Goal: Information Seeking & Learning: Learn about a topic

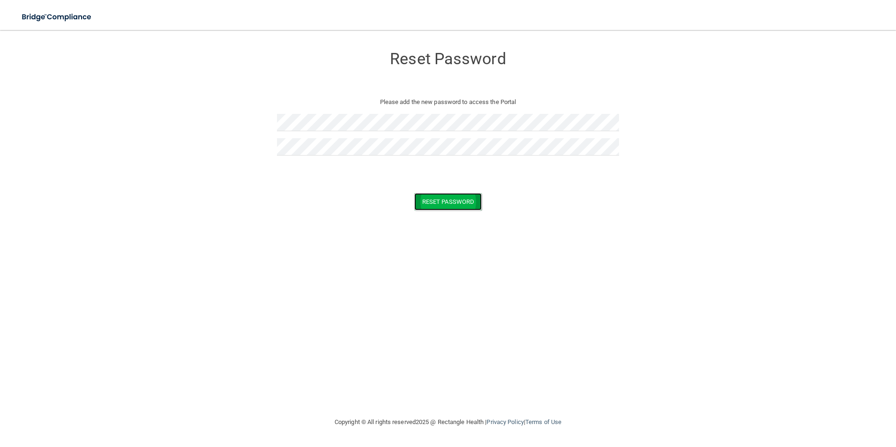
click at [467, 200] on button "Reset Password" at bounding box center [447, 201] width 67 height 17
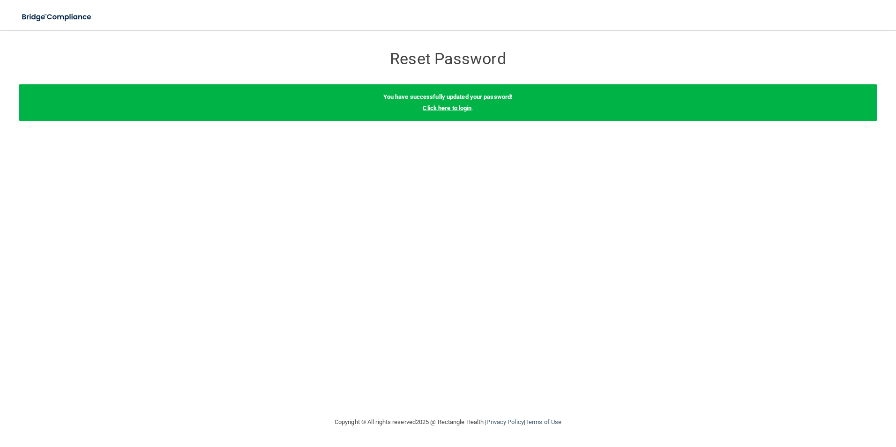
click at [465, 109] on link "Click here to login" at bounding box center [447, 107] width 49 height 7
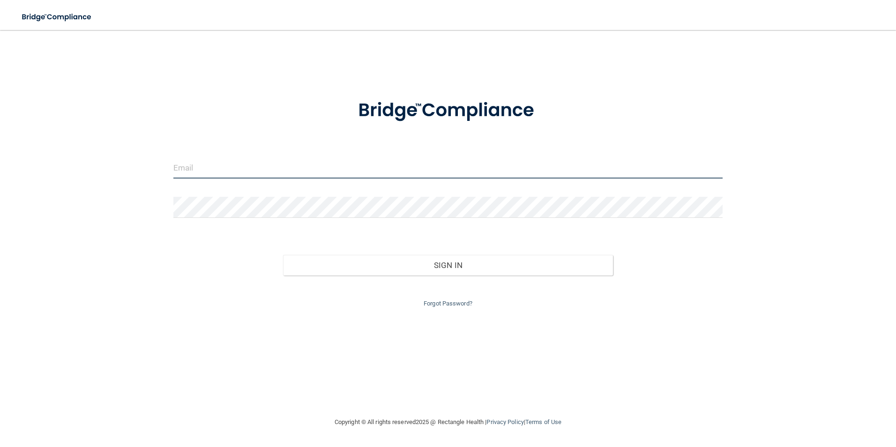
type input "[EMAIL_ADDRESS][DOMAIN_NAME]"
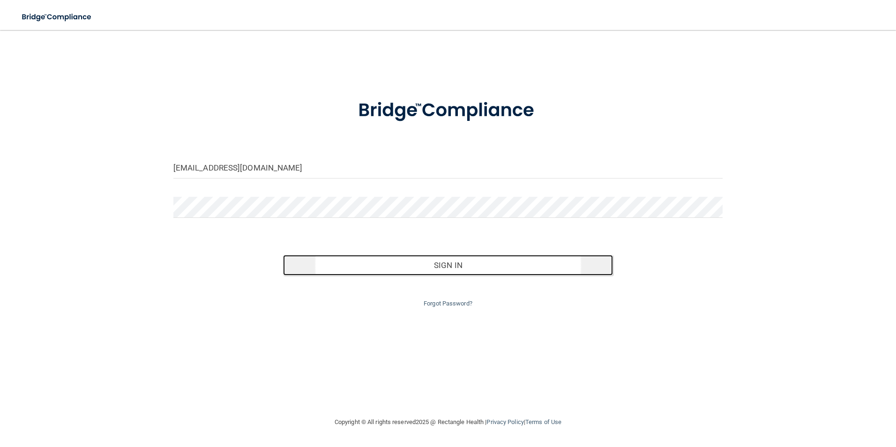
click at [449, 263] on button "Sign In" at bounding box center [448, 265] width 330 height 21
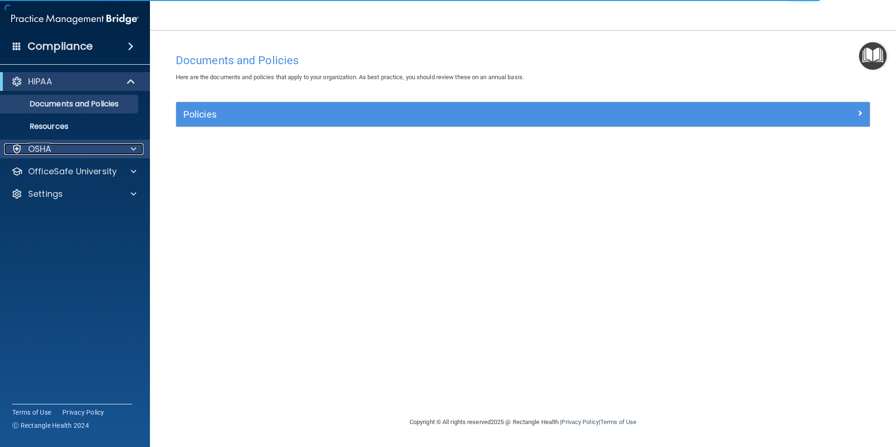
click at [135, 150] on span at bounding box center [134, 148] width 6 height 11
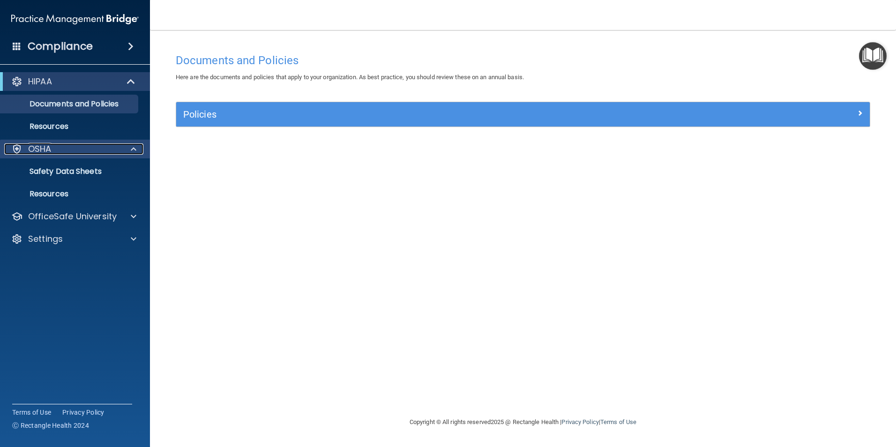
click at [45, 148] on p "OSHA" at bounding box center [39, 148] width 23 height 11
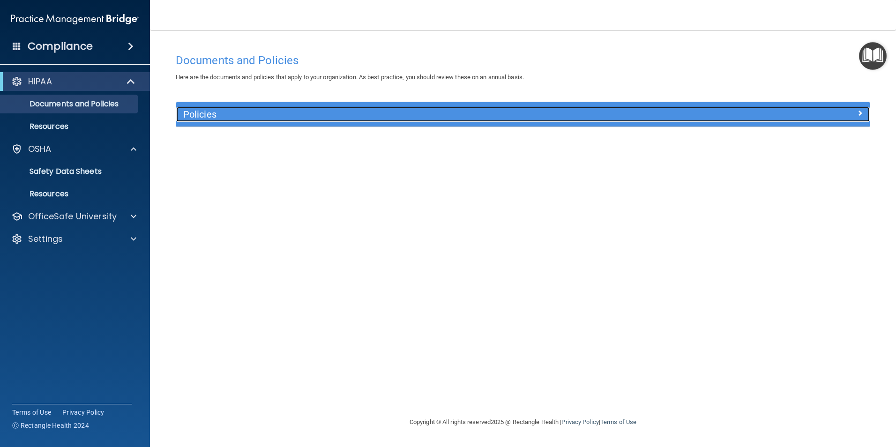
click at [200, 116] on h5 "Policies" at bounding box center [436, 114] width 506 height 10
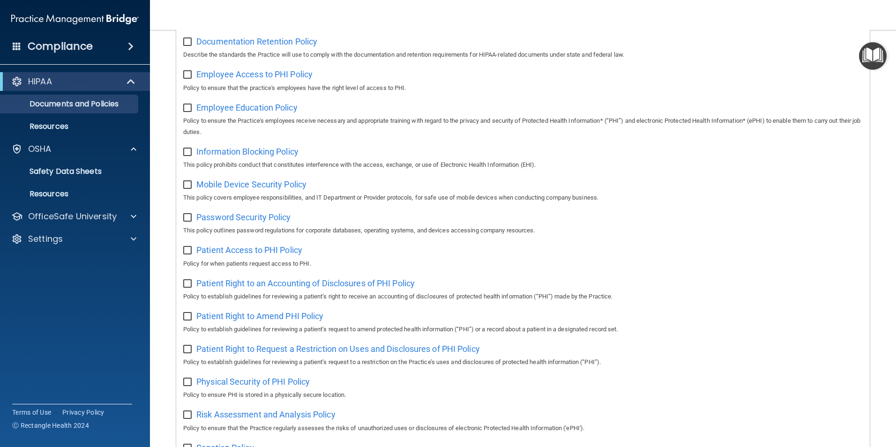
scroll to position [165, 0]
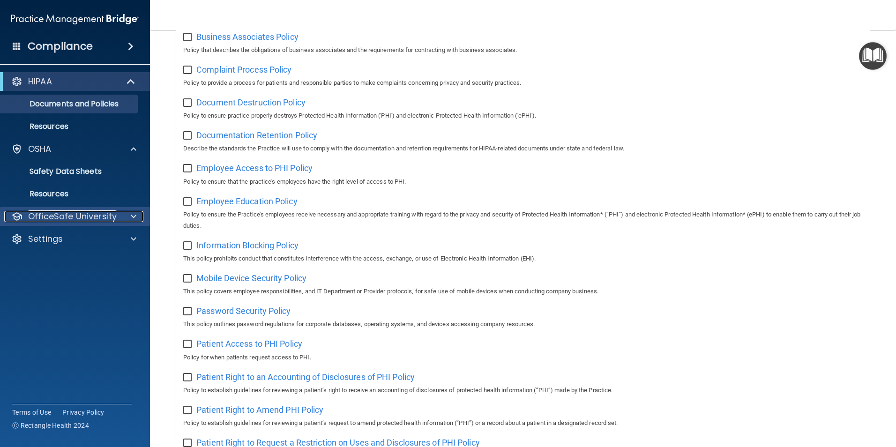
click at [131, 216] on span at bounding box center [134, 216] width 6 height 11
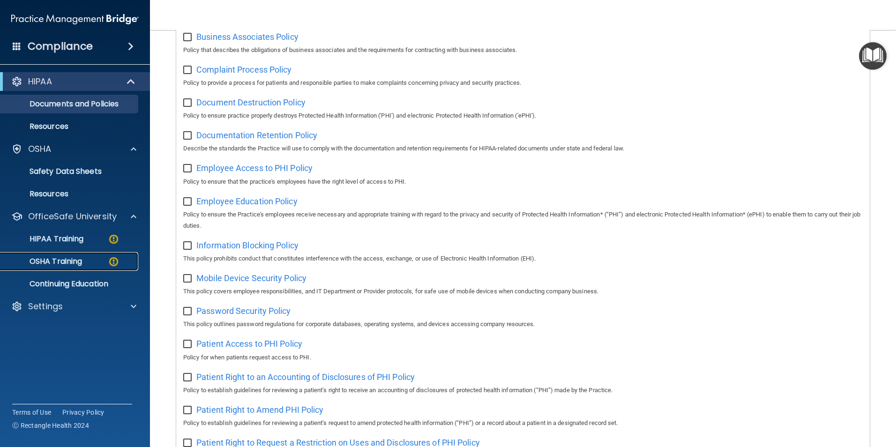
click at [74, 258] on p "OSHA Training" at bounding box center [44, 261] width 76 height 9
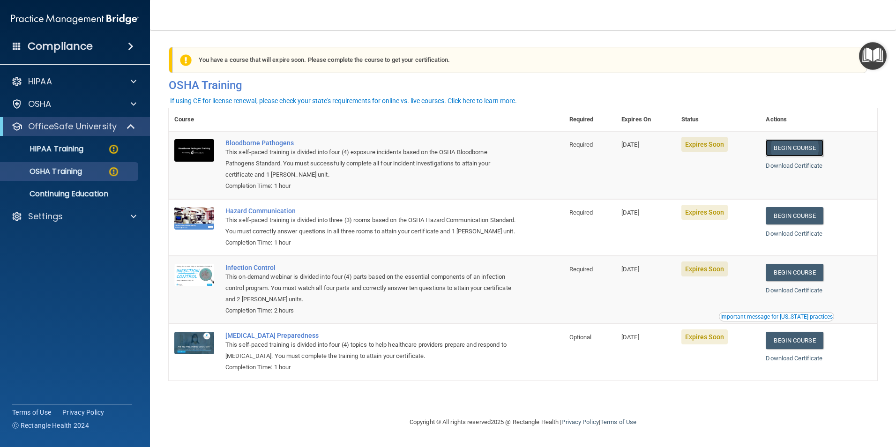
click at [807, 149] on link "Begin Course" at bounding box center [794, 147] width 57 height 17
click at [62, 168] on p "OSHA Training" at bounding box center [44, 171] width 76 height 9
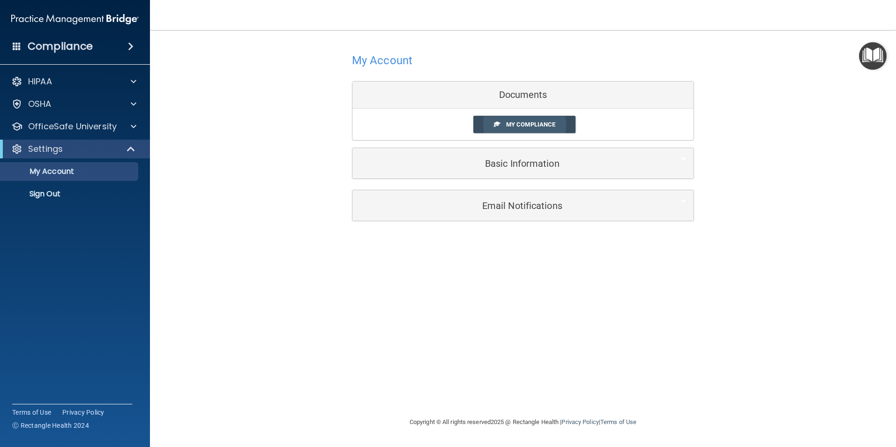
click at [529, 124] on span "My Compliance" at bounding box center [530, 124] width 49 height 7
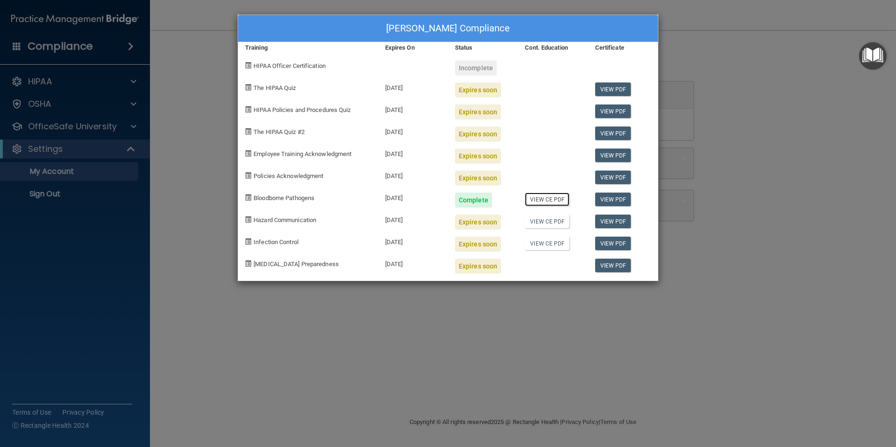
click at [551, 201] on link "View CE PDF" at bounding box center [547, 200] width 45 height 14
click at [280, 221] on span "Hazard Communication" at bounding box center [284, 219] width 63 height 7
click at [784, 125] on div "Colby Anderson's Compliance Training Expires On Status Cont. Education Certific…" at bounding box center [448, 223] width 896 height 447
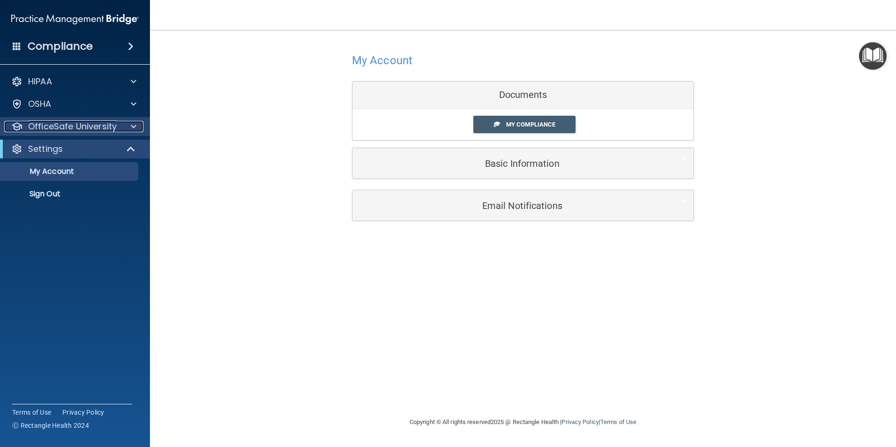
click at [132, 126] on span at bounding box center [134, 126] width 6 height 11
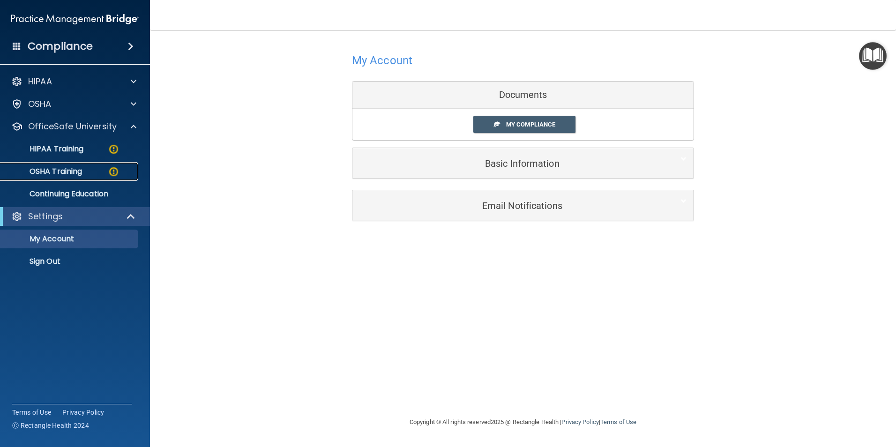
click at [60, 172] on p "OSHA Training" at bounding box center [44, 171] width 76 height 9
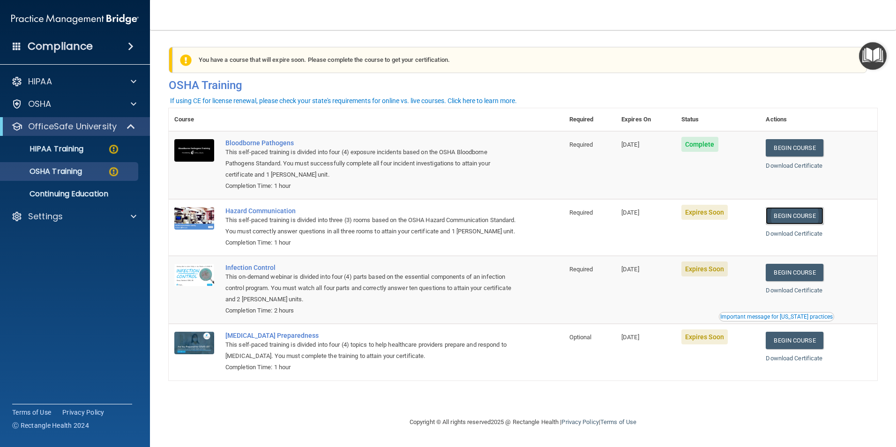
click at [808, 216] on link "Begin Course" at bounding box center [794, 215] width 57 height 17
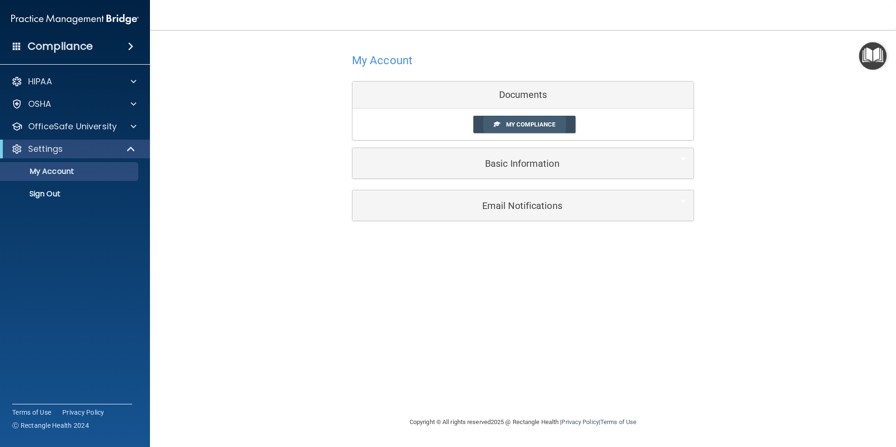
click at [512, 128] on link "My Compliance" at bounding box center [524, 124] width 103 height 17
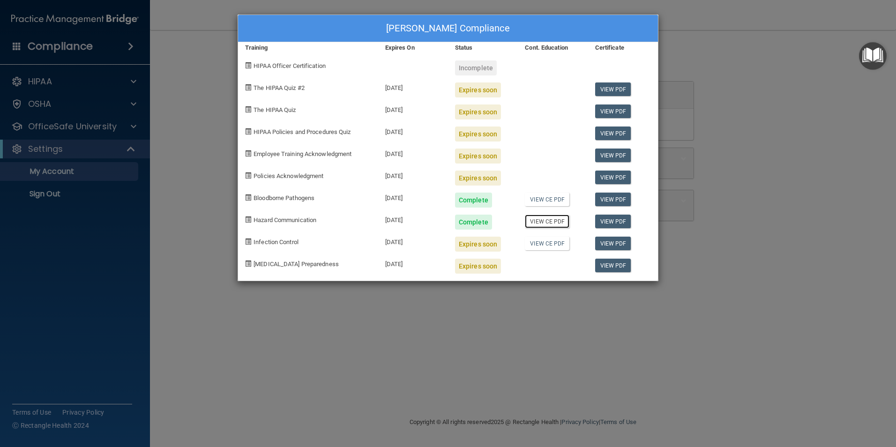
click at [553, 222] on link "View CE PDF" at bounding box center [547, 222] width 45 height 14
click at [756, 84] on div "Colby Anderson's Compliance Training Expires On Status Cont. Education Certific…" at bounding box center [448, 223] width 896 height 447
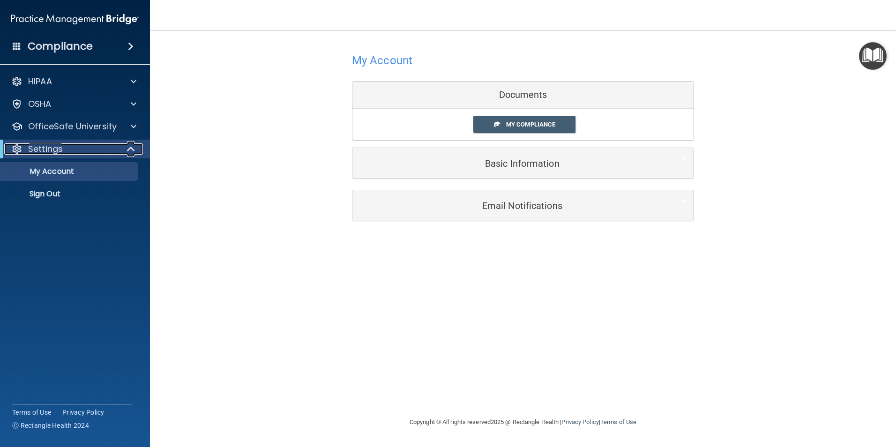
click at [129, 148] on span at bounding box center [132, 148] width 8 height 11
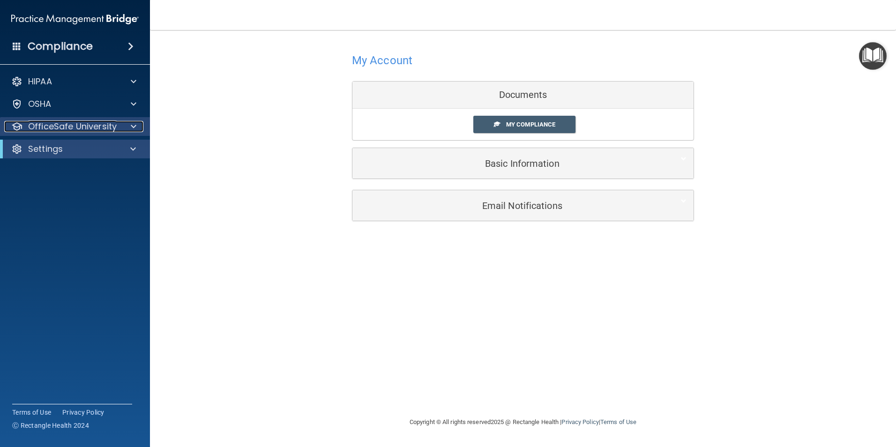
click at [131, 124] on span at bounding box center [134, 126] width 6 height 11
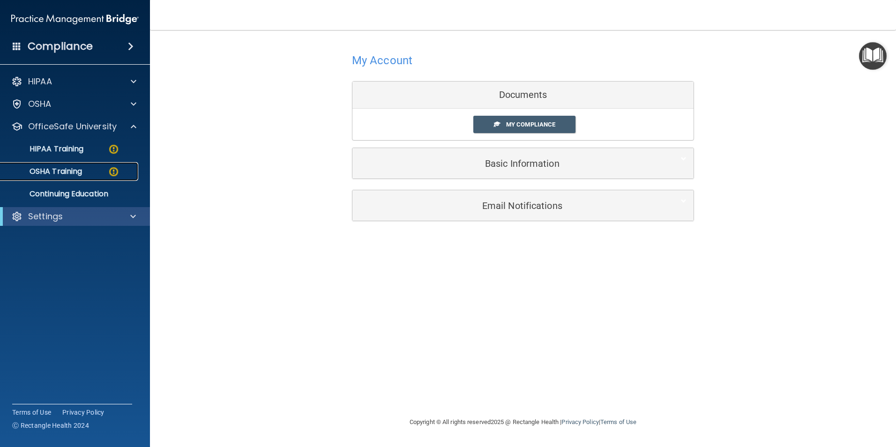
click at [67, 171] on p "OSHA Training" at bounding box center [44, 171] width 76 height 9
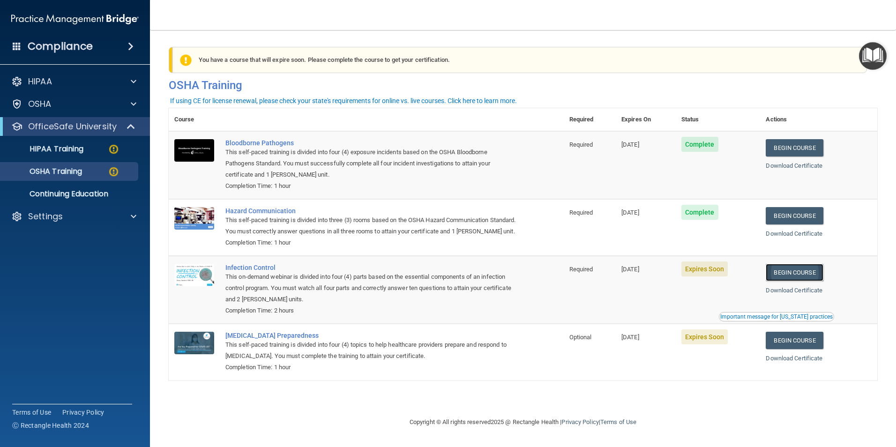
click at [806, 281] on link "Begin Course" at bounding box center [794, 272] width 57 height 17
click at [81, 174] on p "OSHA Training" at bounding box center [44, 171] width 76 height 9
click at [79, 168] on p "OSHA Training" at bounding box center [44, 171] width 76 height 9
click at [62, 145] on p "HIPAA Training" at bounding box center [44, 148] width 77 height 9
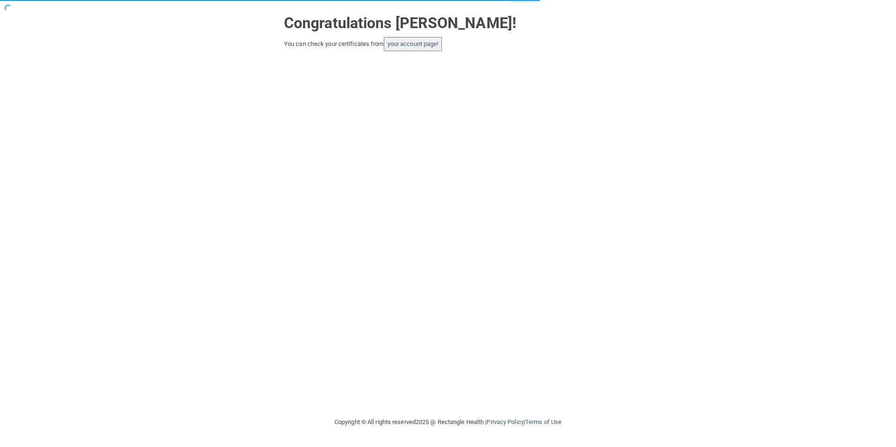
click at [410, 40] on button "your account page!" at bounding box center [413, 44] width 59 height 14
click at [405, 45] on link "your account page!" at bounding box center [412, 43] width 51 height 7
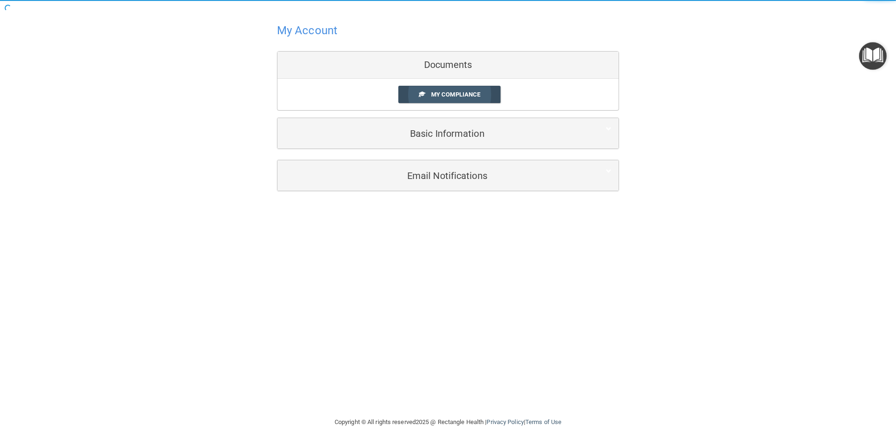
click at [470, 95] on span "My Compliance" at bounding box center [455, 94] width 49 height 7
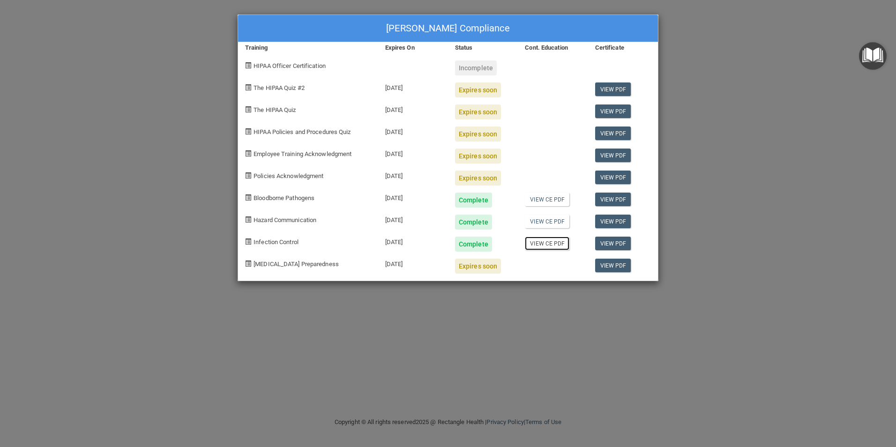
click at [551, 241] on link "View CE PDF" at bounding box center [547, 244] width 45 height 14
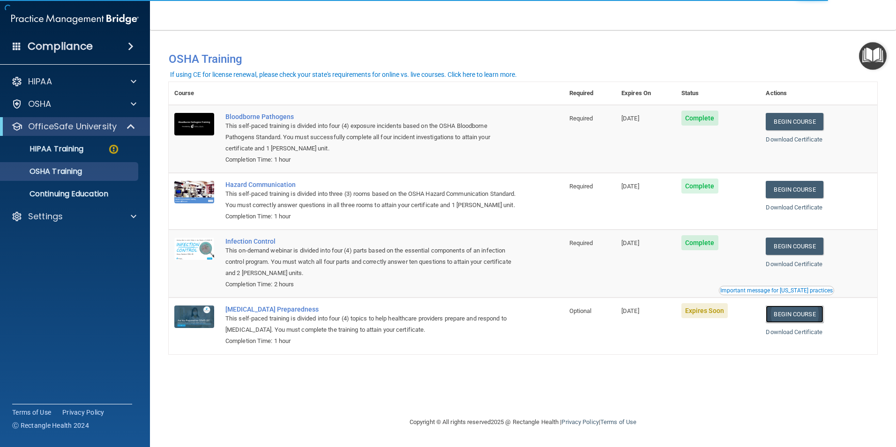
click at [805, 323] on link "Begin Course" at bounding box center [794, 314] width 57 height 17
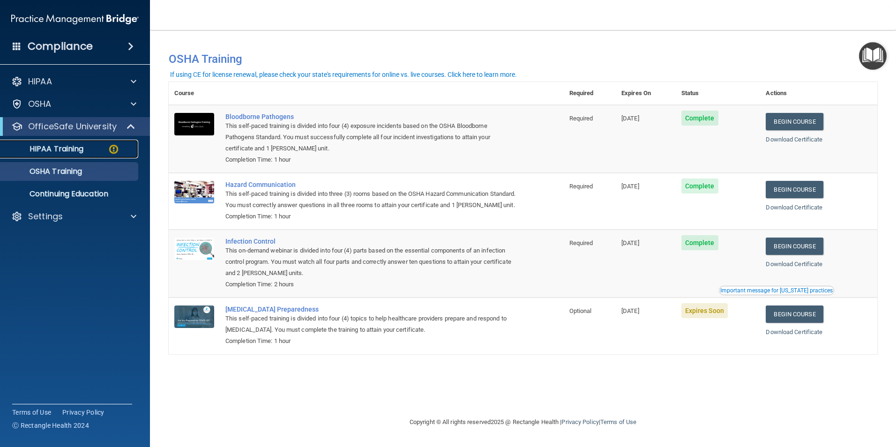
click at [52, 149] on p "HIPAA Training" at bounding box center [44, 148] width 77 height 9
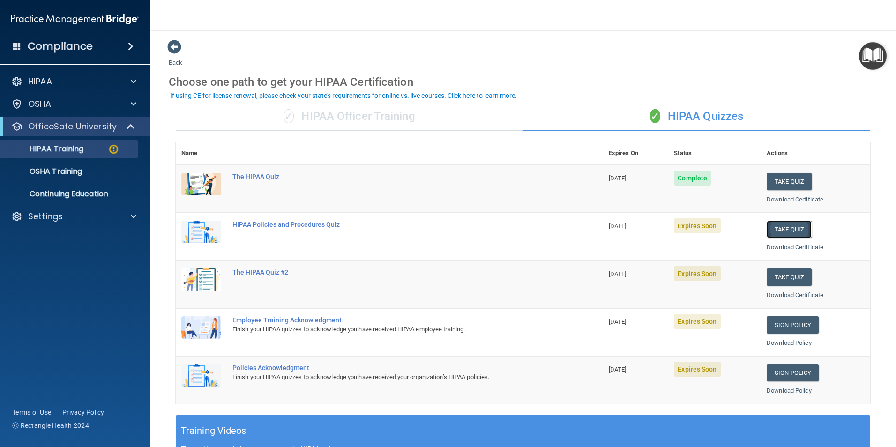
click at [786, 231] on button "Take Quiz" at bounding box center [789, 229] width 45 height 17
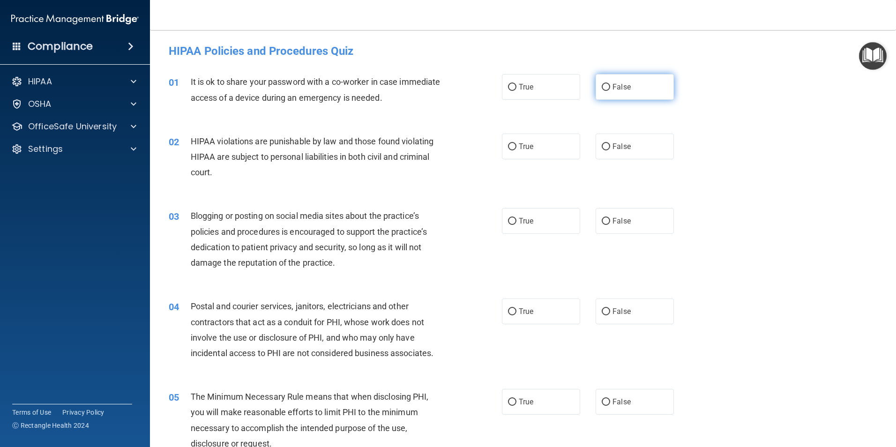
click at [602, 84] on input "False" at bounding box center [606, 87] width 8 height 7
radio input "true"
click at [602, 143] on input "False" at bounding box center [606, 146] width 8 height 7
radio input "true"
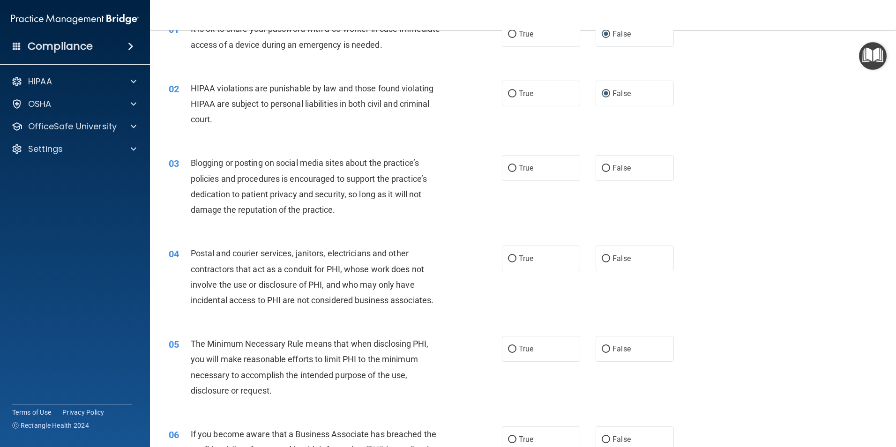
scroll to position [94, 0]
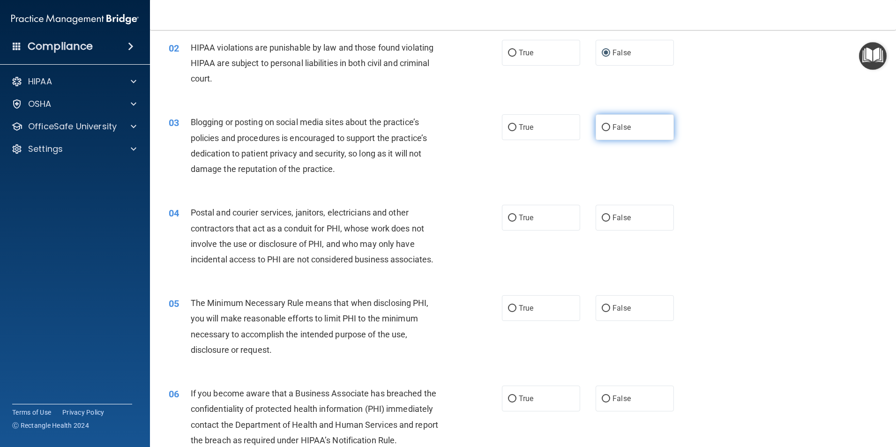
click at [604, 128] on input "False" at bounding box center [606, 127] width 8 height 7
radio input "true"
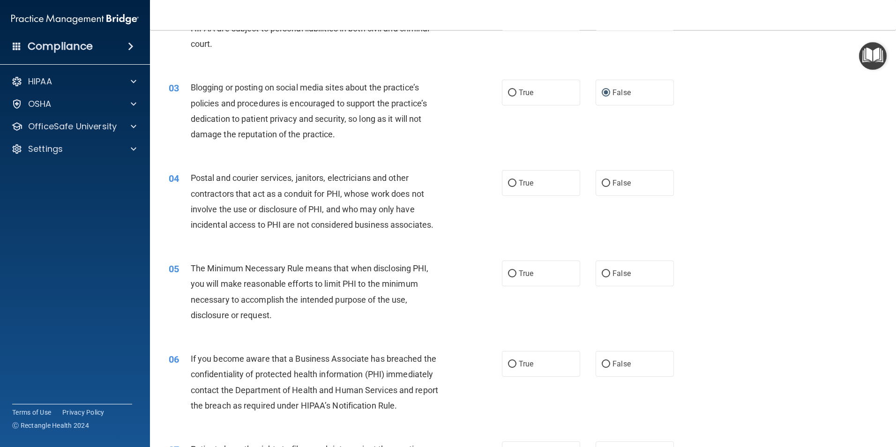
scroll to position [187, 0]
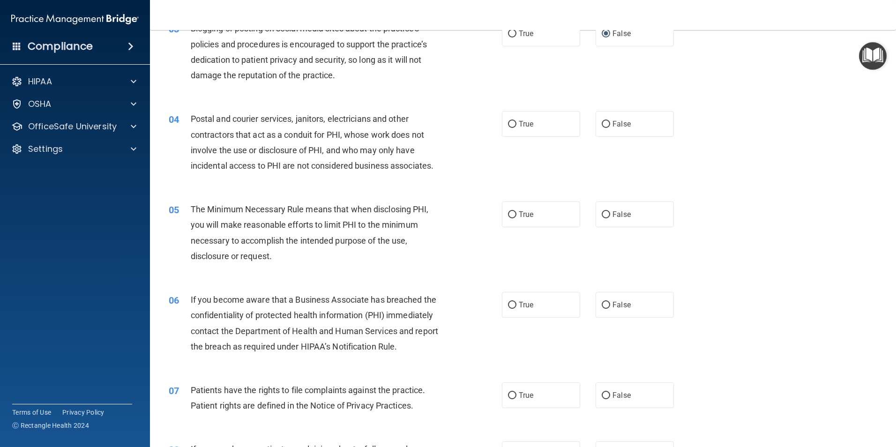
drag, startPoint x: 509, startPoint y: 120, endPoint x: 504, endPoint y: 152, distance: 31.8
click at [509, 121] on input "True" at bounding box center [512, 124] width 8 height 7
radio input "true"
click at [512, 214] on input "True" at bounding box center [512, 214] width 8 height 7
radio input "true"
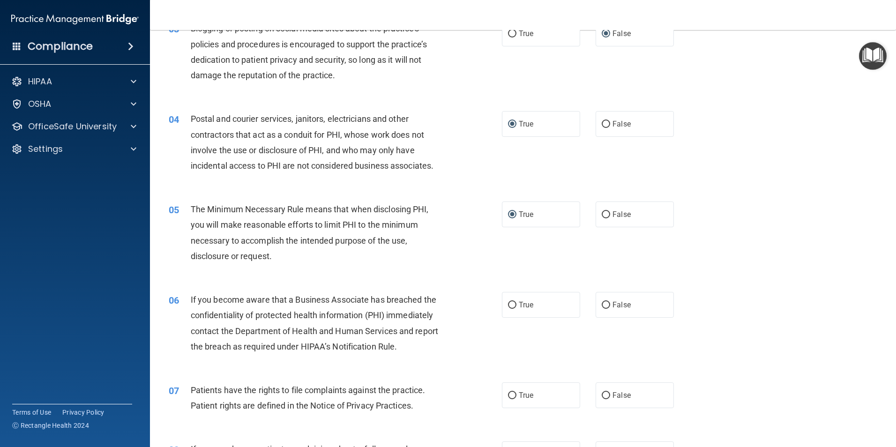
scroll to position [328, 0]
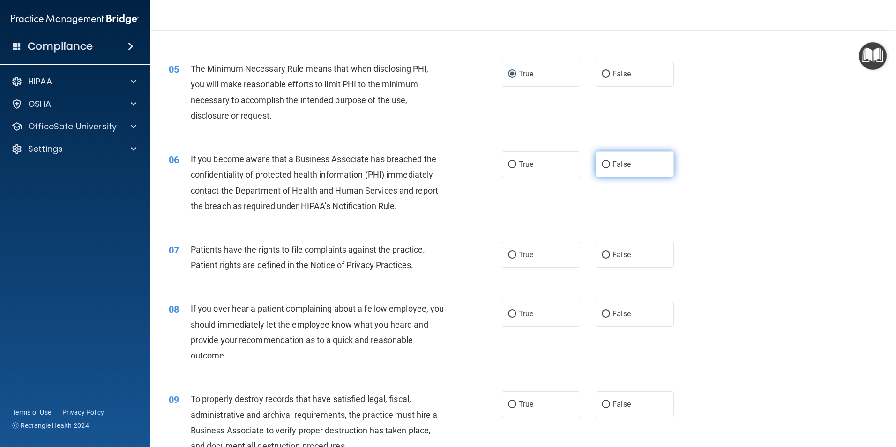
click at [604, 161] on input "False" at bounding box center [606, 164] width 8 height 7
radio input "true"
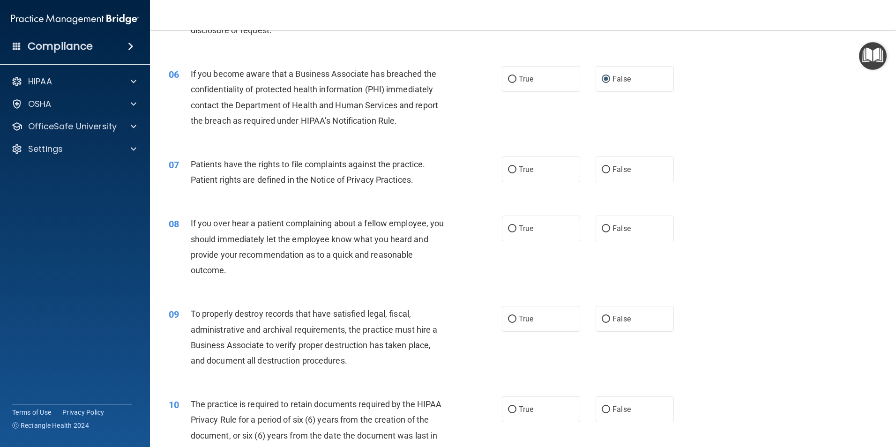
scroll to position [422, 0]
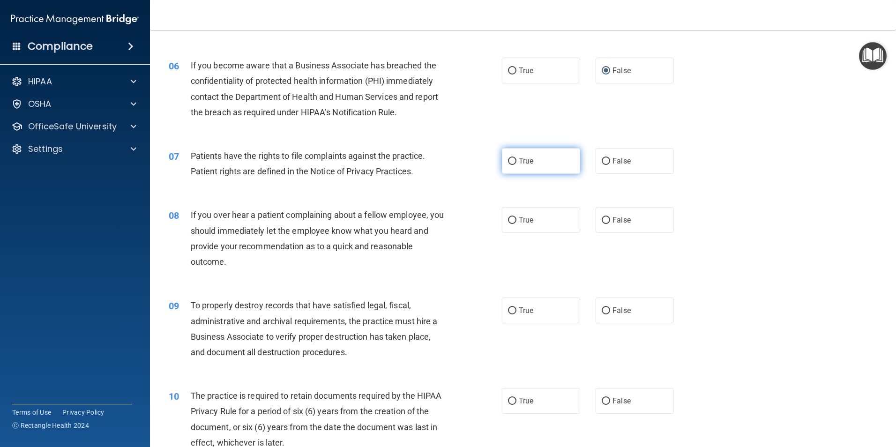
click at [508, 163] on input "True" at bounding box center [512, 161] width 8 height 7
radio input "true"
click at [602, 219] on input "False" at bounding box center [606, 220] width 8 height 7
radio input "true"
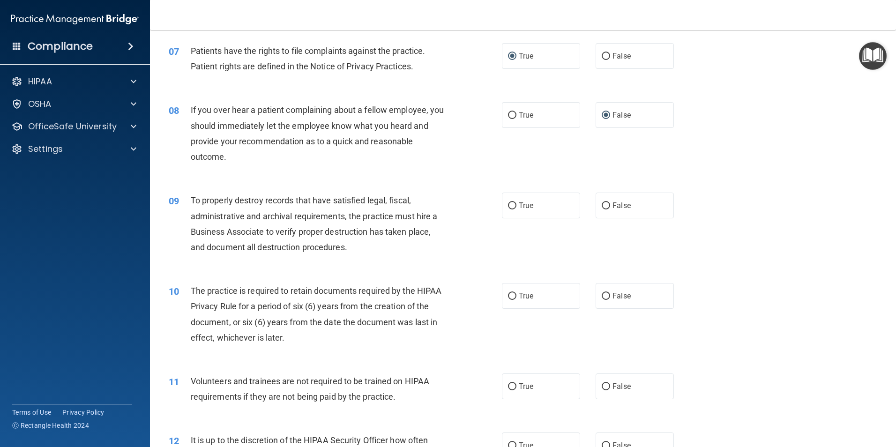
scroll to position [562, 0]
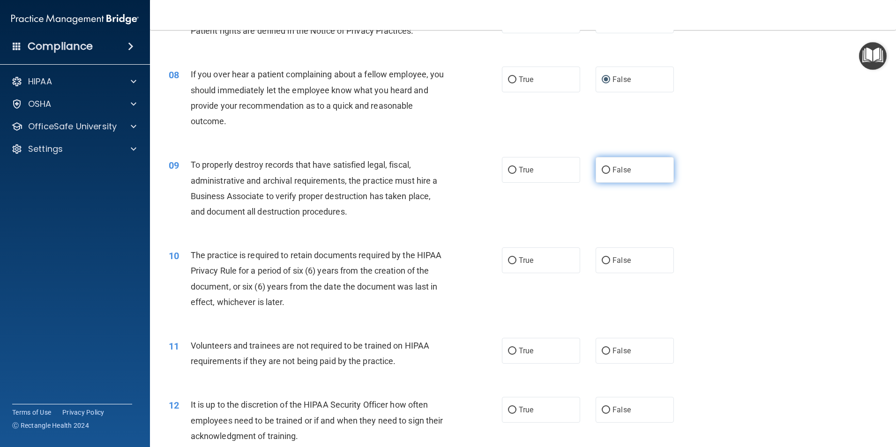
click at [602, 169] on input "False" at bounding box center [606, 170] width 8 height 7
radio input "true"
click at [510, 171] on input "True" at bounding box center [512, 170] width 8 height 7
radio input "true"
radio input "false"
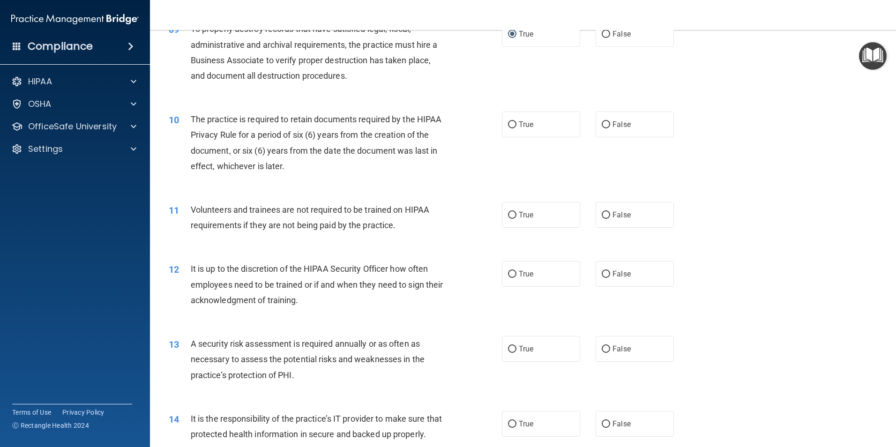
scroll to position [703, 0]
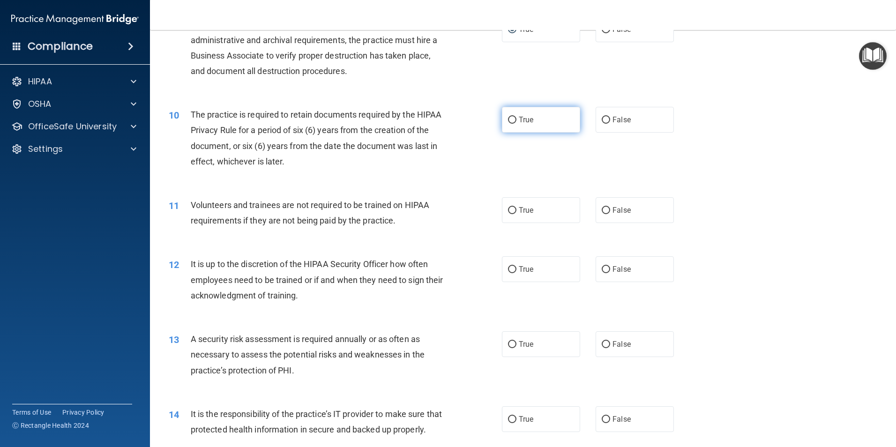
click at [511, 122] on input "True" at bounding box center [512, 120] width 8 height 7
radio input "true"
click at [602, 213] on input "False" at bounding box center [606, 210] width 8 height 7
radio input "true"
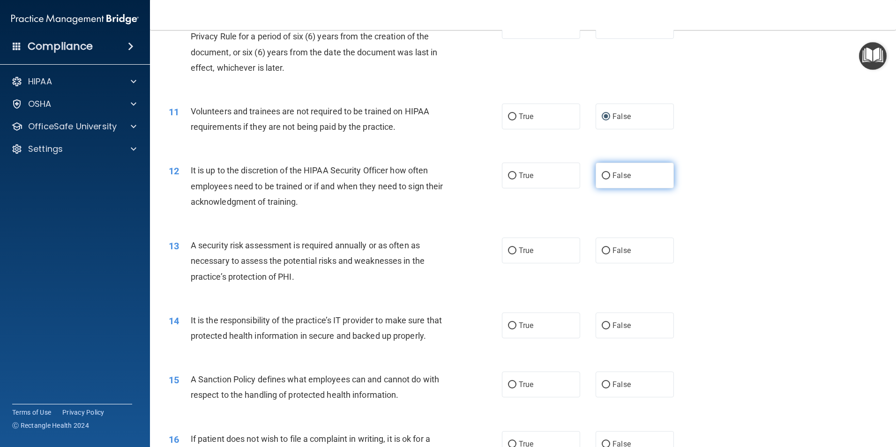
click at [602, 178] on input "False" at bounding box center [606, 175] width 8 height 7
radio input "true"
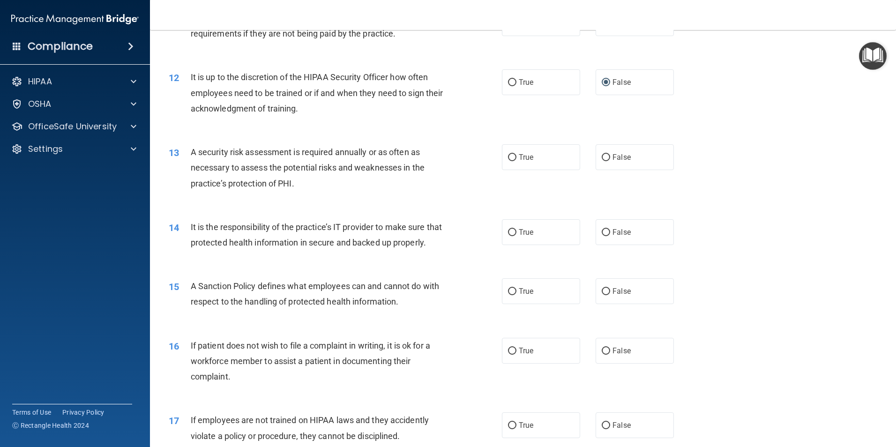
scroll to position [890, 0]
click at [512, 160] on input "True" at bounding box center [512, 157] width 8 height 7
radio input "true"
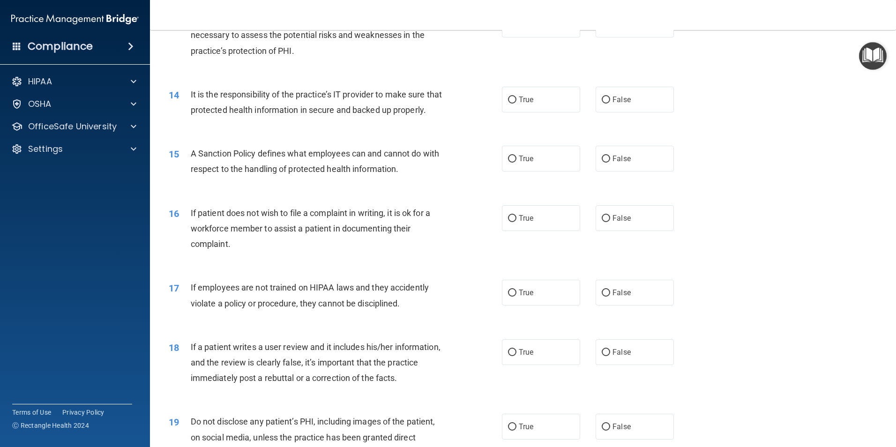
scroll to position [1031, 0]
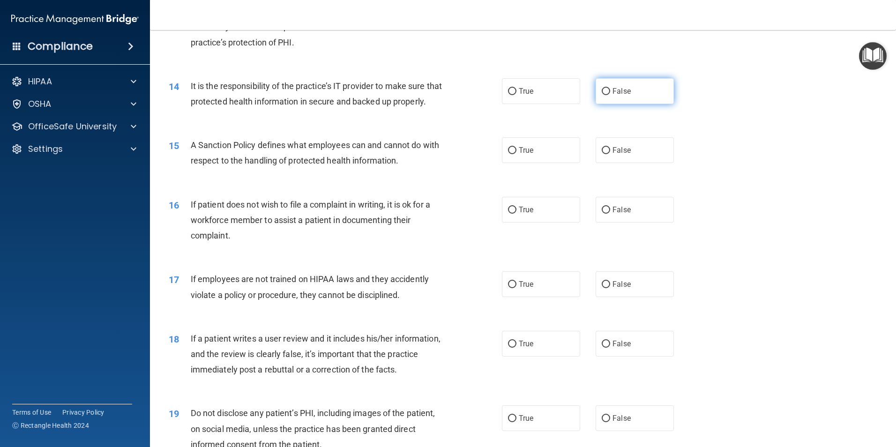
click at [603, 89] on input "False" at bounding box center [606, 91] width 8 height 7
radio input "true"
click at [511, 154] on input "True" at bounding box center [512, 150] width 8 height 7
radio input "true"
click at [602, 214] on input "False" at bounding box center [606, 210] width 8 height 7
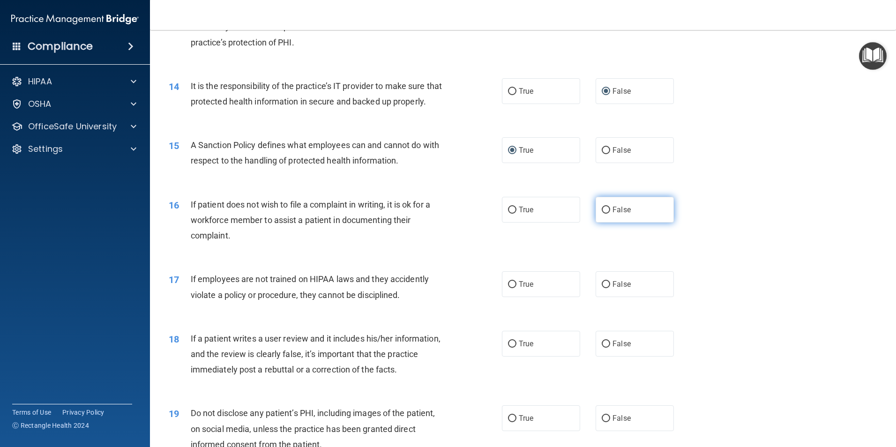
radio input "true"
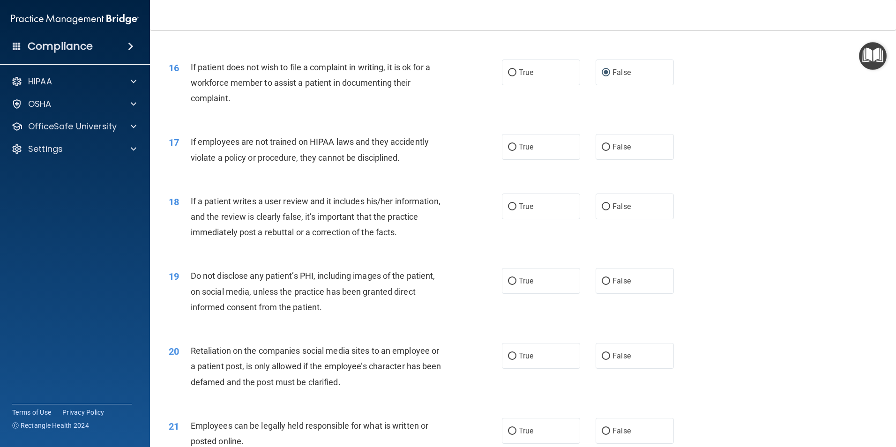
scroll to position [1171, 0]
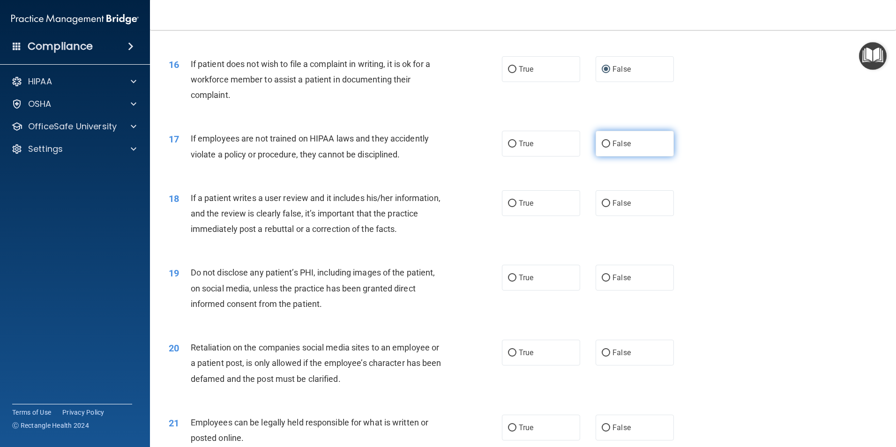
click at [602, 148] on input "False" at bounding box center [606, 144] width 8 height 7
radio input "true"
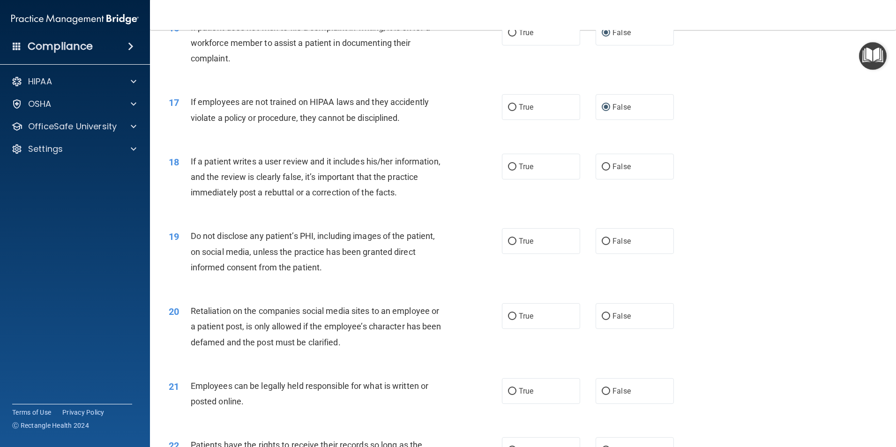
scroll to position [1265, 0]
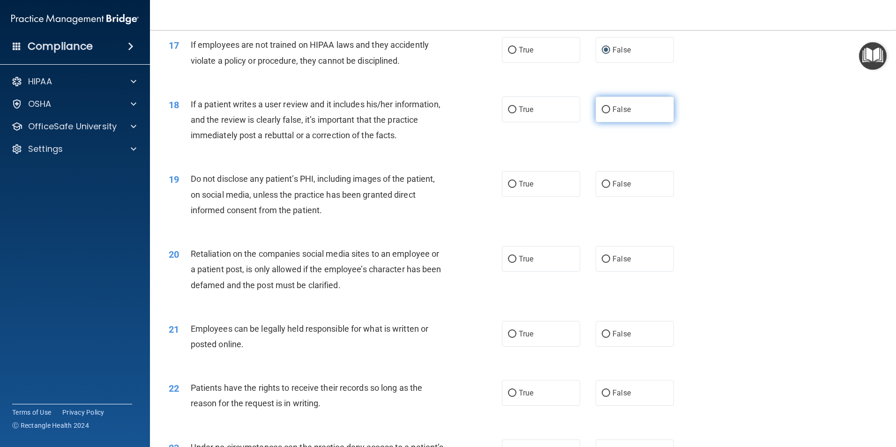
click at [602, 113] on input "False" at bounding box center [606, 109] width 8 height 7
radio input "true"
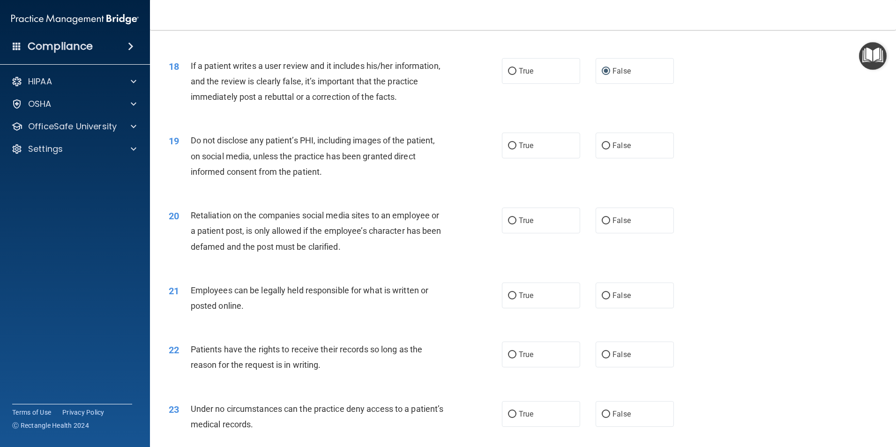
scroll to position [1359, 0]
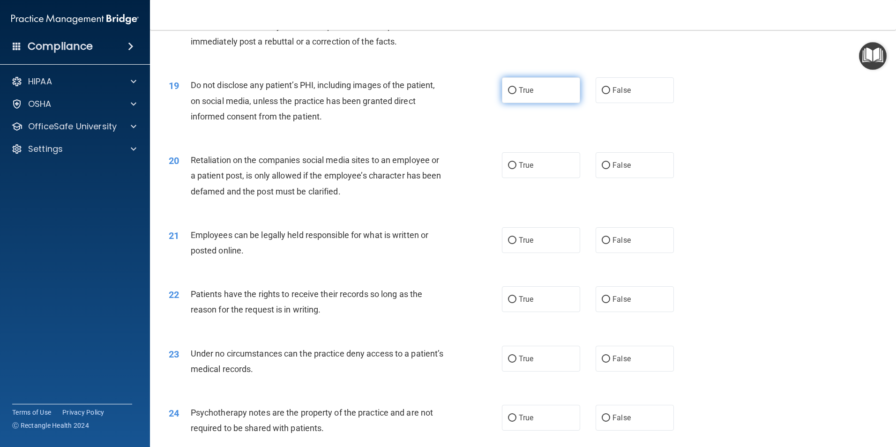
click at [511, 94] on input "True" at bounding box center [512, 90] width 8 height 7
radio input "true"
click at [604, 169] on input "False" at bounding box center [606, 165] width 8 height 7
radio input "true"
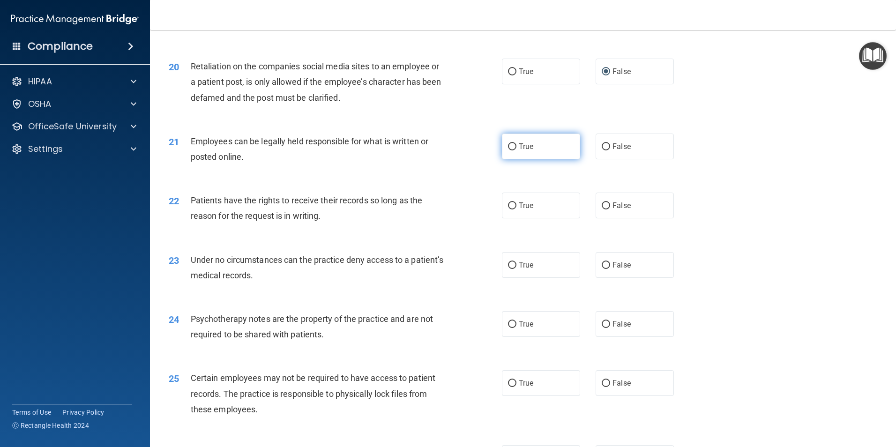
click at [508, 150] on input "True" at bounding box center [512, 146] width 8 height 7
radio input "true"
click at [509, 209] on input "True" at bounding box center [512, 205] width 8 height 7
radio input "true"
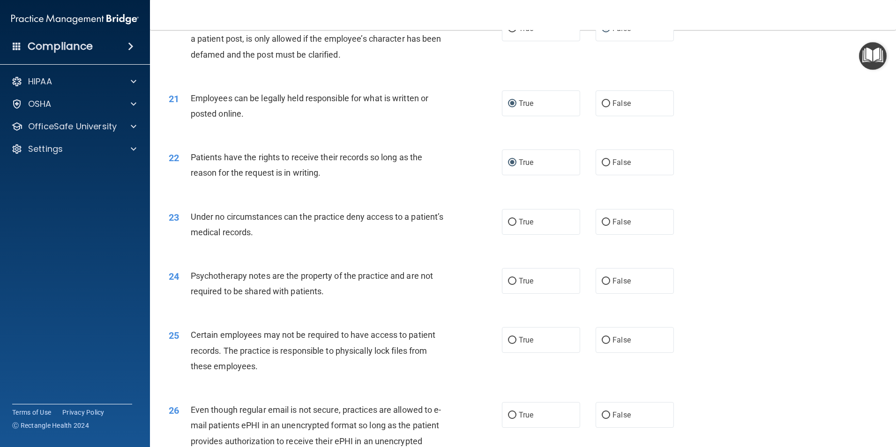
scroll to position [1546, 0]
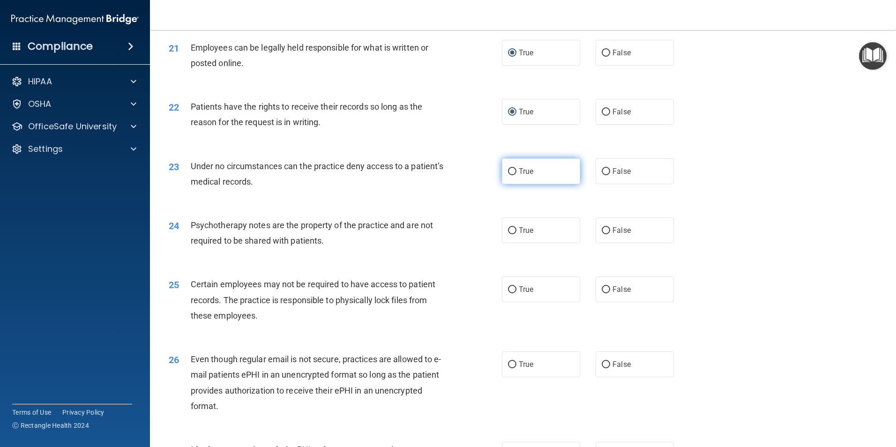
click at [510, 175] on input "True" at bounding box center [512, 171] width 8 height 7
radio input "true"
click at [510, 234] on input "True" at bounding box center [512, 230] width 8 height 7
radio input "true"
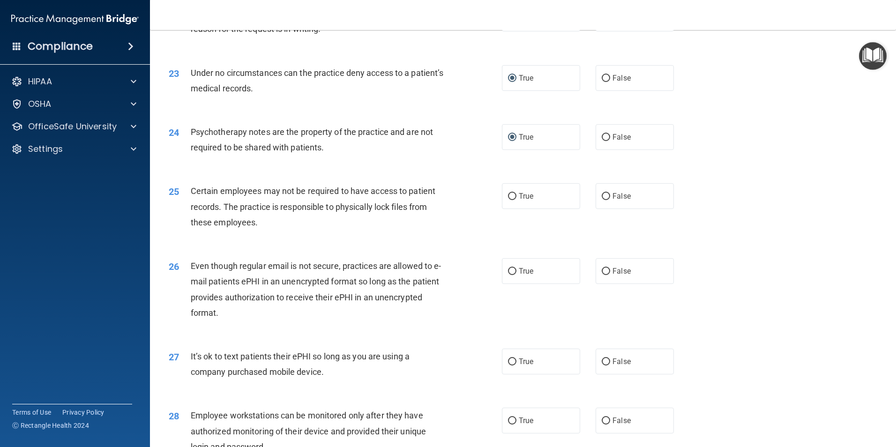
scroll to position [1640, 0]
click at [508, 200] on input "True" at bounding box center [512, 196] width 8 height 7
radio input "true"
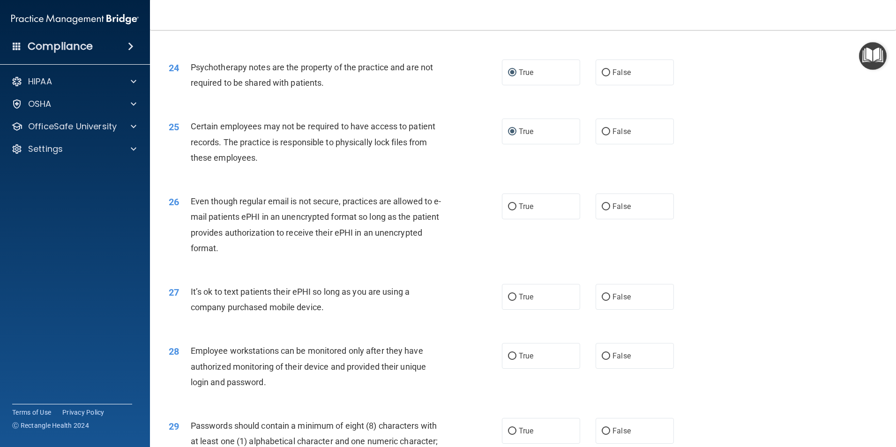
scroll to position [1734, 0]
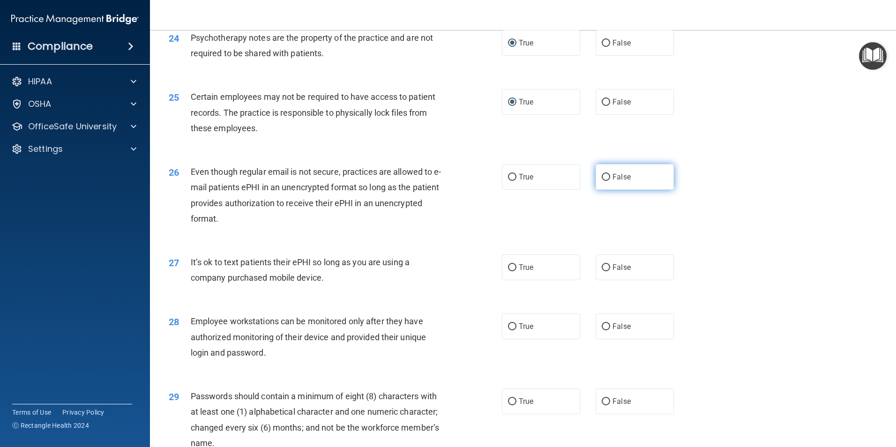
click at [602, 181] on input "False" at bounding box center [606, 177] width 8 height 7
radio input "true"
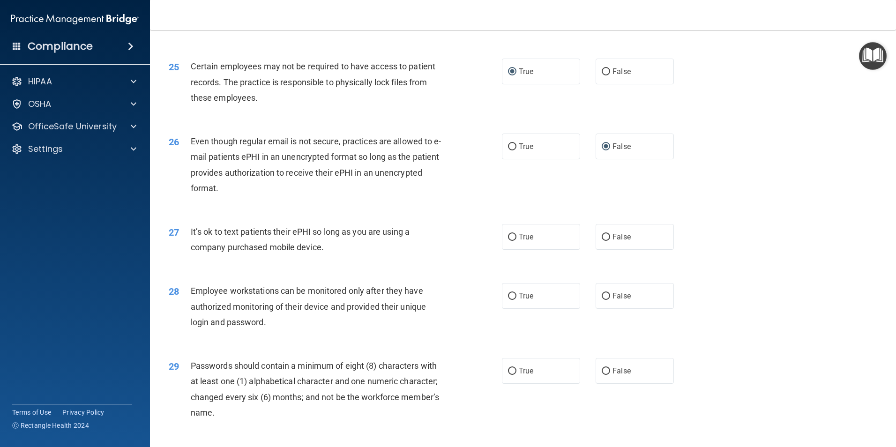
scroll to position [1781, 0]
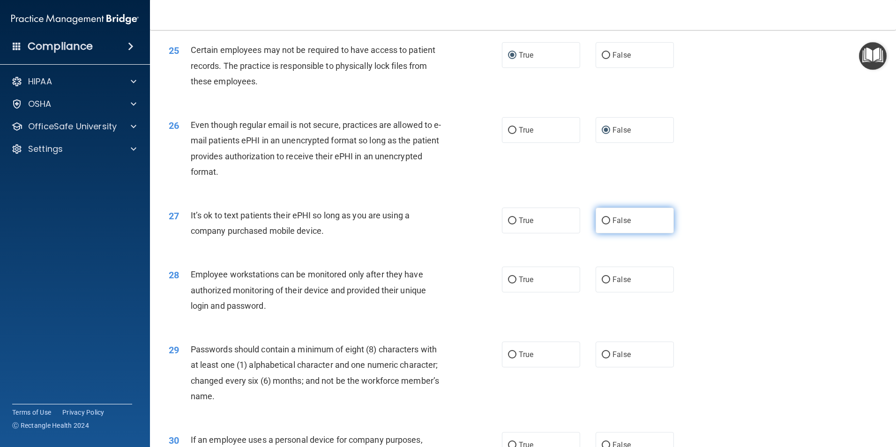
click at [603, 224] on input "False" at bounding box center [606, 220] width 8 height 7
radio input "true"
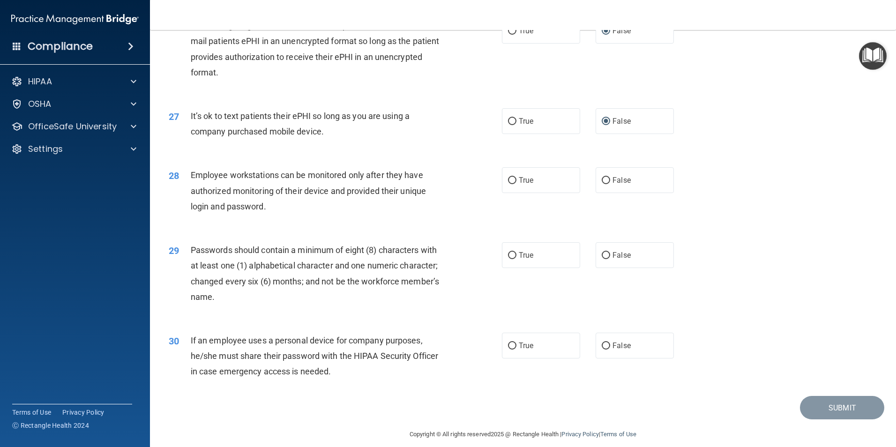
scroll to position [1905, 0]
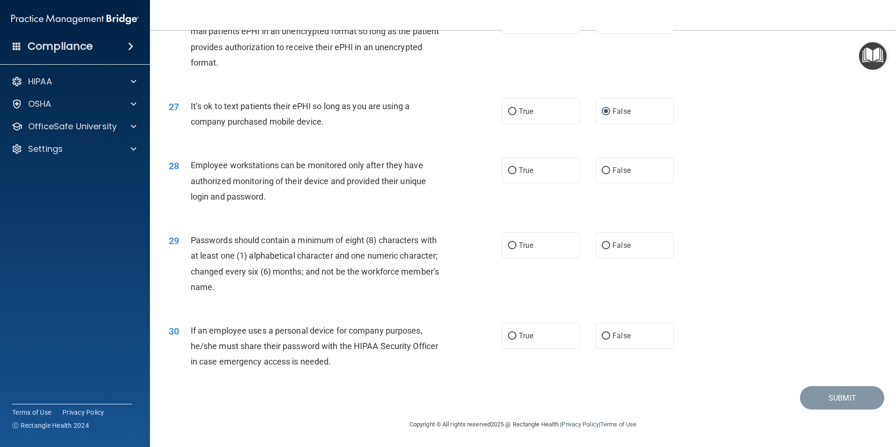
drag, startPoint x: 601, startPoint y: 170, endPoint x: 589, endPoint y: 176, distance: 13.6
click at [602, 170] on input "False" at bounding box center [606, 170] width 8 height 7
radio input "true"
click at [514, 248] on label "True" at bounding box center [541, 245] width 78 height 26
click at [514, 248] on input "True" at bounding box center [512, 245] width 8 height 7
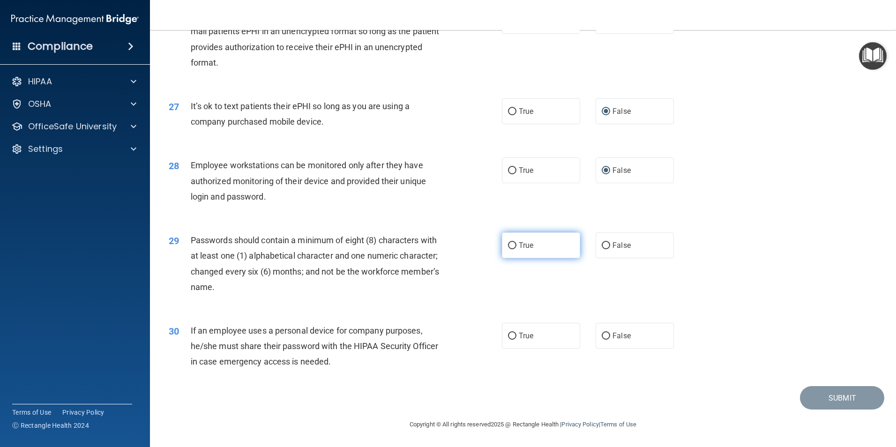
radio input "true"
drag, startPoint x: 603, startPoint y: 337, endPoint x: 617, endPoint y: 337, distance: 13.6
click at [604, 336] on input "False" at bounding box center [606, 336] width 8 height 7
radio input "true"
click at [827, 402] on button "Submit" at bounding box center [842, 398] width 84 height 24
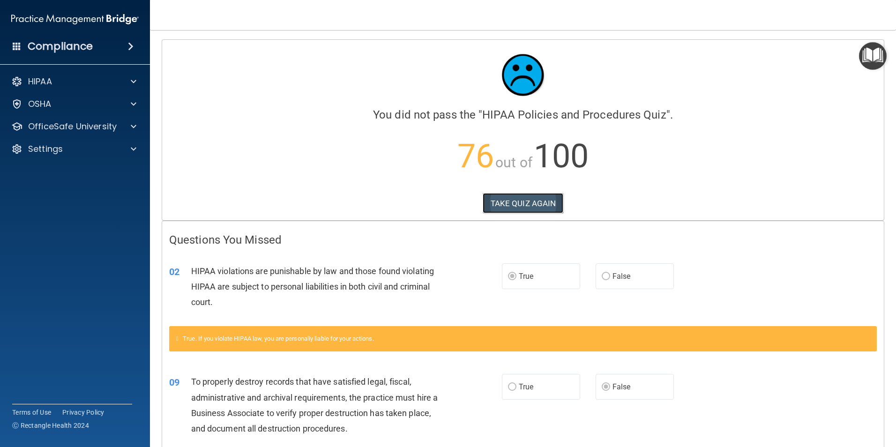
click at [539, 201] on button "TAKE QUIZ AGAIN" at bounding box center [523, 203] width 81 height 21
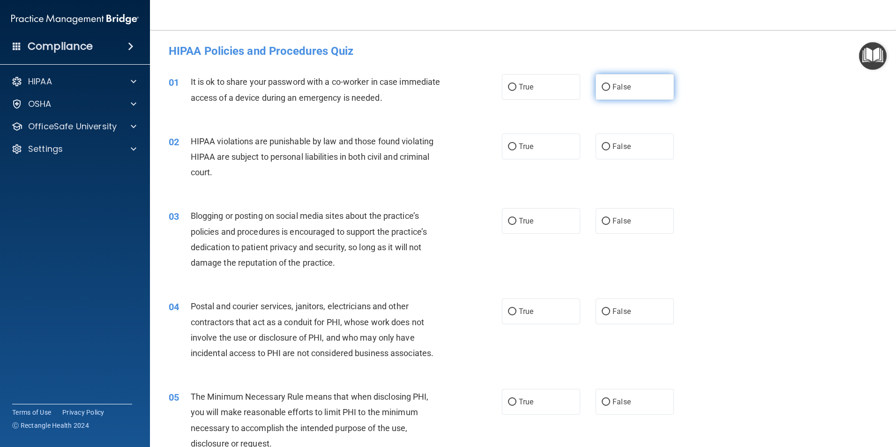
drag, startPoint x: 600, startPoint y: 88, endPoint x: 592, endPoint y: 82, distance: 10.4
click at [602, 89] on input "False" at bounding box center [606, 87] width 8 height 7
radio input "true"
click at [509, 146] on input "True" at bounding box center [512, 146] width 8 height 7
radio input "true"
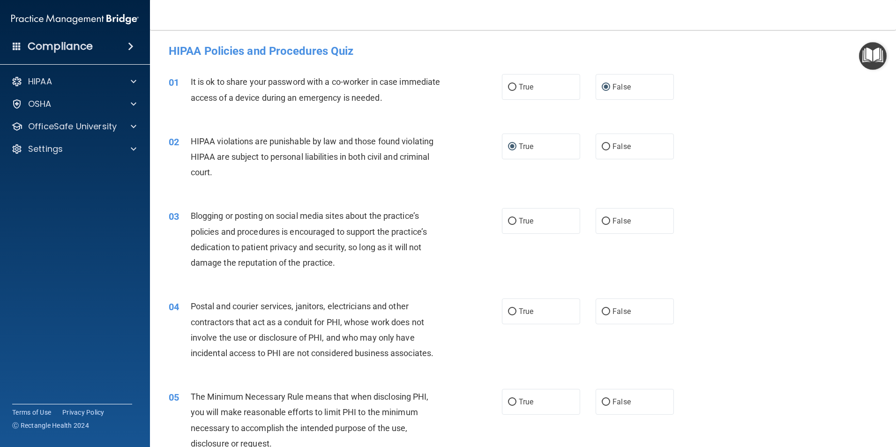
scroll to position [94, 0]
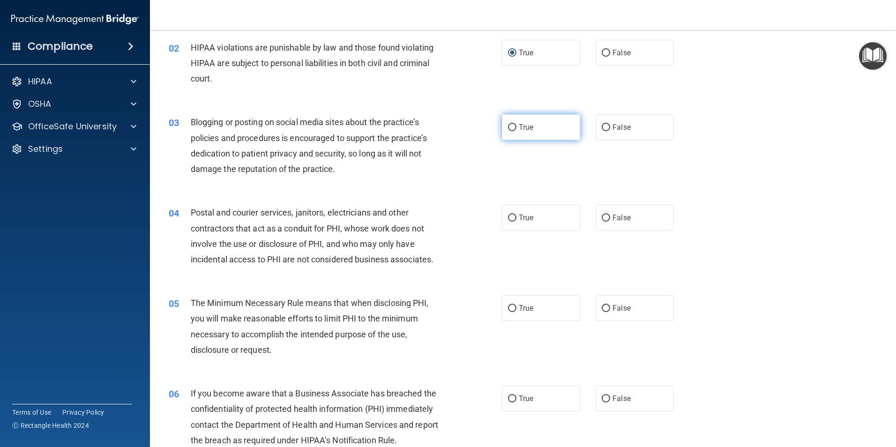
click at [510, 127] on input "True" at bounding box center [512, 127] width 8 height 7
radio input "true"
click at [511, 216] on input "True" at bounding box center [512, 218] width 8 height 7
radio input "true"
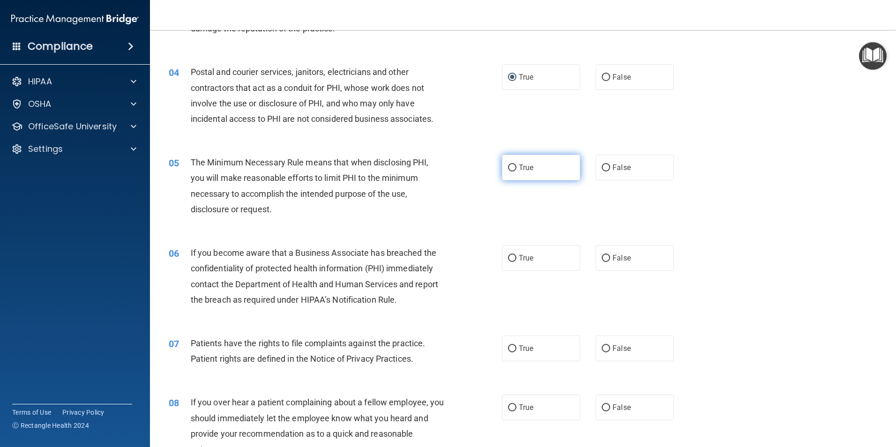
click at [508, 166] on input "True" at bounding box center [512, 167] width 8 height 7
radio input "true"
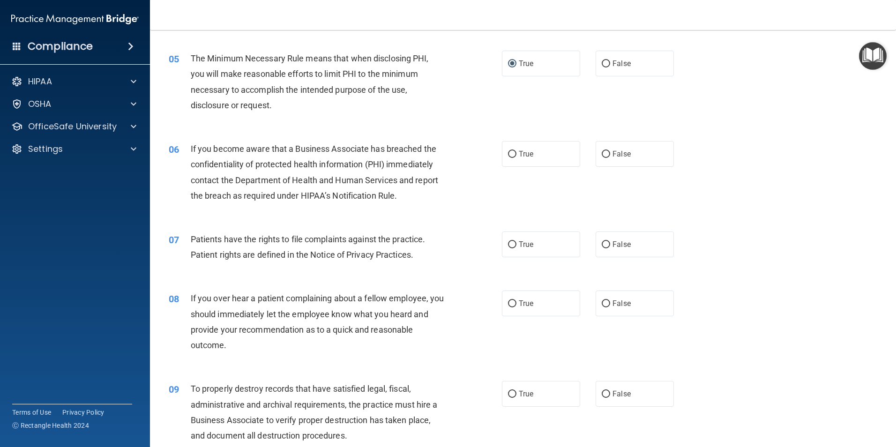
scroll to position [375, 0]
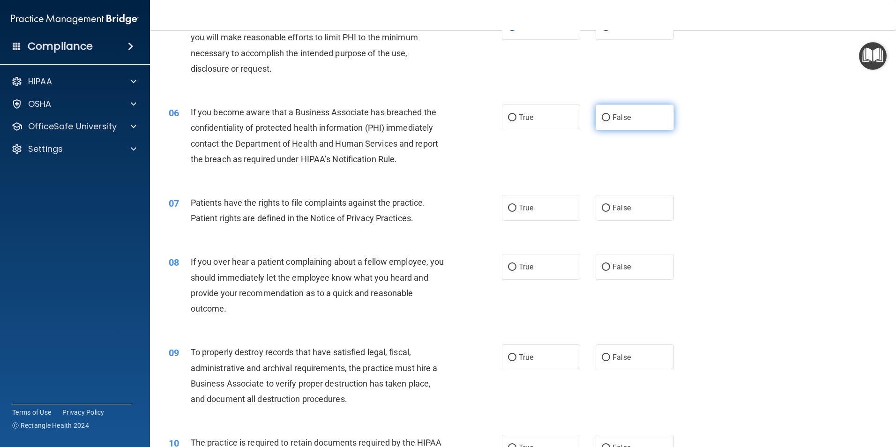
click at [602, 118] on input "False" at bounding box center [606, 117] width 8 height 7
radio input "true"
click at [511, 210] on input "True" at bounding box center [512, 208] width 8 height 7
radio input "true"
click at [604, 268] on input "False" at bounding box center [606, 267] width 8 height 7
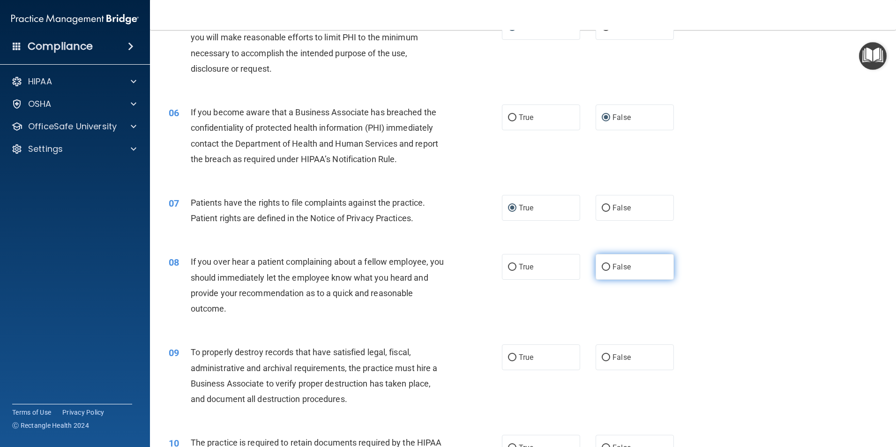
radio input "true"
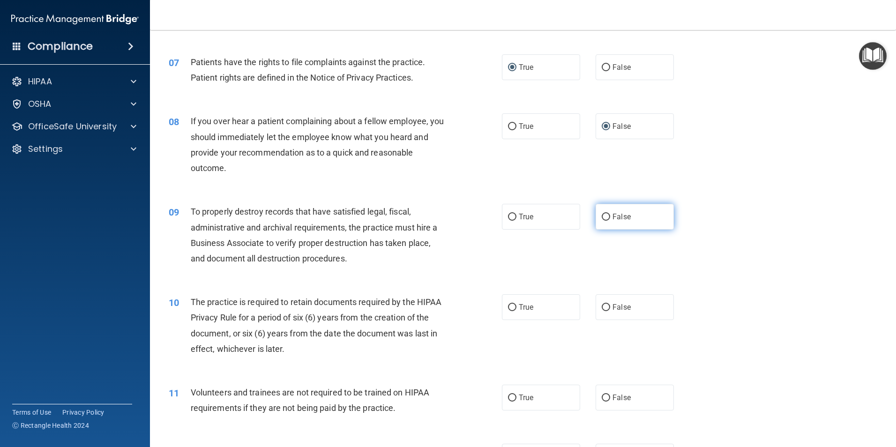
click at [602, 215] on input "False" at bounding box center [606, 217] width 8 height 7
radio input "true"
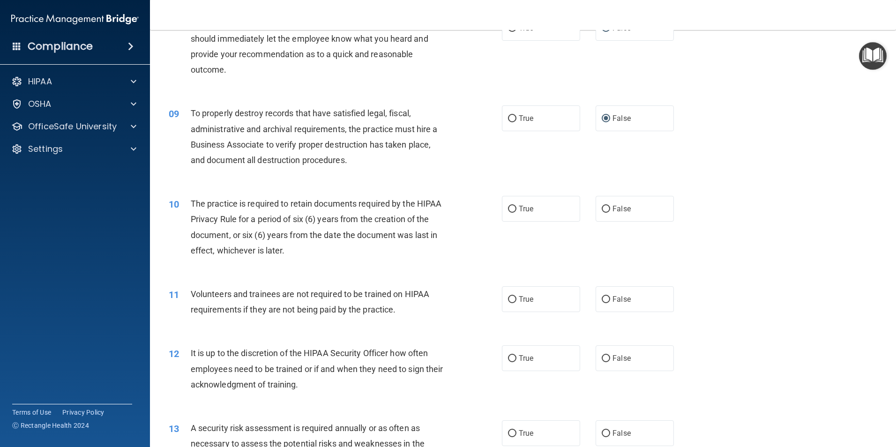
scroll to position [656, 0]
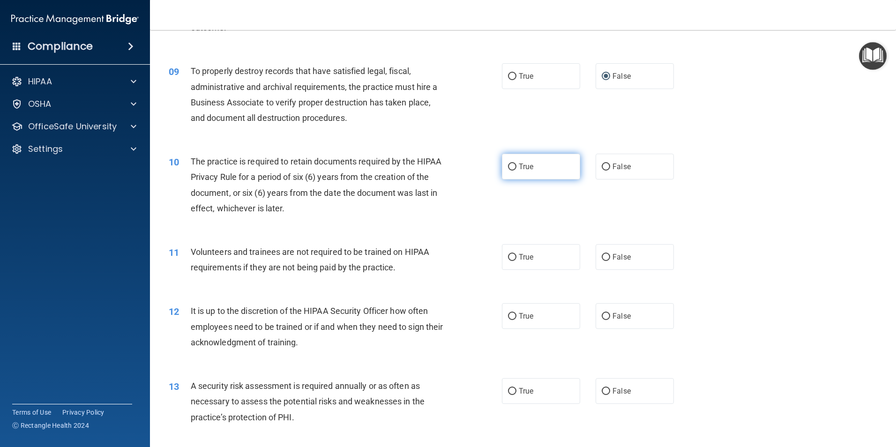
click at [510, 167] on input "True" at bounding box center [512, 167] width 8 height 7
radio input "true"
click at [603, 259] on input "False" at bounding box center [606, 257] width 8 height 7
radio input "true"
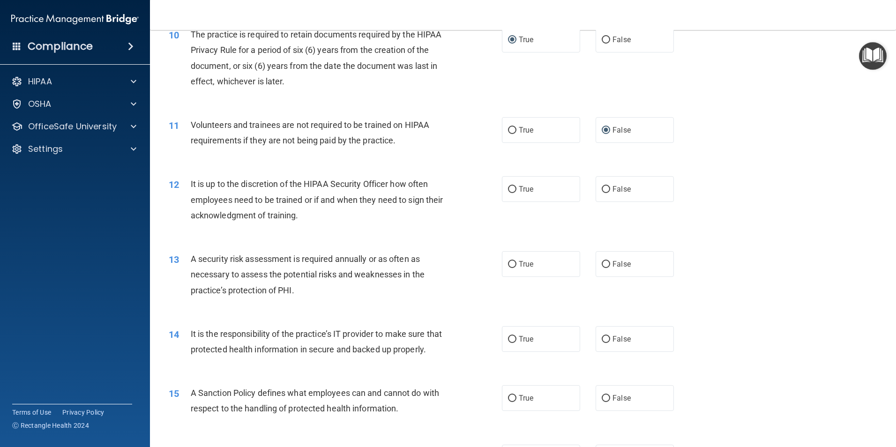
scroll to position [797, 0]
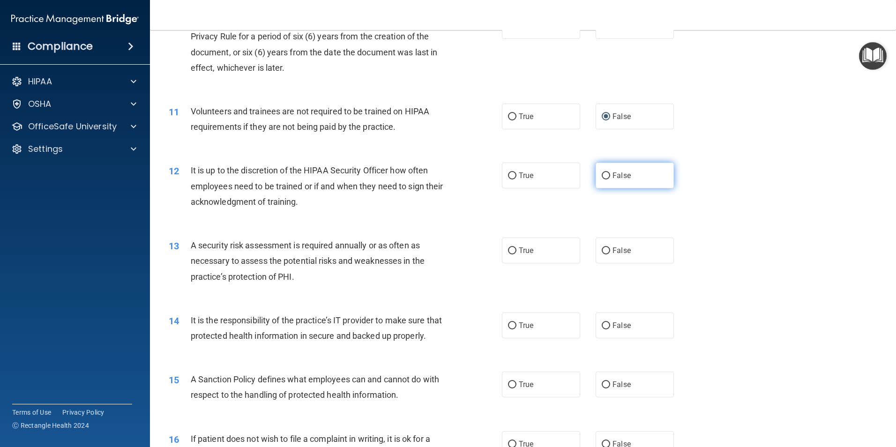
click at [603, 179] on input "False" at bounding box center [606, 175] width 8 height 7
radio input "true"
click at [509, 251] on input "True" at bounding box center [512, 250] width 8 height 7
radio input "true"
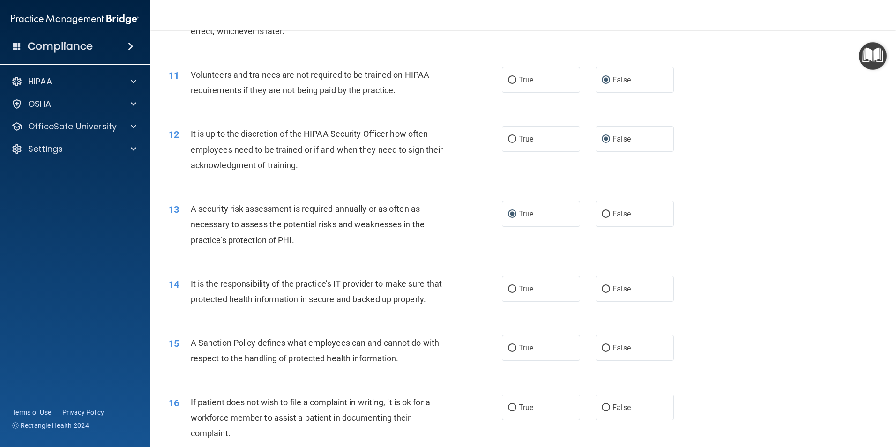
scroll to position [890, 0]
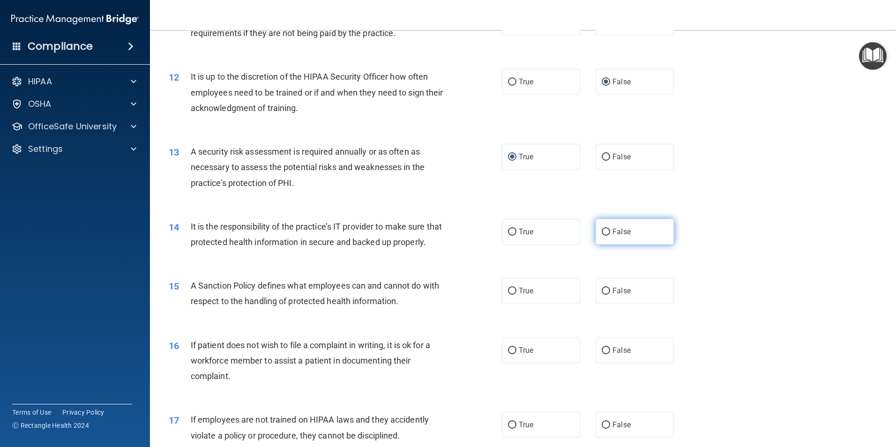
click at [604, 233] on input "False" at bounding box center [606, 232] width 8 height 7
radio input "true"
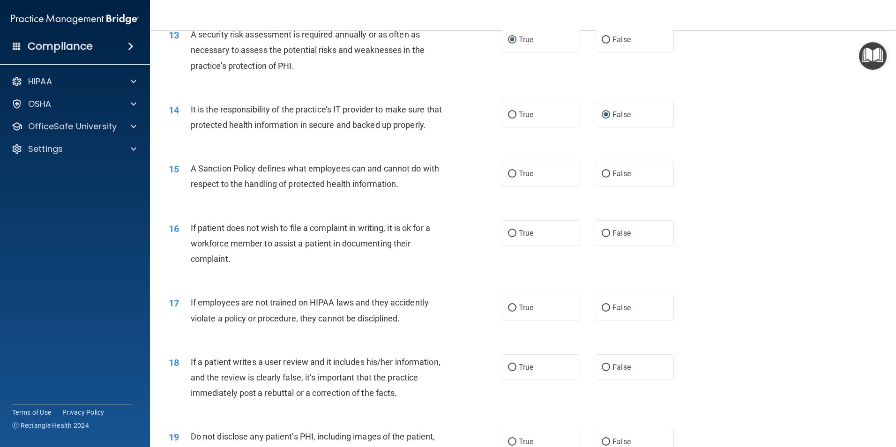
scroll to position [1031, 0]
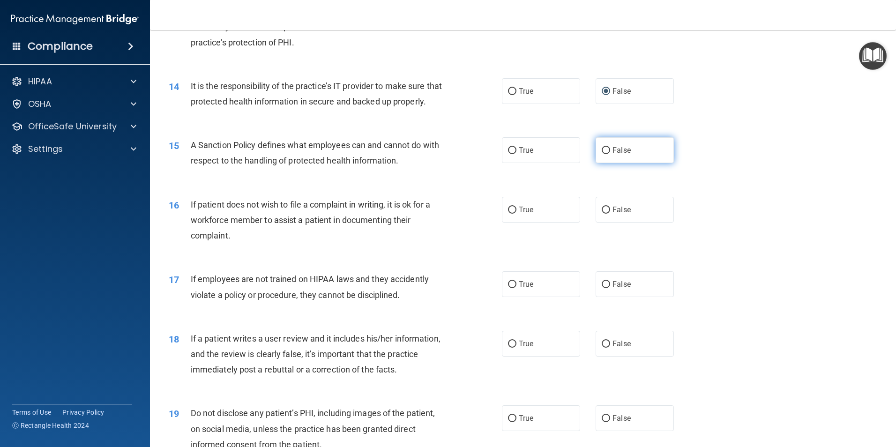
click at [598, 163] on label "False" at bounding box center [635, 150] width 78 height 26
click at [602, 214] on input "False" at bounding box center [606, 210] width 8 height 7
radio input "true"
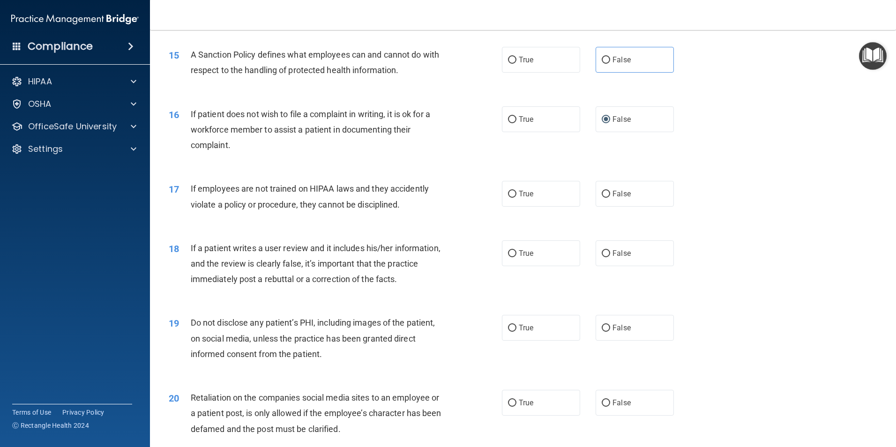
scroll to position [1125, 0]
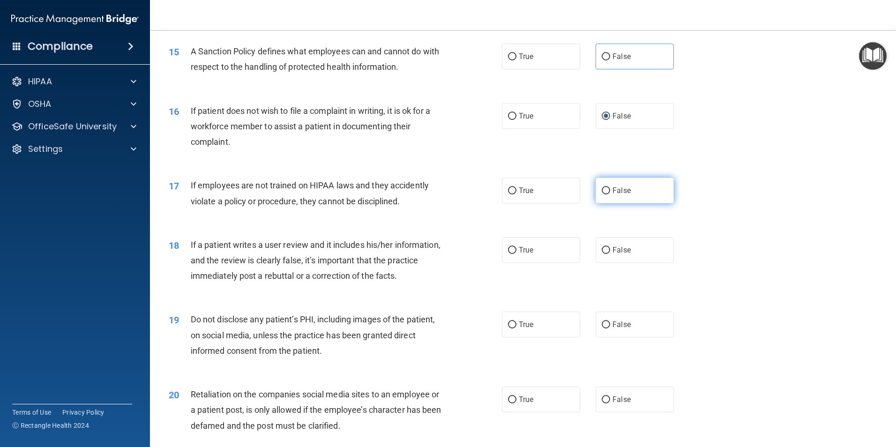
click at [602, 194] on input "False" at bounding box center [606, 190] width 8 height 7
radio input "true"
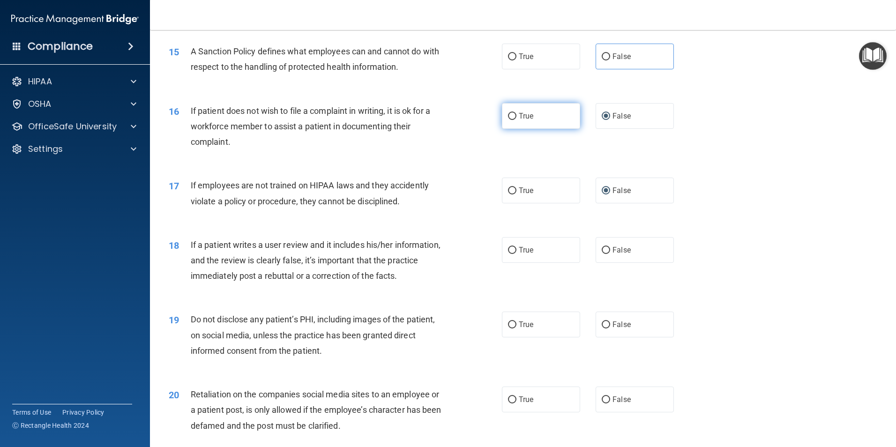
click at [508, 120] on input "True" at bounding box center [512, 116] width 8 height 7
radio input "true"
radio input "false"
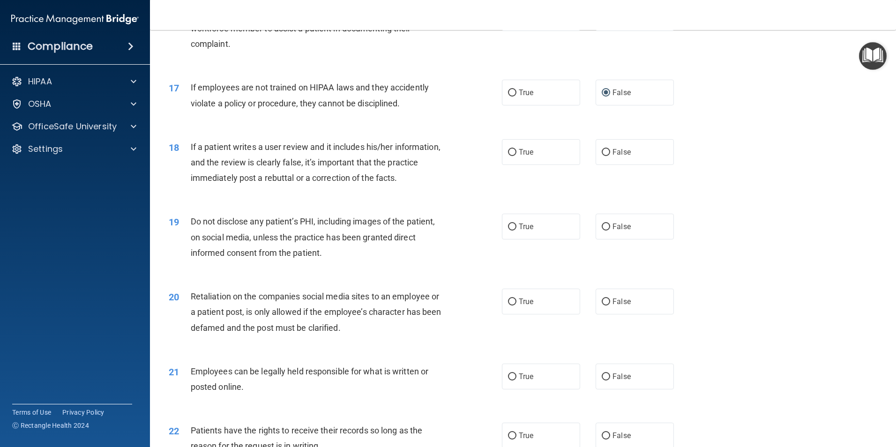
scroll to position [1265, 0]
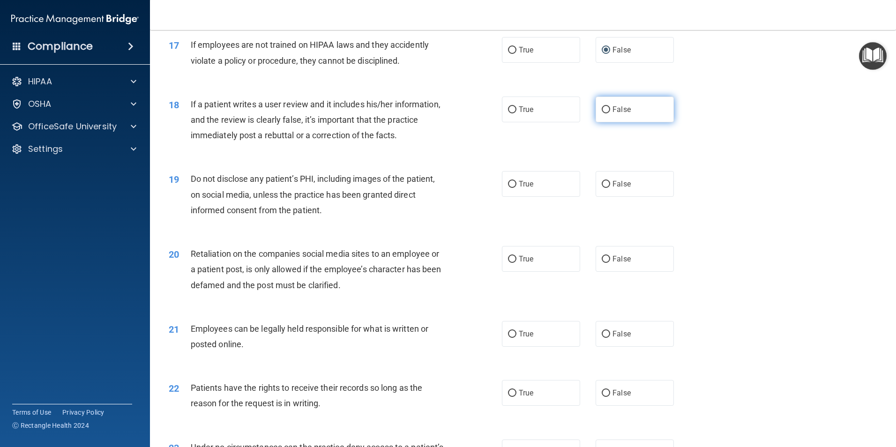
click at [604, 113] on input "False" at bounding box center [606, 109] width 8 height 7
radio input "true"
click at [512, 188] on input "True" at bounding box center [512, 184] width 8 height 7
radio input "true"
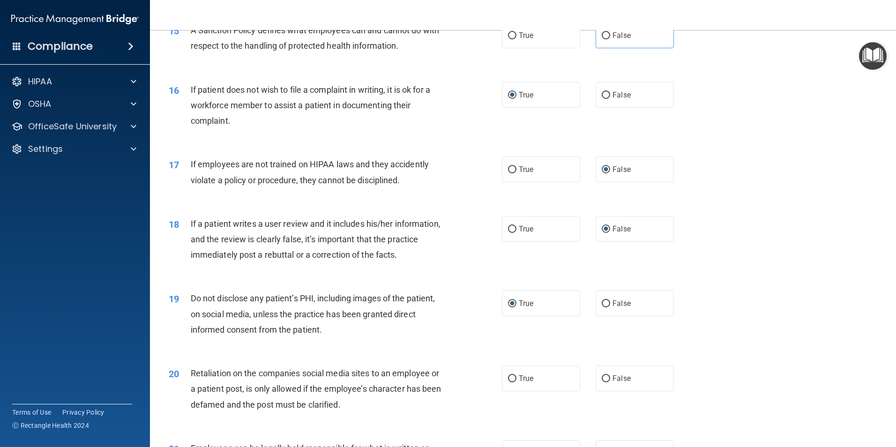
scroll to position [1125, 0]
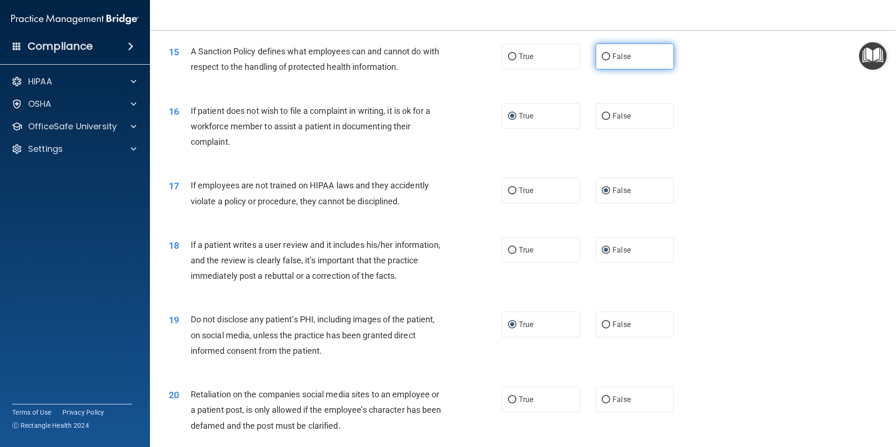
click at [607, 69] on label "False" at bounding box center [635, 57] width 78 height 26
click at [607, 60] on input "False" at bounding box center [606, 56] width 8 height 7
radio input "true"
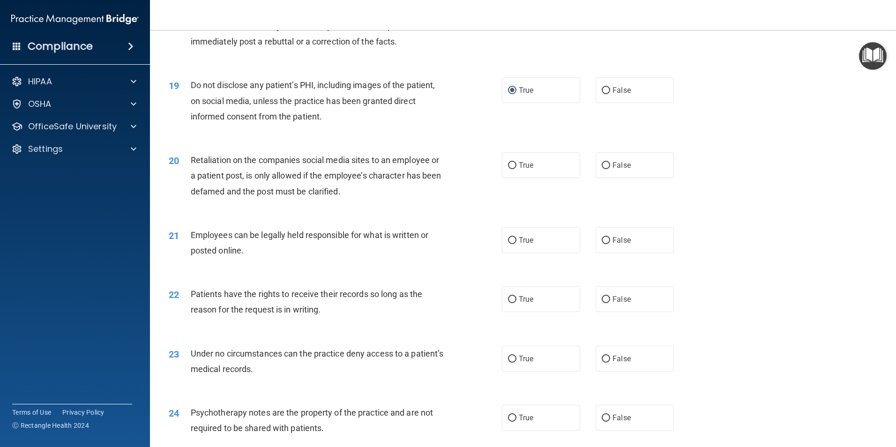
scroll to position [1406, 0]
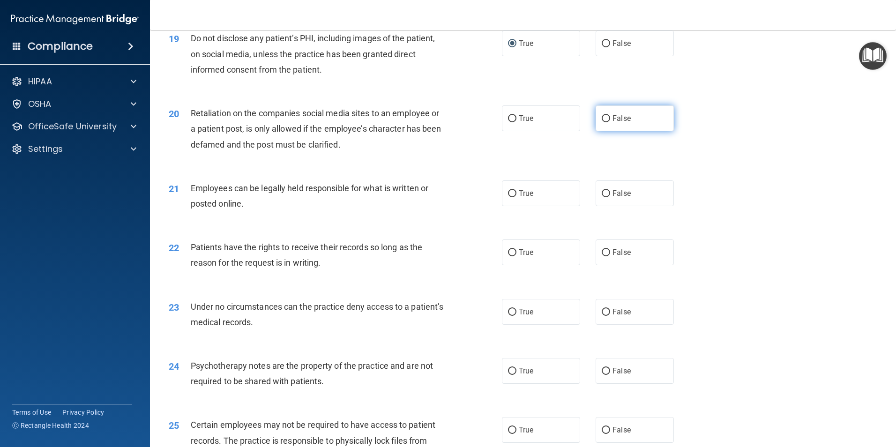
click at [602, 122] on input "False" at bounding box center [606, 118] width 8 height 7
radio input "true"
click at [510, 197] on input "True" at bounding box center [512, 193] width 8 height 7
radio input "true"
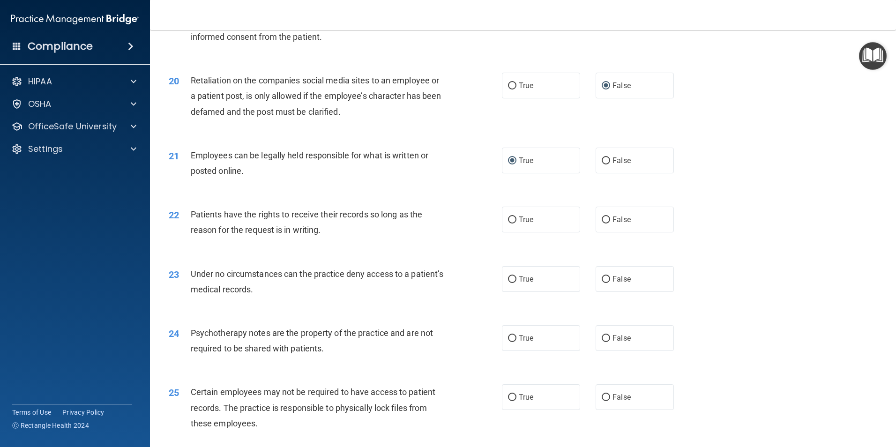
scroll to position [1499, 0]
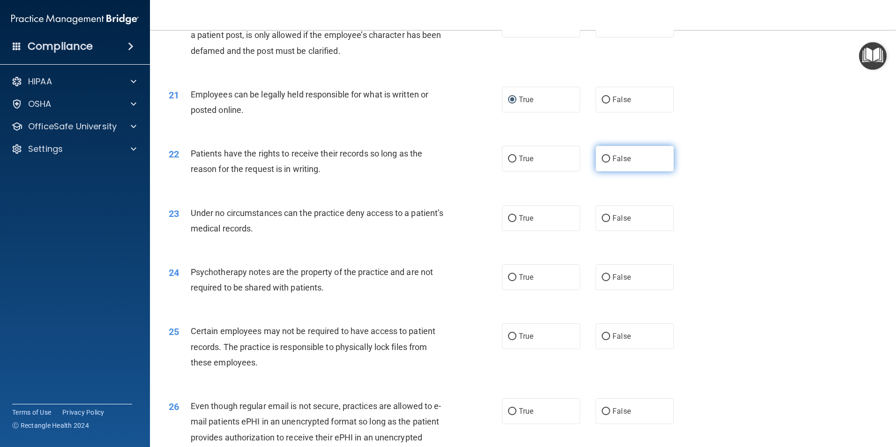
click at [603, 171] on label "False" at bounding box center [635, 159] width 78 height 26
click at [603, 163] on input "False" at bounding box center [606, 159] width 8 height 7
radio input "true"
click at [603, 222] on input "False" at bounding box center [606, 218] width 8 height 7
radio input "true"
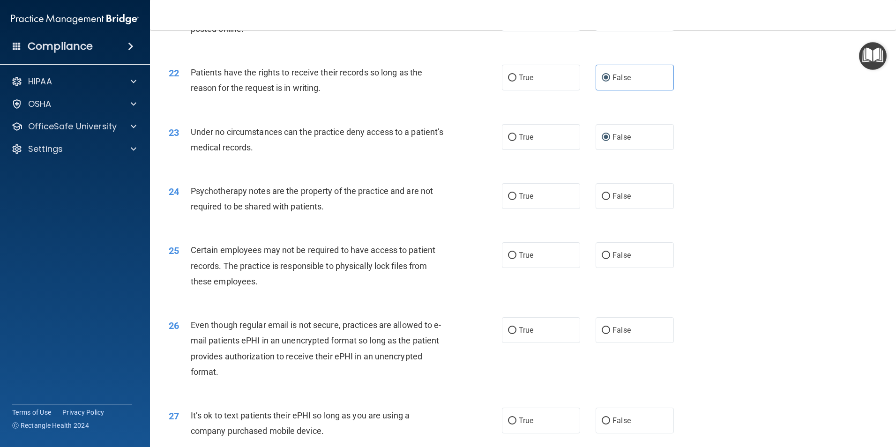
scroll to position [1593, 0]
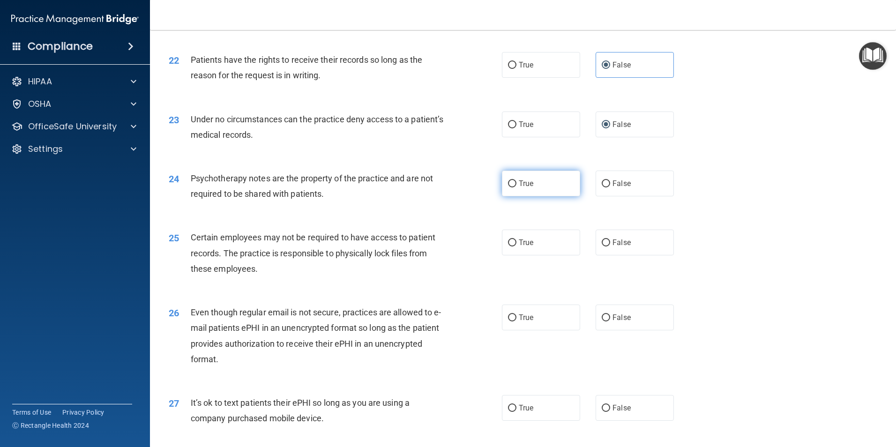
click at [510, 187] on input "True" at bounding box center [512, 183] width 8 height 7
radio input "true"
click at [509, 246] on input "True" at bounding box center [512, 242] width 8 height 7
radio input "true"
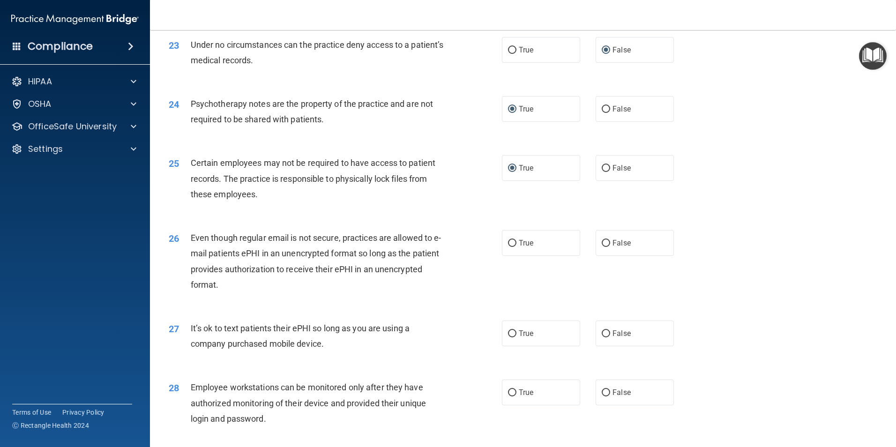
scroll to position [1734, 0]
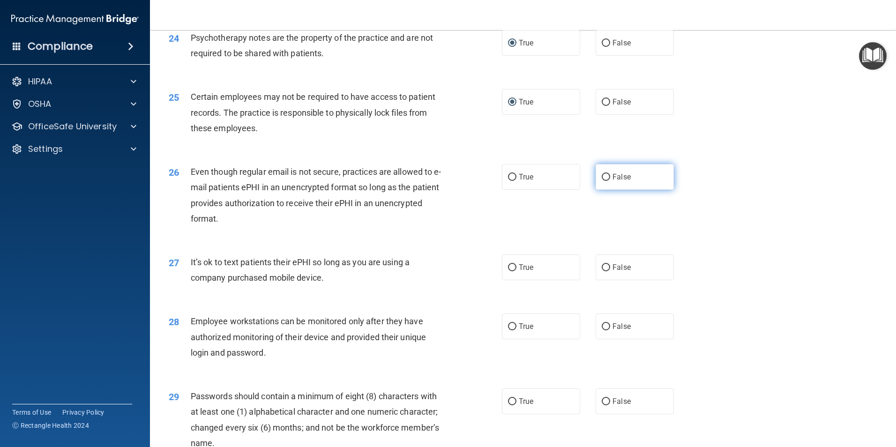
click at [602, 181] on input "False" at bounding box center [606, 177] width 8 height 7
radio input "true"
click at [602, 271] on input "False" at bounding box center [606, 267] width 8 height 7
radio input "true"
click at [508, 181] on input "True" at bounding box center [512, 177] width 8 height 7
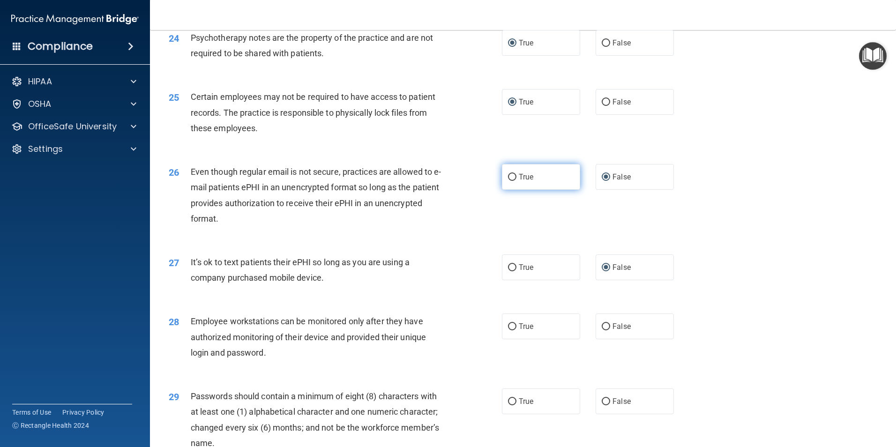
radio input "true"
radio input "false"
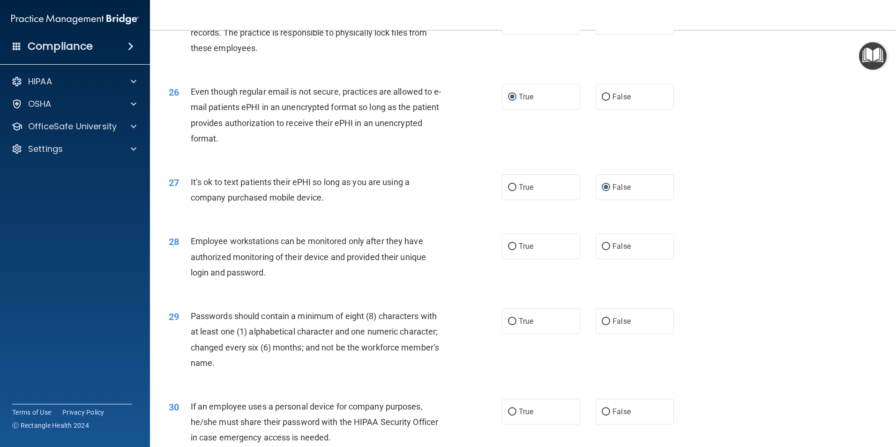
scroll to position [1874, 0]
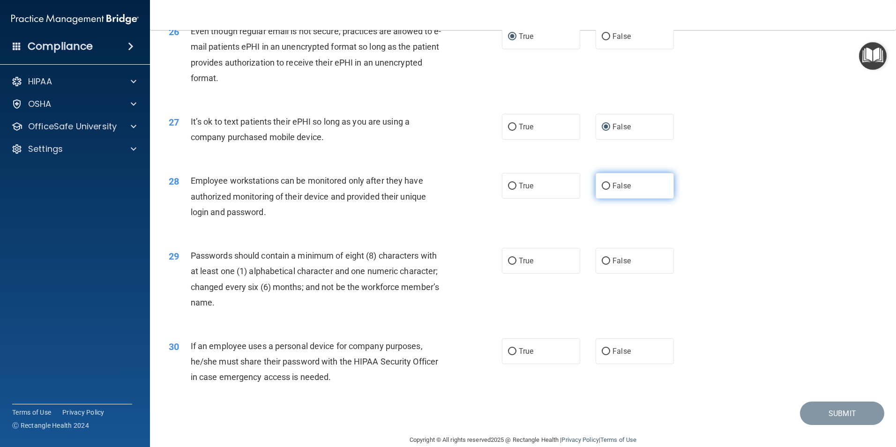
click at [603, 190] on input "False" at bounding box center [606, 186] width 8 height 7
radio input "true"
click at [508, 265] on input "True" at bounding box center [512, 261] width 8 height 7
radio input "true"
click at [603, 355] on input "False" at bounding box center [606, 351] width 8 height 7
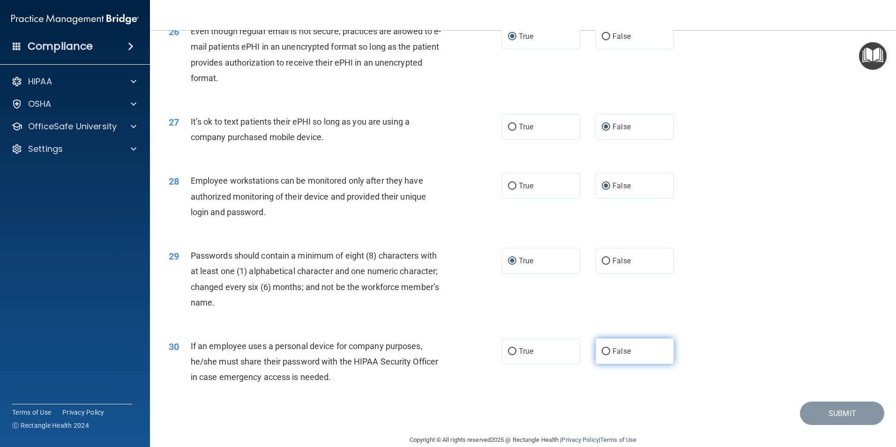
radio input "true"
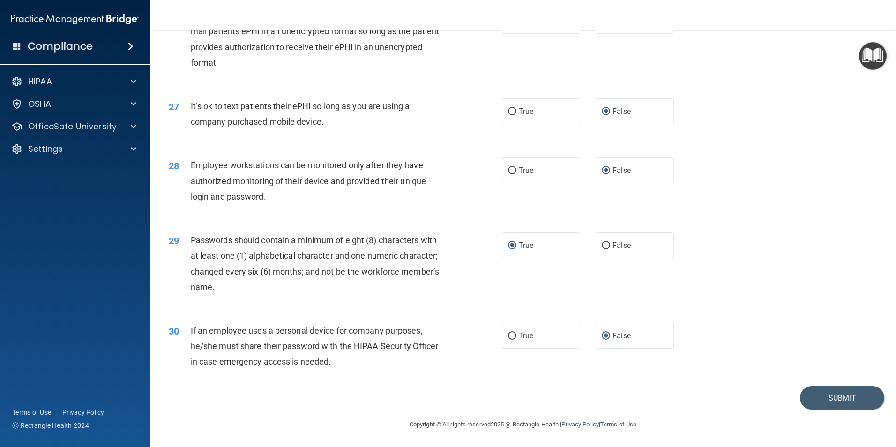
scroll to position [1905, 0]
click at [857, 394] on button "Submit" at bounding box center [842, 398] width 84 height 24
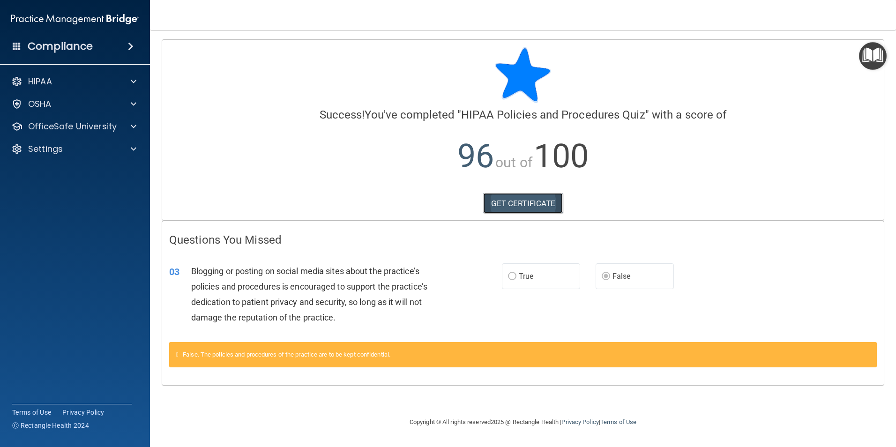
click at [523, 201] on link "GET CERTIFICATE" at bounding box center [523, 203] width 80 height 21
click at [129, 127] on div at bounding box center [131, 126] width 23 height 11
click at [60, 153] on p "HIPAA Training" at bounding box center [44, 148] width 77 height 9
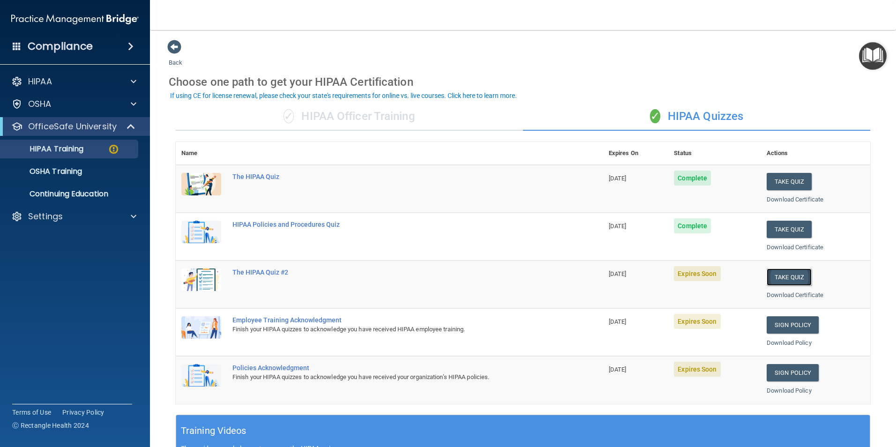
click at [785, 276] on button "Take Quiz" at bounding box center [789, 276] width 45 height 17
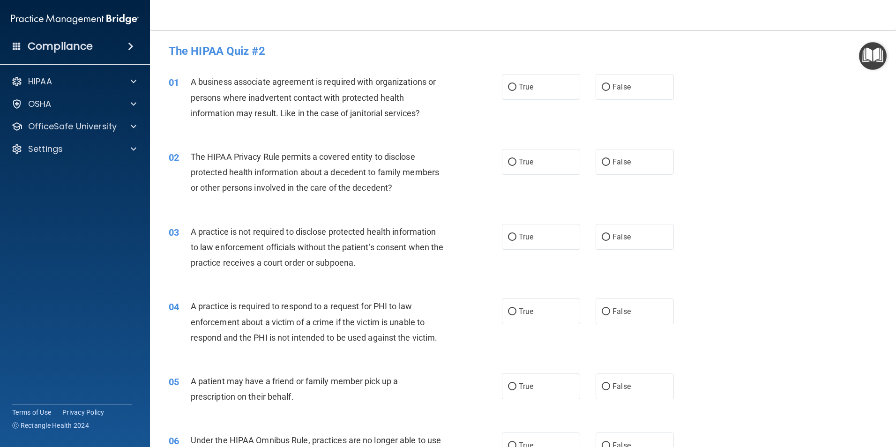
drag, startPoint x: 603, startPoint y: 87, endPoint x: 424, endPoint y: 194, distance: 208.6
click at [603, 87] on input "False" at bounding box center [606, 87] width 8 height 7
radio input "true"
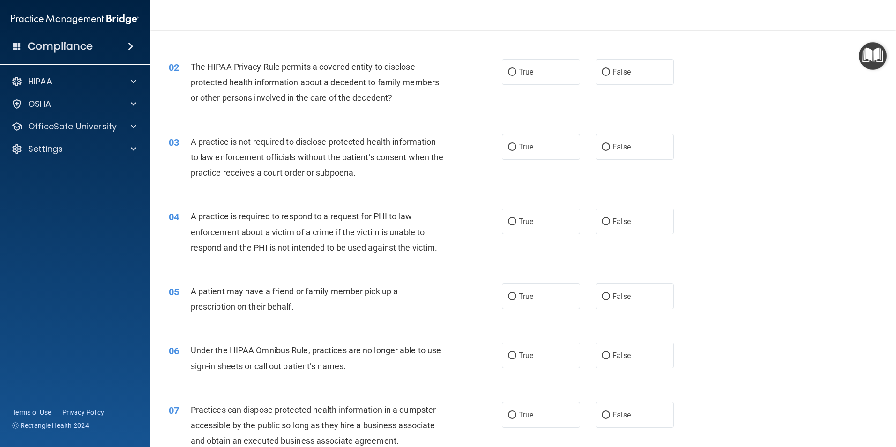
scroll to position [94, 0]
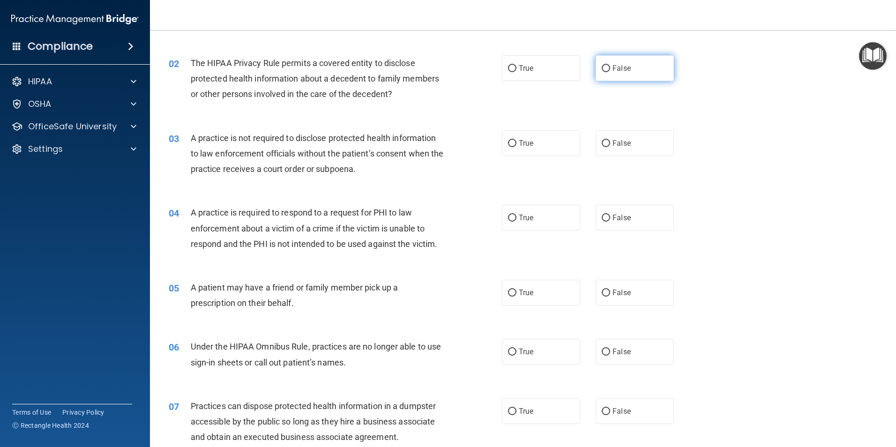
click at [604, 66] on input "False" at bounding box center [606, 68] width 8 height 7
radio input "true"
click at [602, 143] on input "False" at bounding box center [606, 143] width 8 height 7
radio input "true"
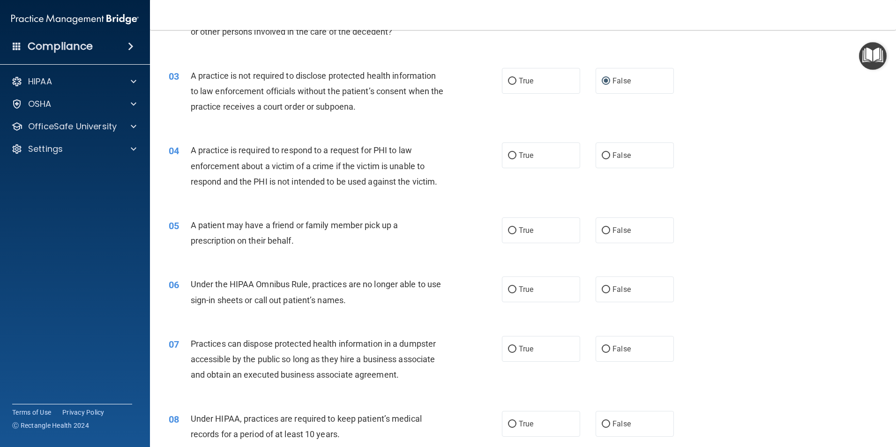
scroll to position [234, 0]
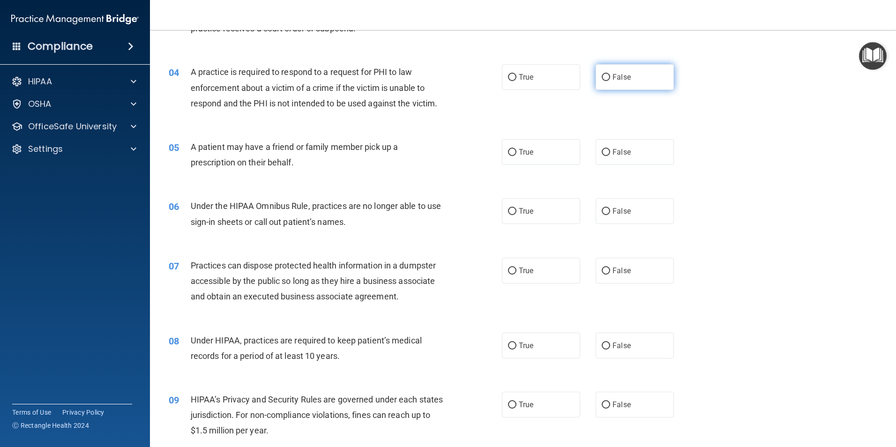
click at [604, 78] on input "False" at bounding box center [606, 77] width 8 height 7
radio input "true"
click at [509, 151] on input "True" at bounding box center [512, 152] width 8 height 7
radio input "true"
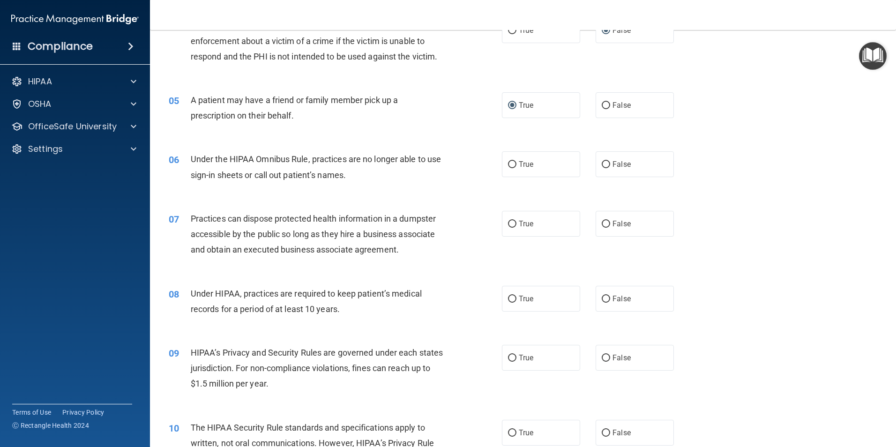
scroll to position [328, 0]
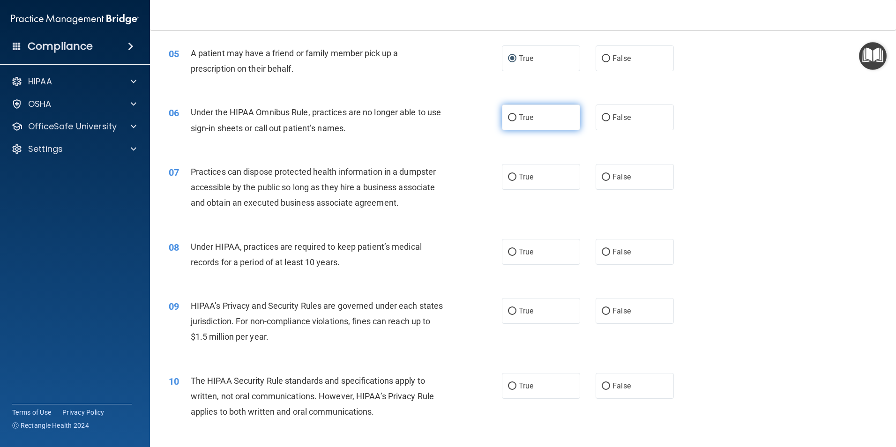
click at [511, 120] on input "True" at bounding box center [512, 117] width 8 height 7
radio input "true"
click at [603, 178] on input "False" at bounding box center [606, 177] width 8 height 7
radio input "true"
drag, startPoint x: 603, startPoint y: 250, endPoint x: 432, endPoint y: 311, distance: 182.1
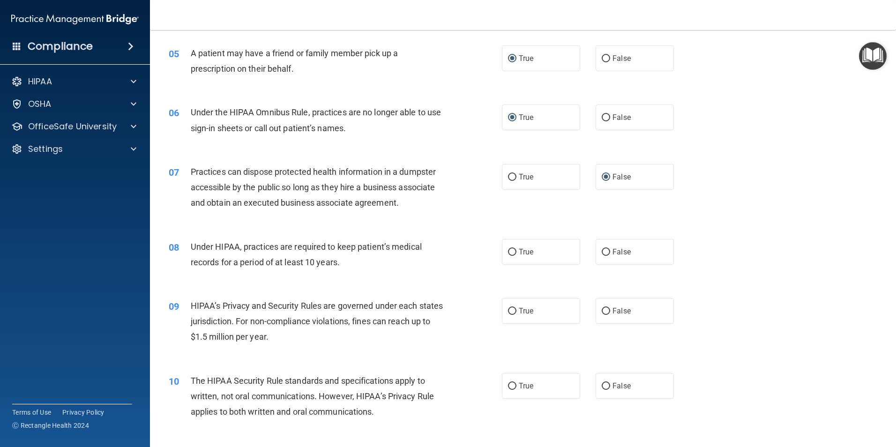
click at [603, 250] on input "False" at bounding box center [606, 252] width 8 height 7
radio input "true"
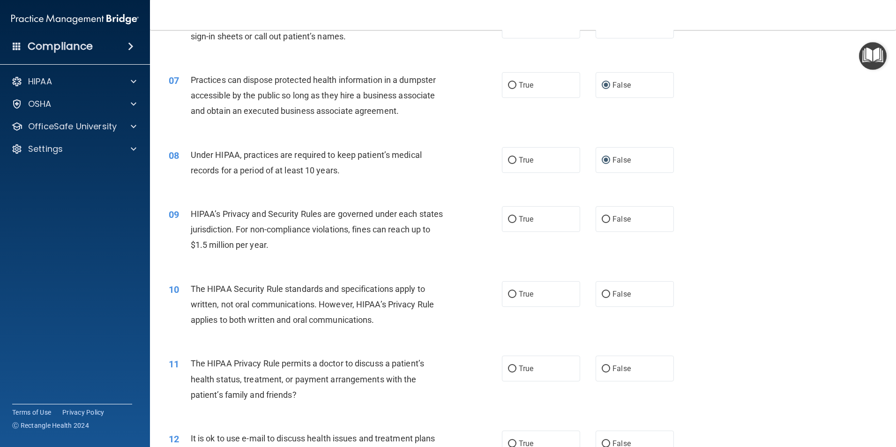
scroll to position [422, 0]
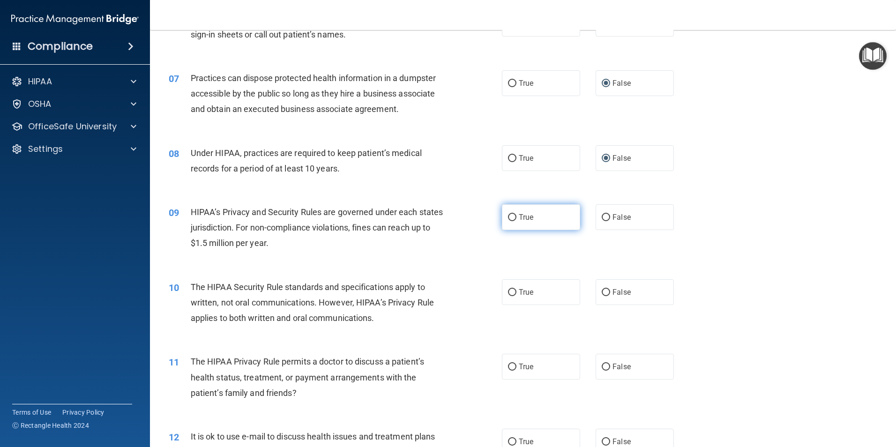
click at [510, 217] on input "True" at bounding box center [512, 217] width 8 height 7
radio input "true"
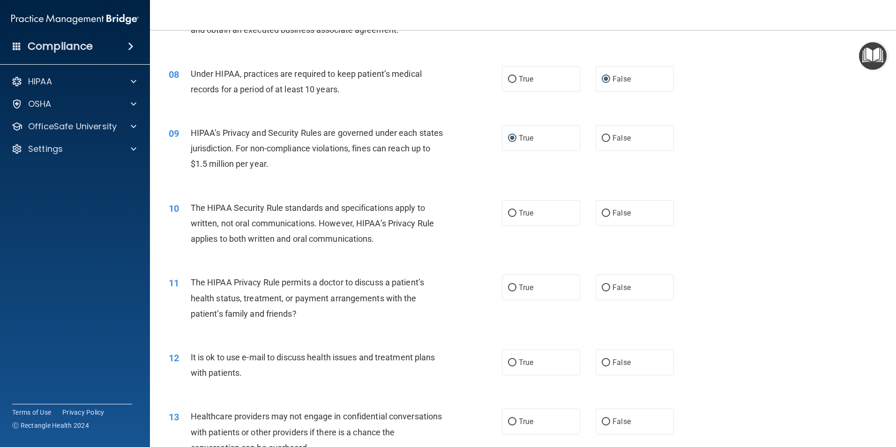
scroll to position [515, 0]
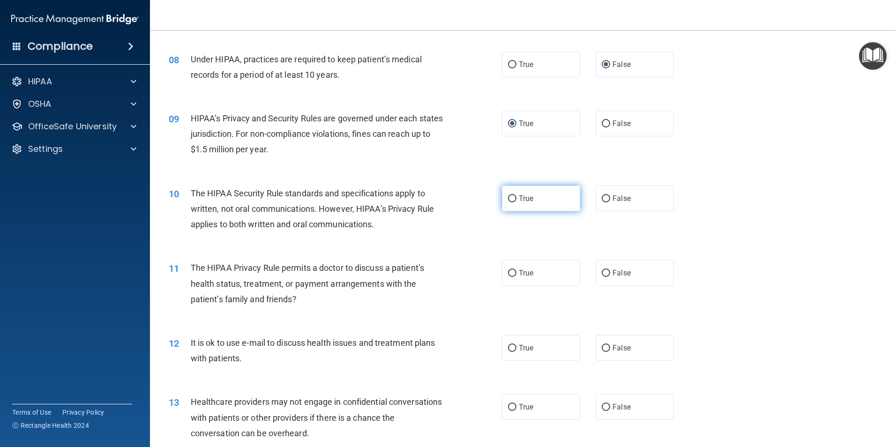
click at [509, 197] on input "True" at bounding box center [512, 198] width 8 height 7
radio input "true"
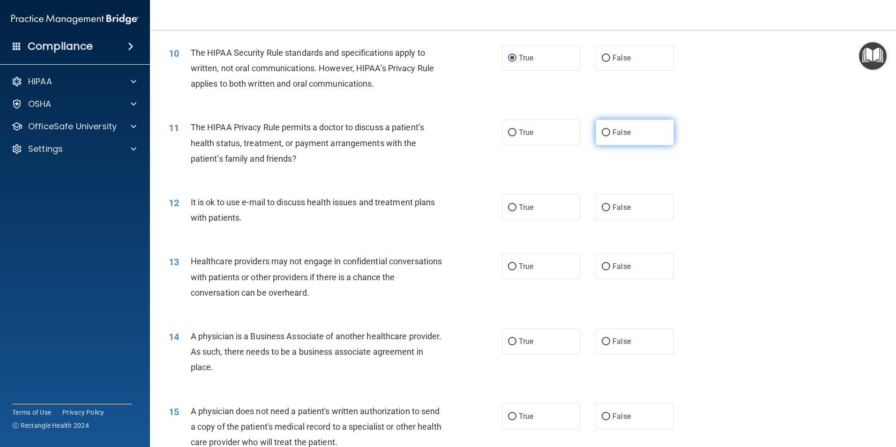
click at [604, 133] on input "False" at bounding box center [606, 132] width 8 height 7
radio input "true"
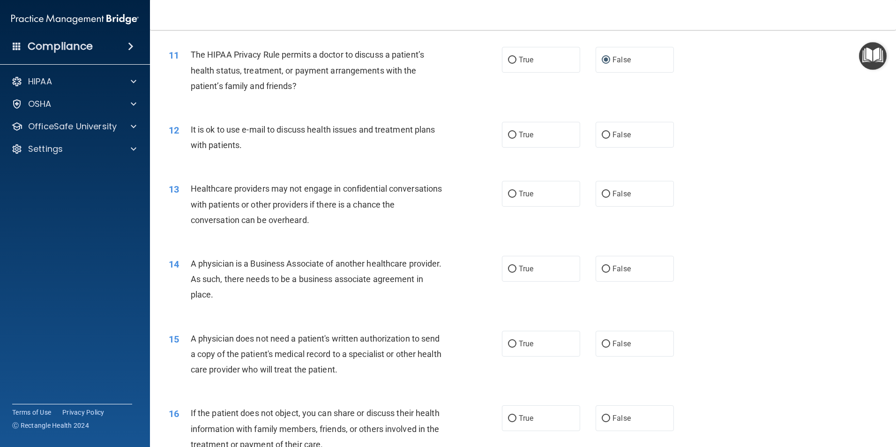
scroll to position [750, 0]
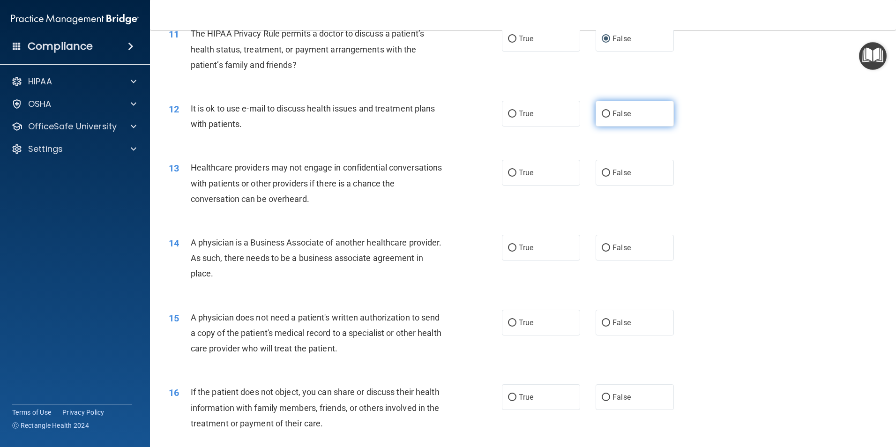
click at [604, 114] on input "False" at bounding box center [606, 114] width 8 height 7
radio input "true"
click at [511, 171] on input "True" at bounding box center [512, 173] width 8 height 7
radio input "true"
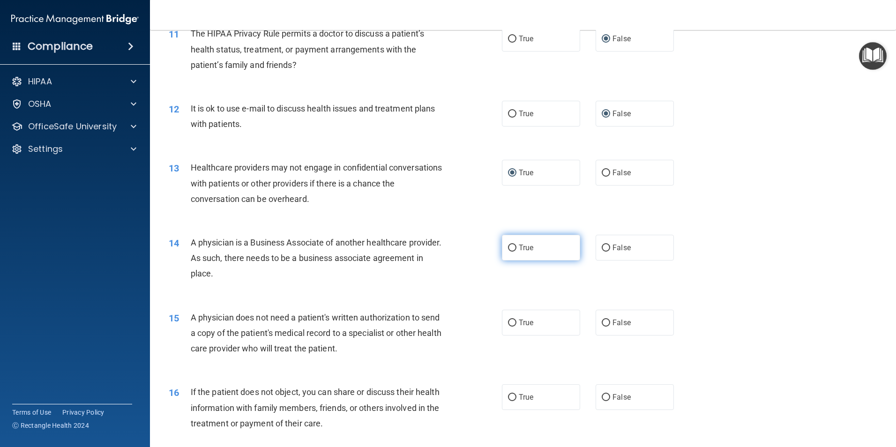
click at [508, 247] on input "True" at bounding box center [512, 248] width 8 height 7
radio input "true"
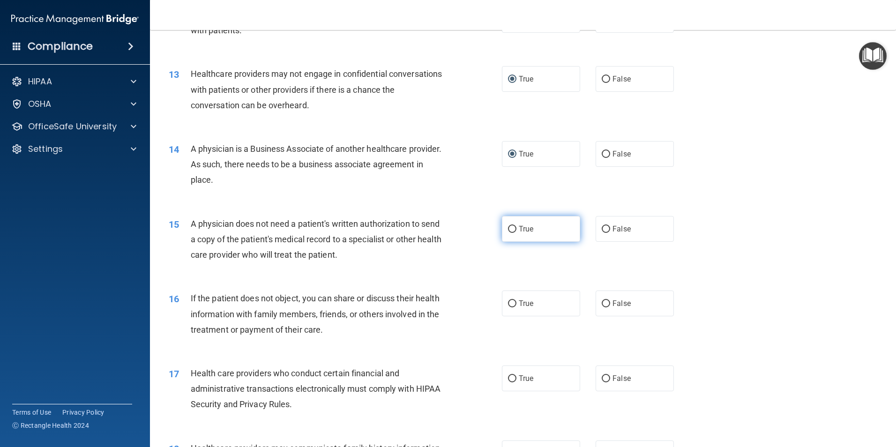
click at [510, 229] on input "True" at bounding box center [512, 229] width 8 height 7
radio input "true"
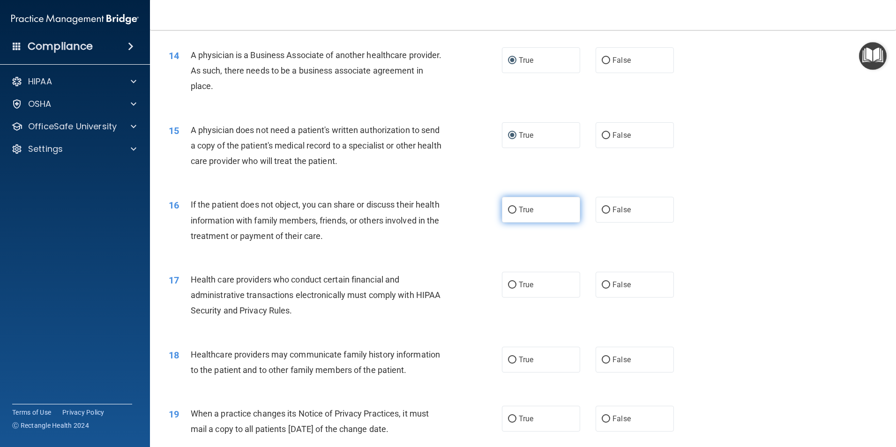
click at [510, 207] on input "True" at bounding box center [512, 210] width 8 height 7
radio input "true"
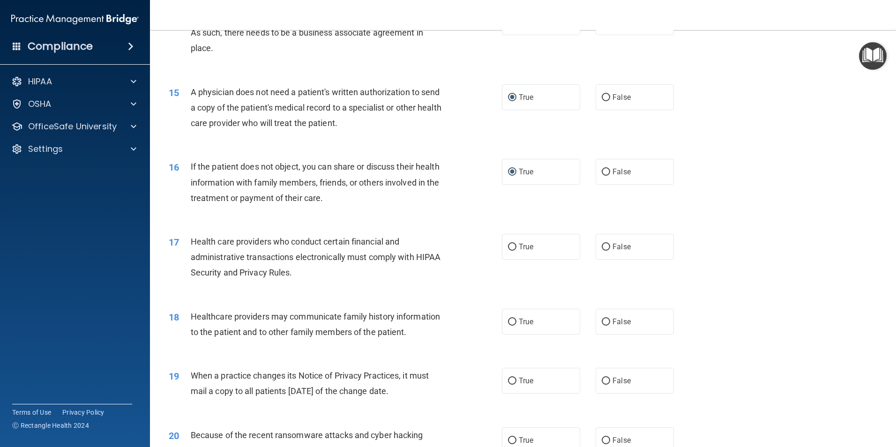
scroll to position [1031, 0]
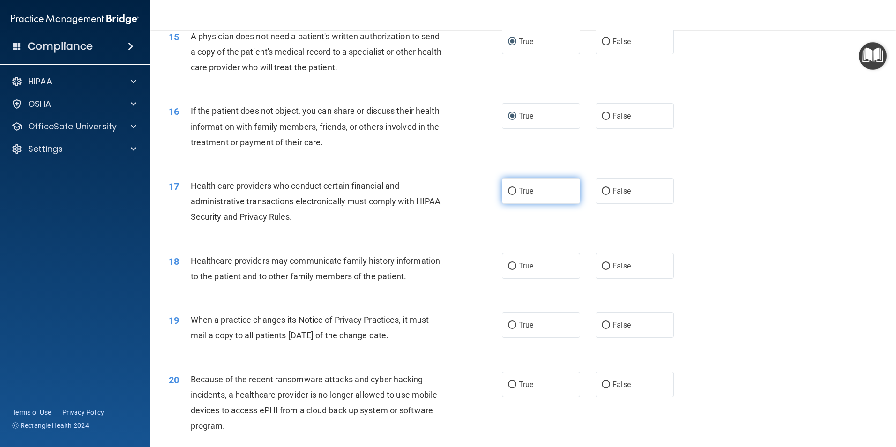
click at [511, 191] on input "True" at bounding box center [512, 191] width 8 height 7
radio input "true"
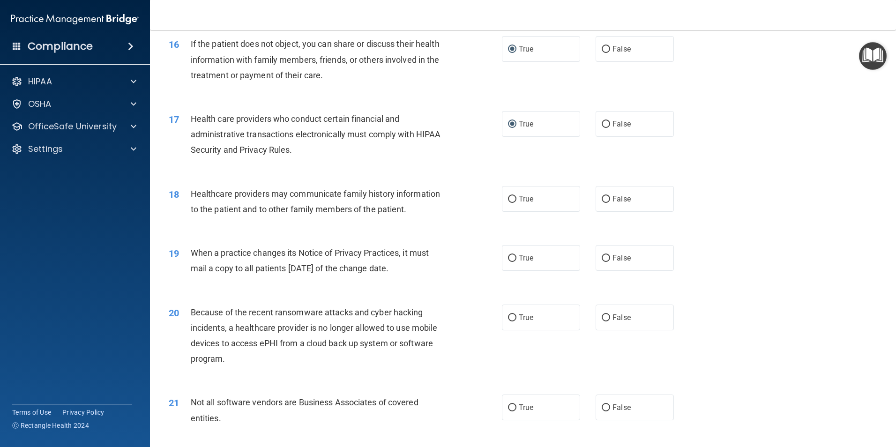
scroll to position [1125, 0]
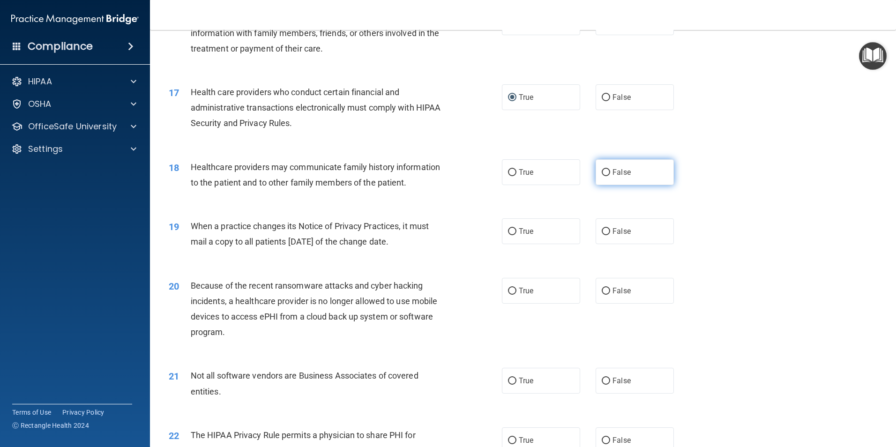
click at [602, 172] on input "False" at bounding box center [606, 172] width 8 height 7
radio input "true"
click at [508, 235] on input "True" at bounding box center [512, 231] width 8 height 7
radio input "true"
click at [602, 230] on input "False" at bounding box center [606, 231] width 8 height 7
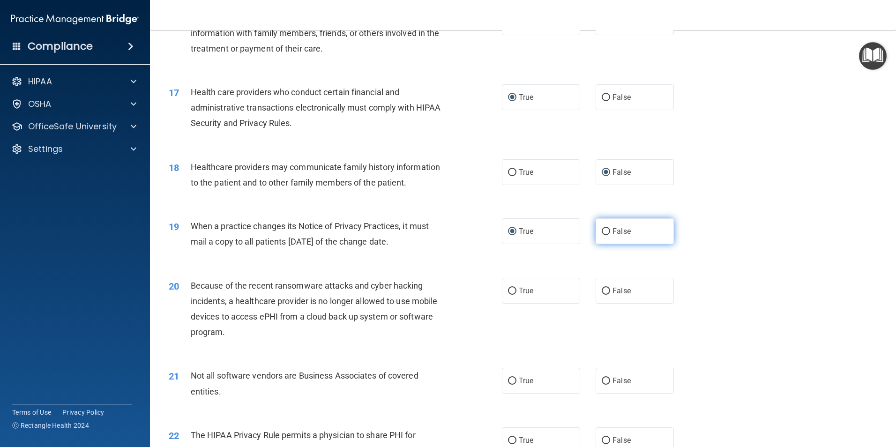
radio input "true"
radio input "false"
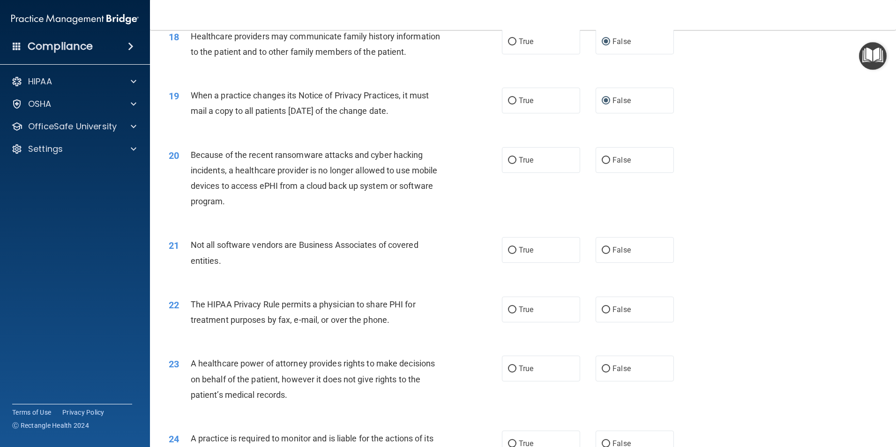
scroll to position [1265, 0]
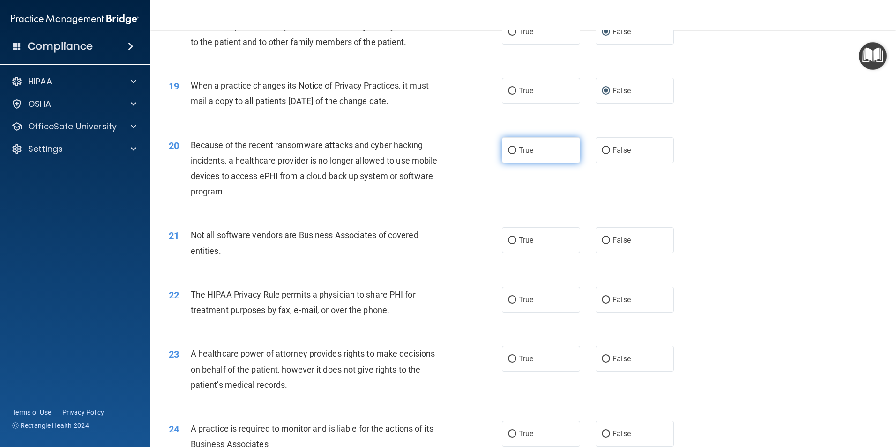
click at [508, 152] on input "True" at bounding box center [512, 150] width 8 height 7
radio input "true"
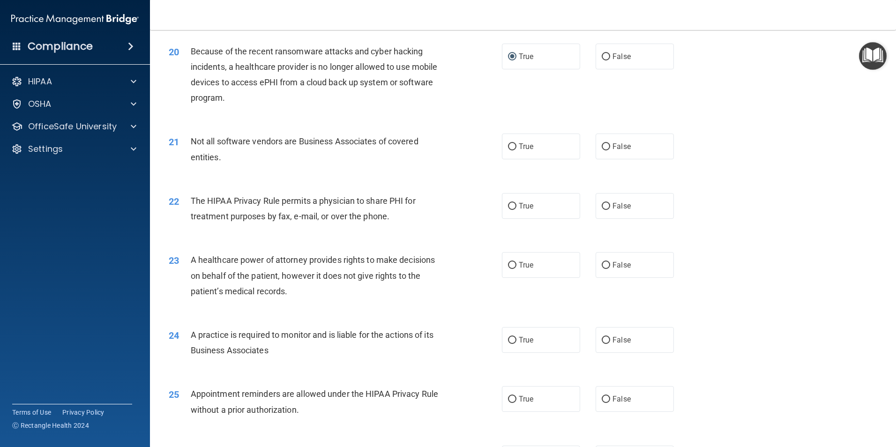
scroll to position [1406, 0]
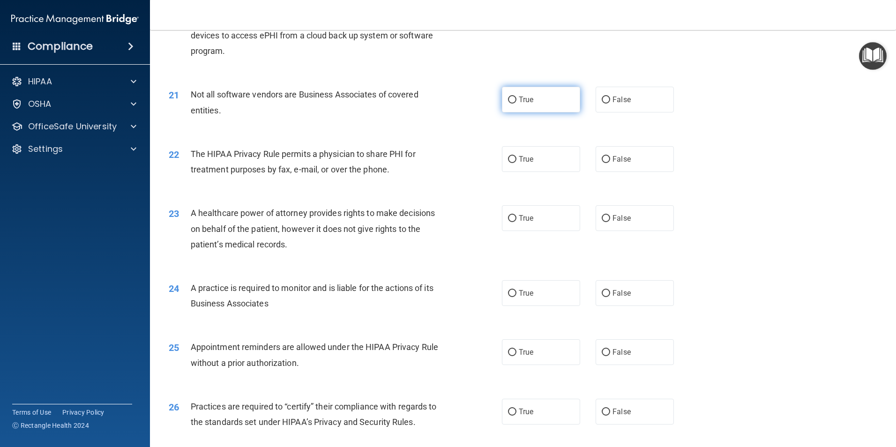
click at [509, 98] on input "True" at bounding box center [512, 100] width 8 height 7
radio input "true"
click at [512, 159] on input "True" at bounding box center [512, 159] width 8 height 7
radio input "true"
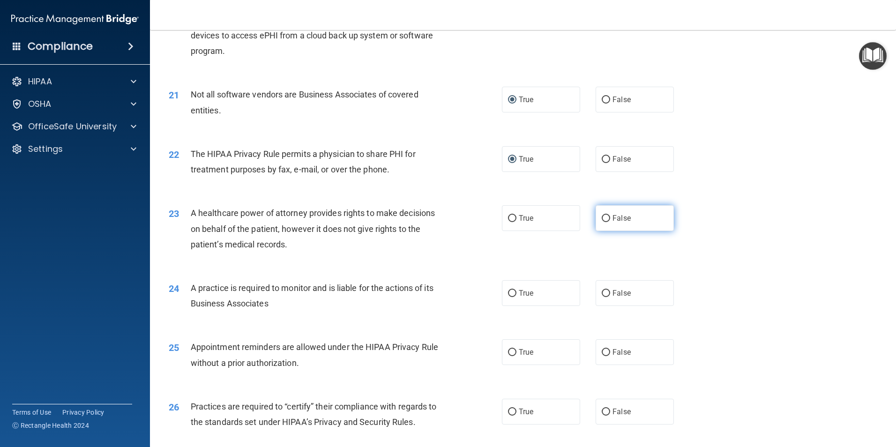
click at [602, 218] on input "False" at bounding box center [606, 218] width 8 height 7
radio input "true"
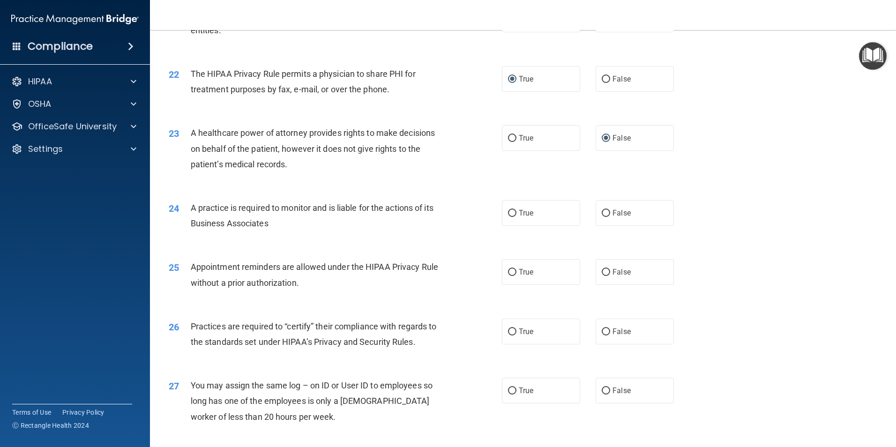
scroll to position [1499, 0]
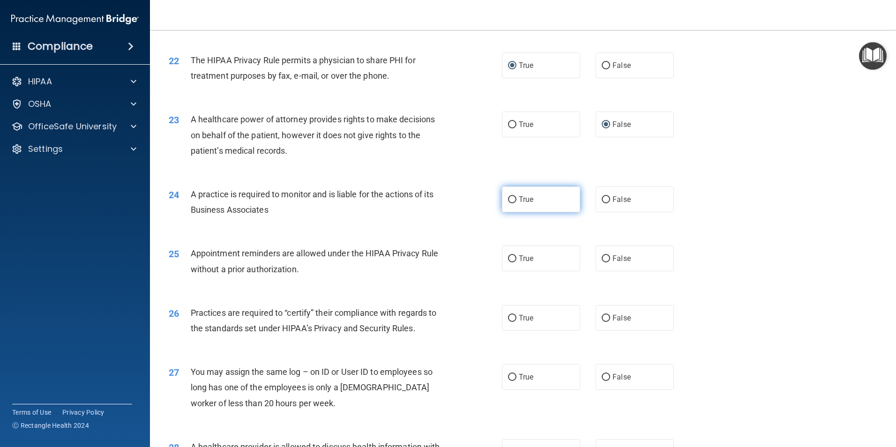
click at [509, 199] on input "True" at bounding box center [512, 199] width 8 height 7
radio input "true"
click at [508, 262] on input "True" at bounding box center [512, 258] width 8 height 7
radio input "true"
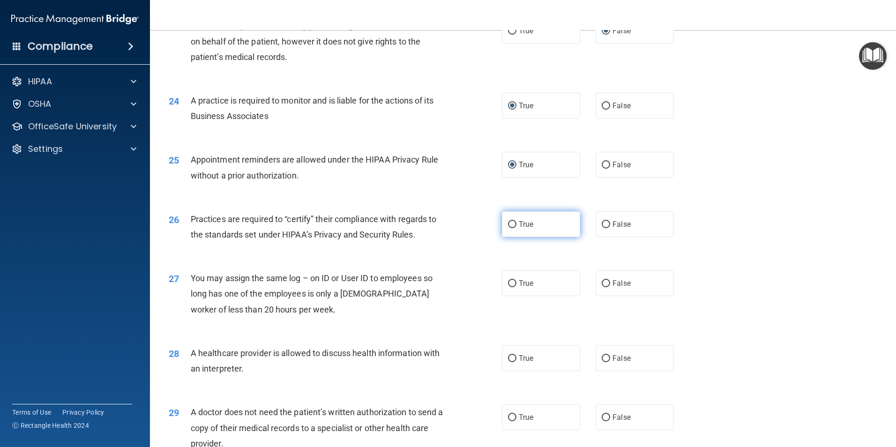
click at [509, 224] on input "True" at bounding box center [512, 224] width 8 height 7
radio input "true"
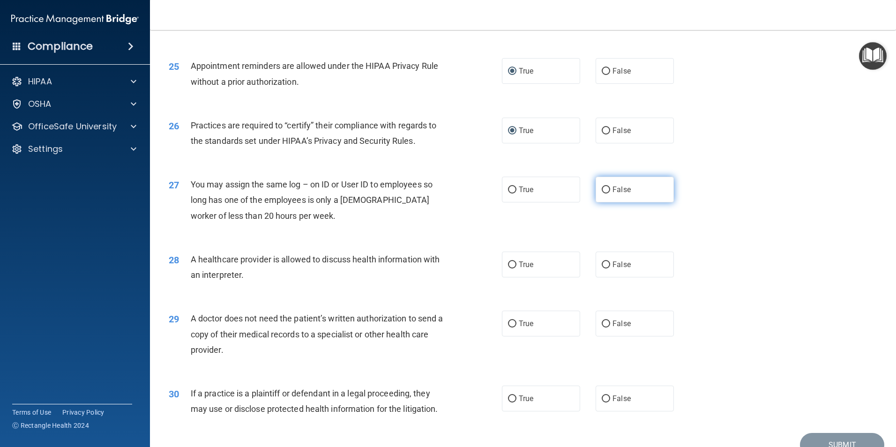
click at [602, 189] on input "False" at bounding box center [606, 189] width 8 height 7
radio input "true"
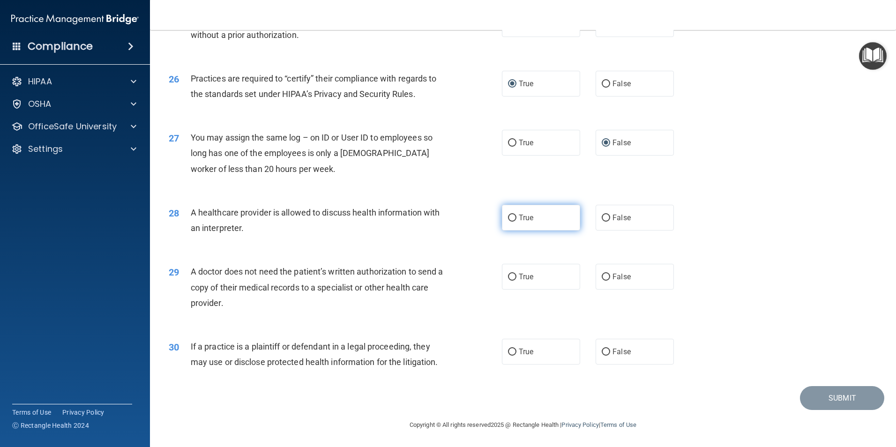
click at [508, 216] on input "True" at bounding box center [512, 218] width 8 height 7
radio input "true"
click at [508, 276] on input "True" at bounding box center [512, 277] width 8 height 7
radio input "true"
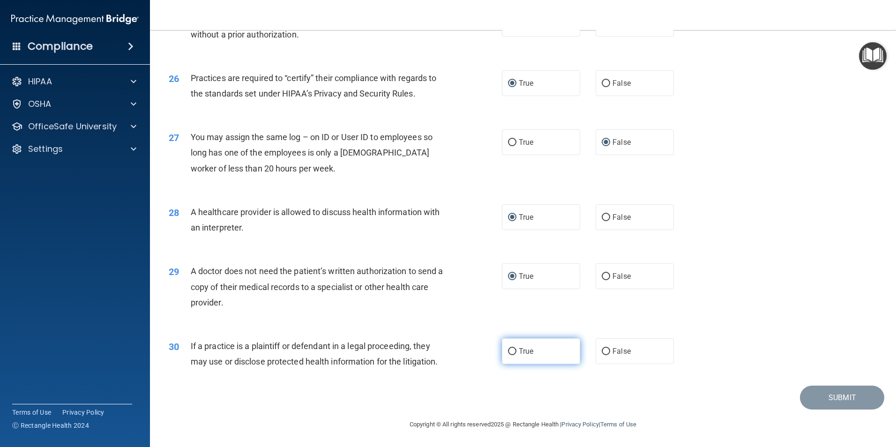
click at [508, 353] on input "True" at bounding box center [512, 351] width 8 height 7
radio input "true"
click at [846, 395] on button "Submit" at bounding box center [842, 398] width 84 height 24
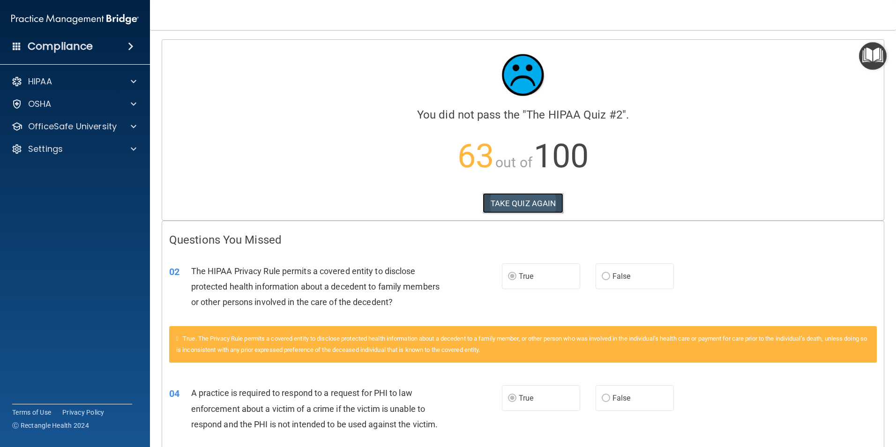
click at [537, 201] on button "TAKE QUIZ AGAIN" at bounding box center [523, 203] width 81 height 21
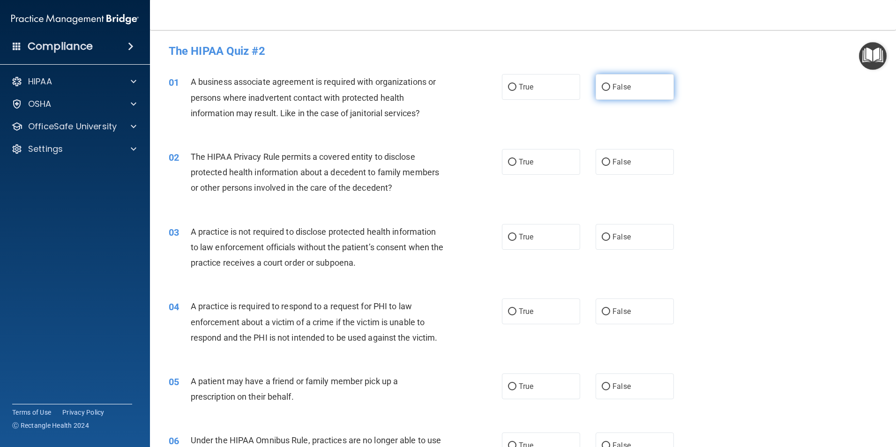
click at [603, 86] on input "False" at bounding box center [606, 87] width 8 height 7
radio input "true"
drag, startPoint x: 510, startPoint y: 160, endPoint x: 482, endPoint y: 185, distance: 37.2
click at [509, 160] on input "True" at bounding box center [512, 162] width 8 height 7
radio input "true"
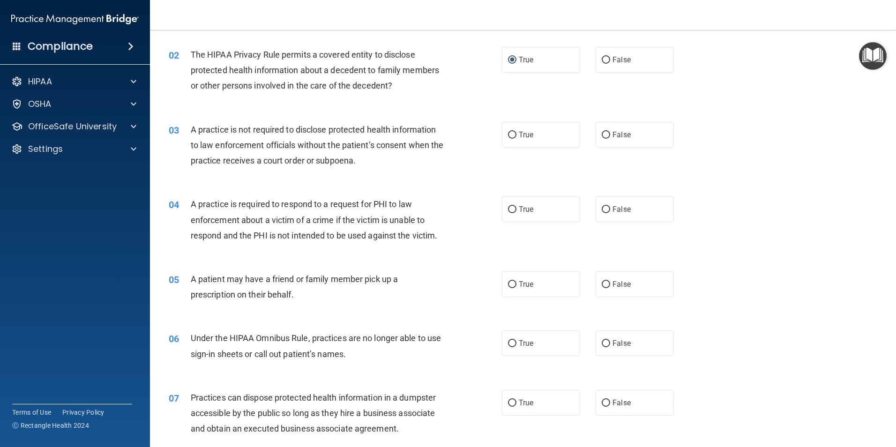
scroll to position [94, 0]
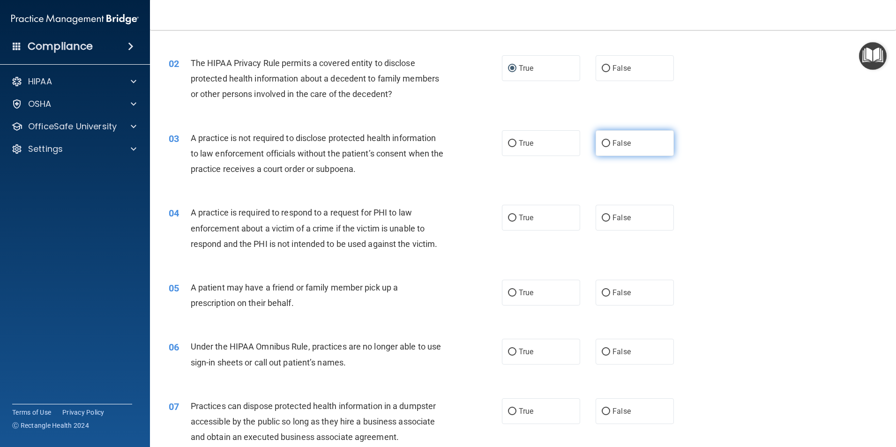
click at [602, 142] on input "False" at bounding box center [606, 143] width 8 height 7
radio input "true"
drag, startPoint x: 510, startPoint y: 216, endPoint x: 506, endPoint y: 219, distance: 5.3
click at [508, 218] on input "True" at bounding box center [512, 218] width 8 height 7
radio input "true"
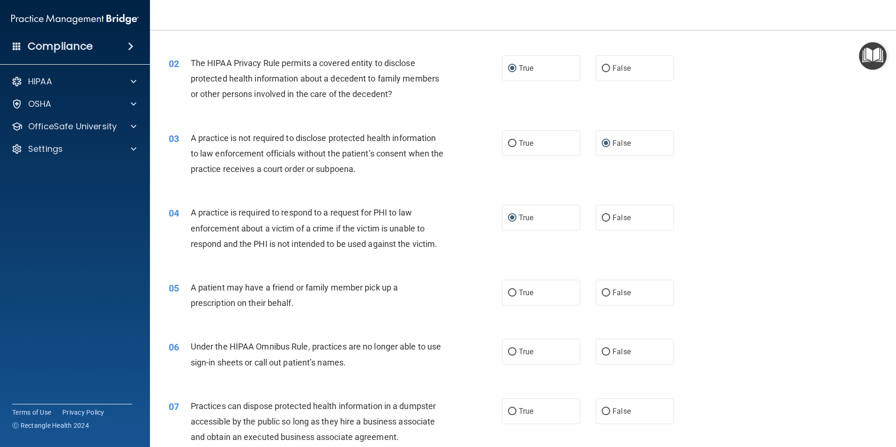
scroll to position [234, 0]
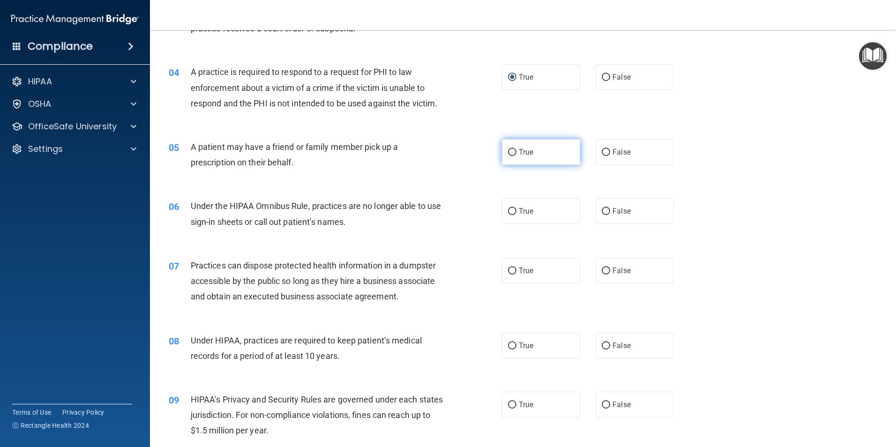
click at [510, 152] on input "True" at bounding box center [512, 152] width 8 height 7
radio input "true"
click at [602, 214] on input "False" at bounding box center [606, 211] width 8 height 7
radio input "true"
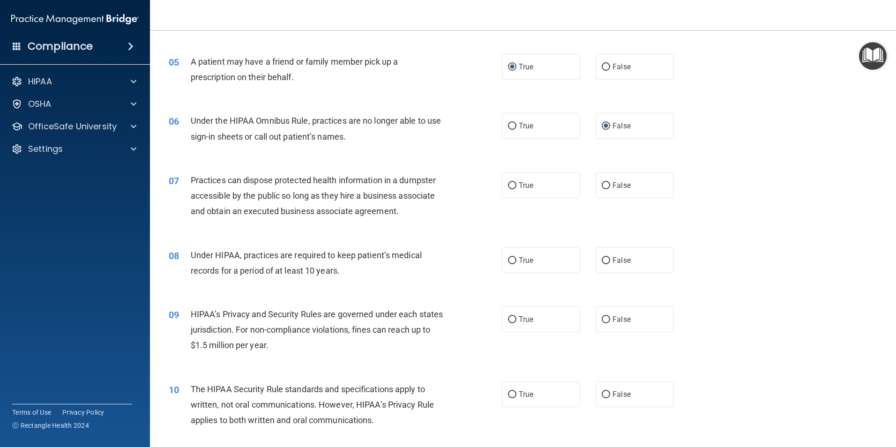
scroll to position [328, 0]
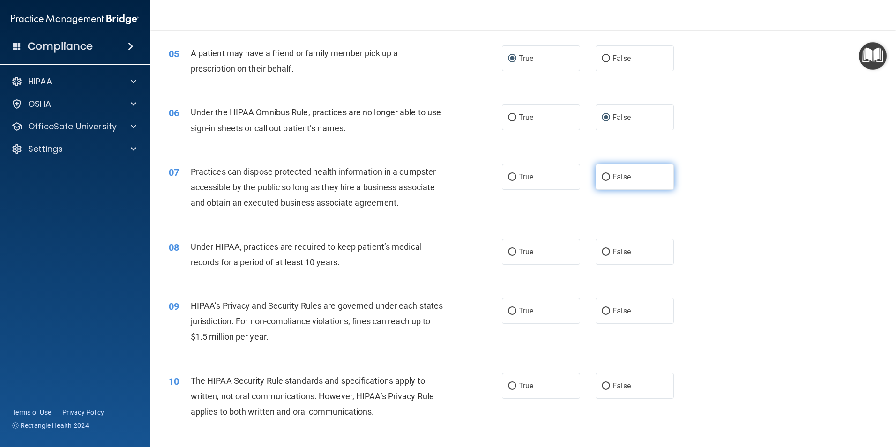
click at [602, 175] on input "False" at bounding box center [606, 177] width 8 height 7
radio input "true"
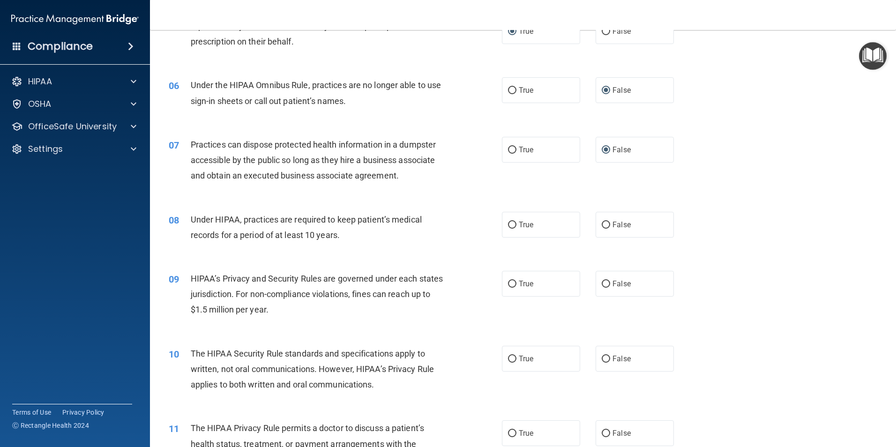
scroll to position [422, 0]
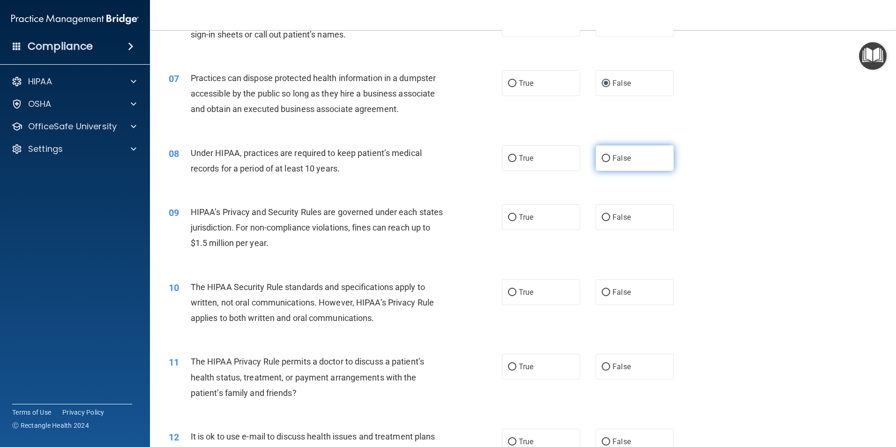
click at [602, 156] on input "False" at bounding box center [606, 158] width 8 height 7
radio input "true"
drag, startPoint x: 601, startPoint y: 216, endPoint x: 463, endPoint y: 288, distance: 155.7
click at [602, 218] on input "False" at bounding box center [606, 217] width 8 height 7
radio input "true"
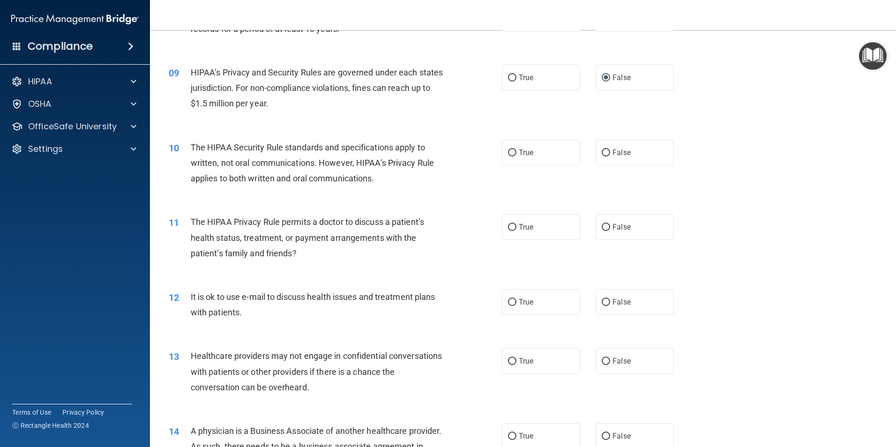
scroll to position [562, 0]
click at [508, 229] on input "True" at bounding box center [512, 226] width 8 height 7
radio input "true"
click at [508, 153] on input "True" at bounding box center [512, 152] width 8 height 7
radio input "true"
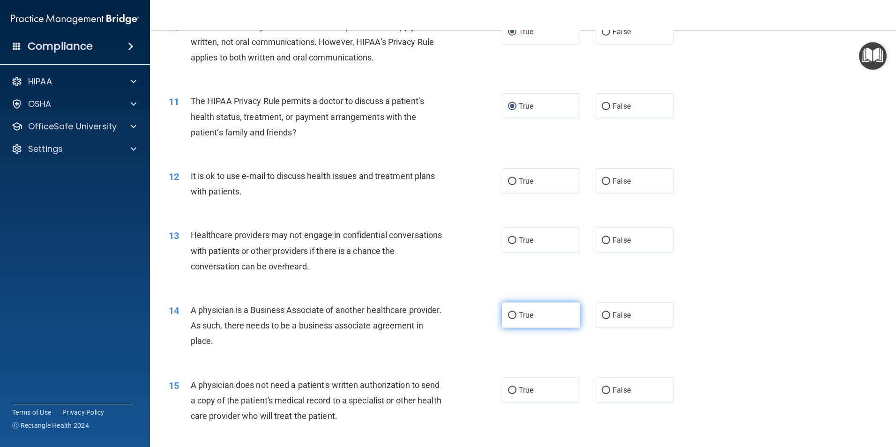
scroll to position [703, 0]
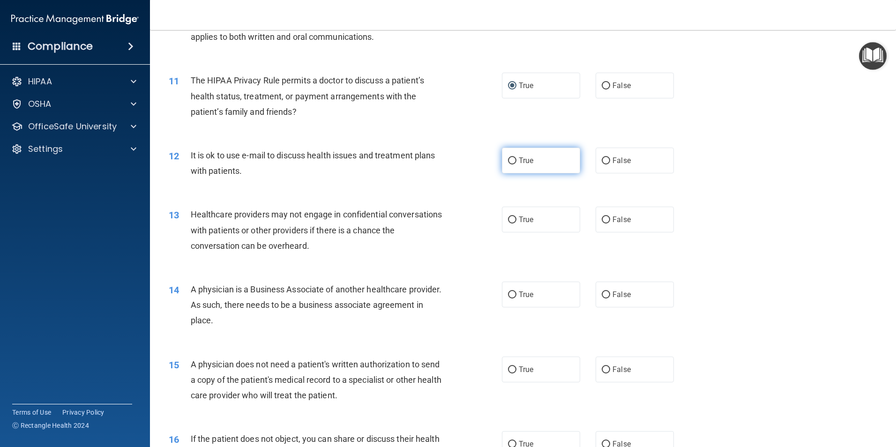
click at [509, 163] on input "True" at bounding box center [512, 160] width 8 height 7
radio input "true"
click at [602, 220] on input "False" at bounding box center [606, 219] width 8 height 7
radio input "true"
click at [604, 294] on input "False" at bounding box center [606, 294] width 8 height 7
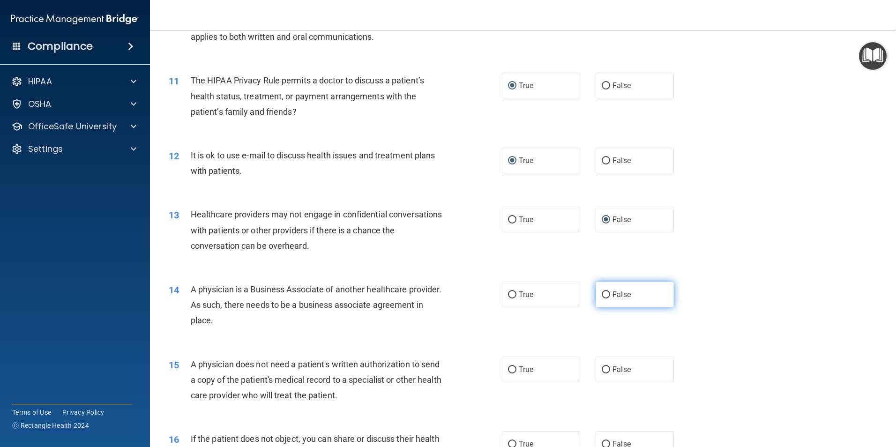
radio input "true"
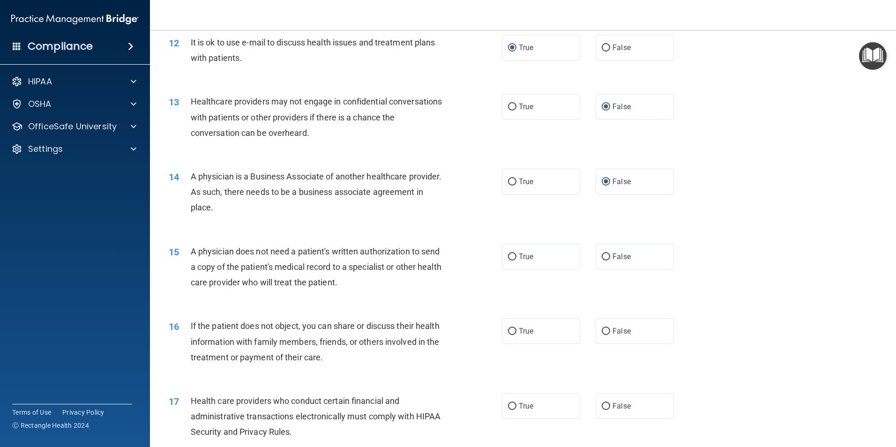
scroll to position [843, 0]
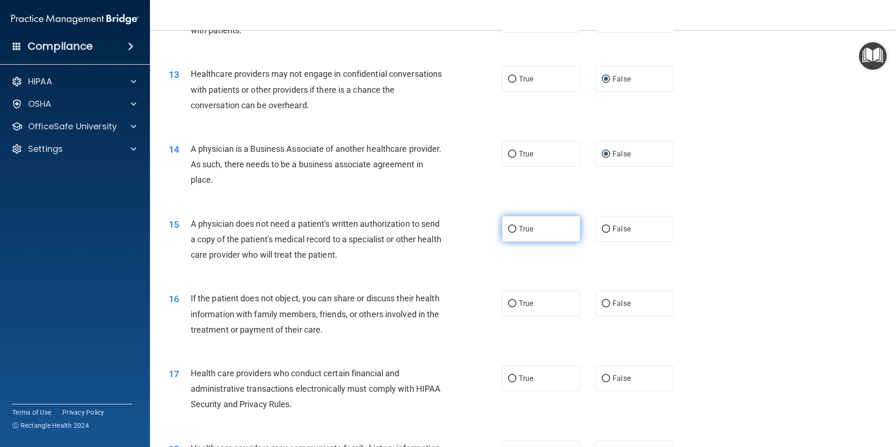
click at [509, 228] on input "True" at bounding box center [512, 229] width 8 height 7
radio input "true"
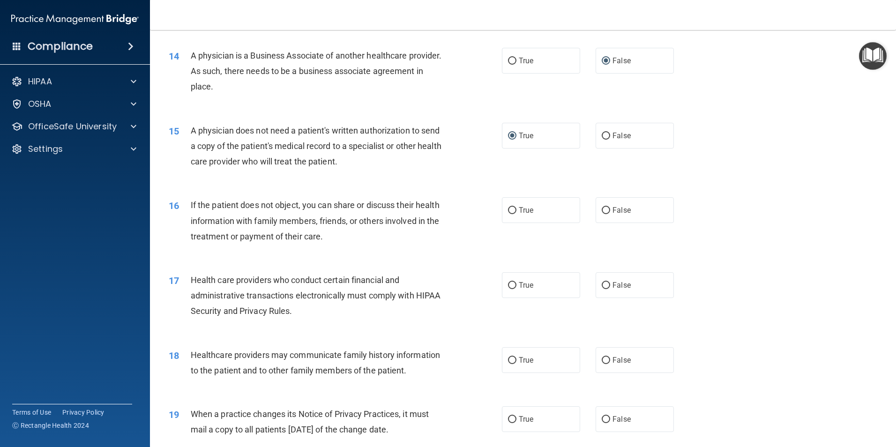
scroll to position [937, 0]
click at [510, 209] on input "True" at bounding box center [512, 210] width 8 height 7
radio input "true"
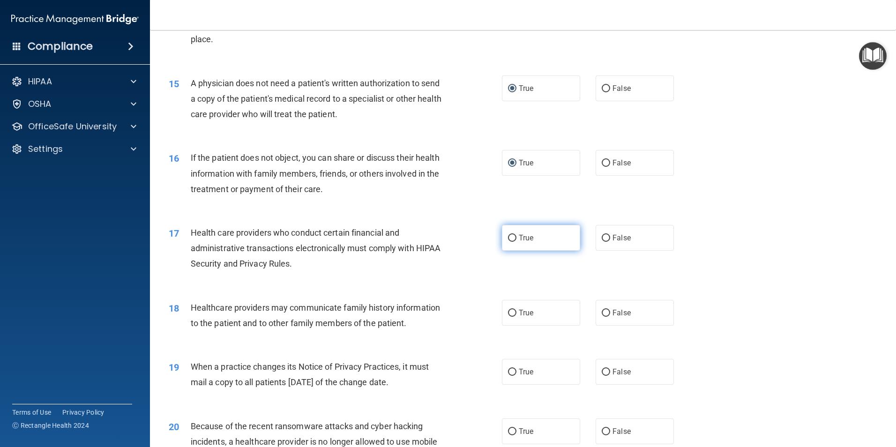
click at [510, 239] on input "True" at bounding box center [512, 238] width 8 height 7
radio input "true"
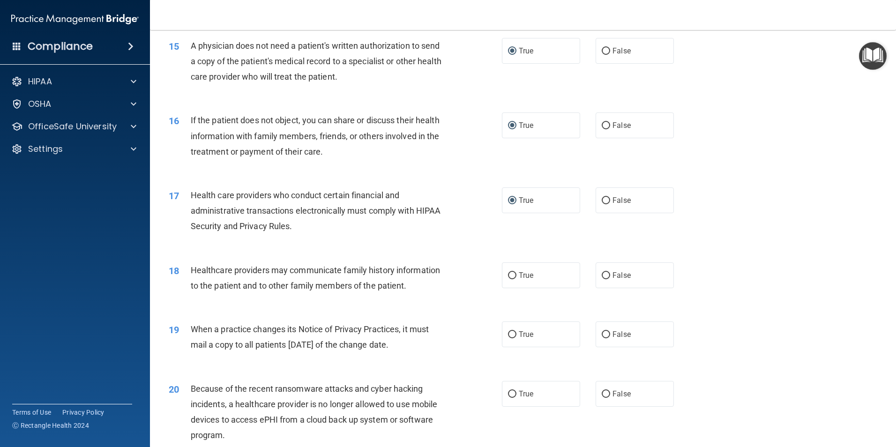
scroll to position [1125, 0]
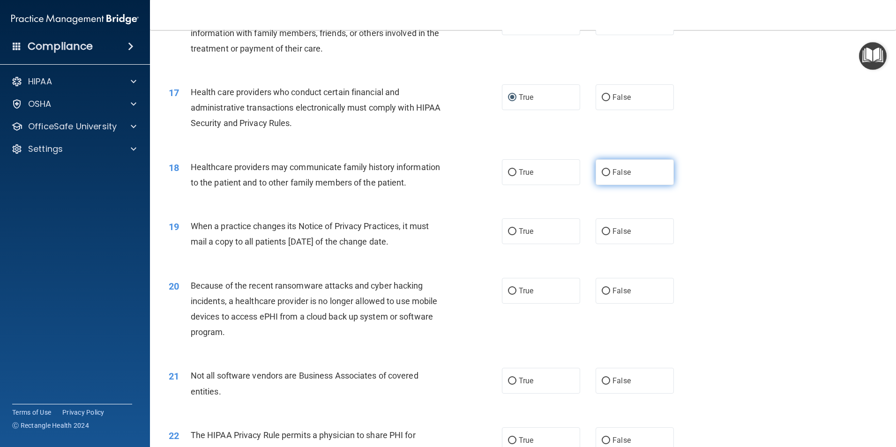
click at [602, 171] on input "False" at bounding box center [606, 172] width 8 height 7
radio input "true"
click at [608, 233] on label "False" at bounding box center [635, 231] width 78 height 26
click at [608, 233] on input "False" at bounding box center [606, 231] width 8 height 7
radio input "true"
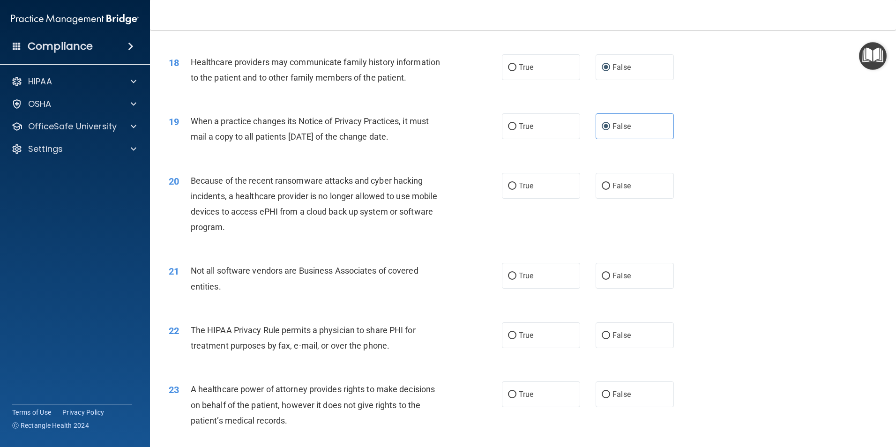
scroll to position [1265, 0]
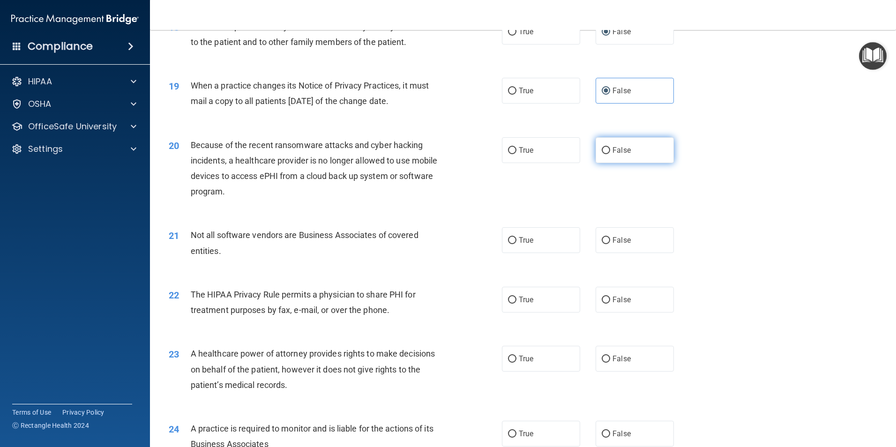
click at [605, 148] on input "False" at bounding box center [606, 150] width 8 height 7
radio input "true"
click at [509, 239] on input "True" at bounding box center [512, 240] width 8 height 7
radio input "true"
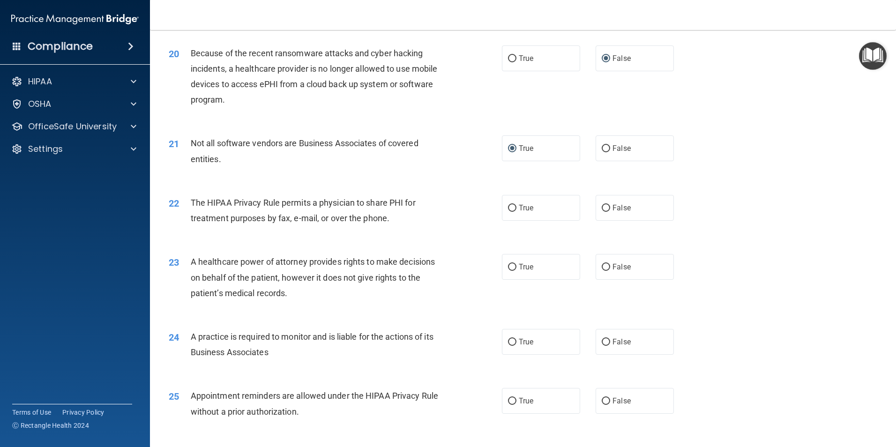
scroll to position [1359, 0]
click at [511, 206] on input "True" at bounding box center [512, 206] width 8 height 7
radio input "true"
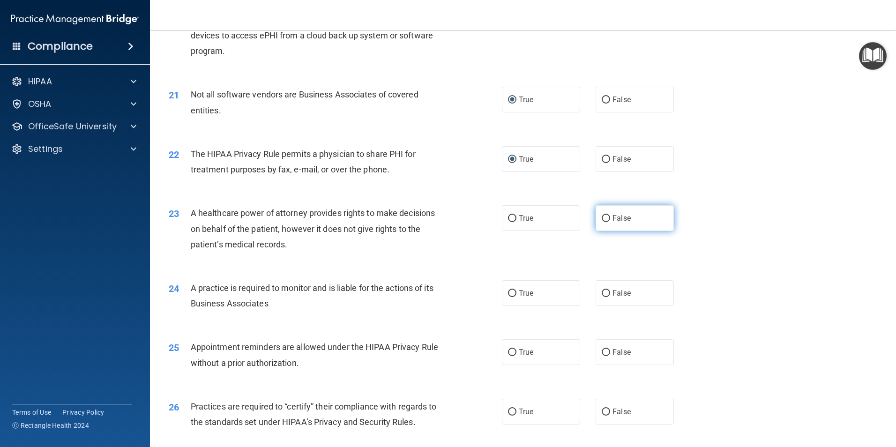
click at [602, 222] on input "False" at bounding box center [606, 218] width 8 height 7
radio input "true"
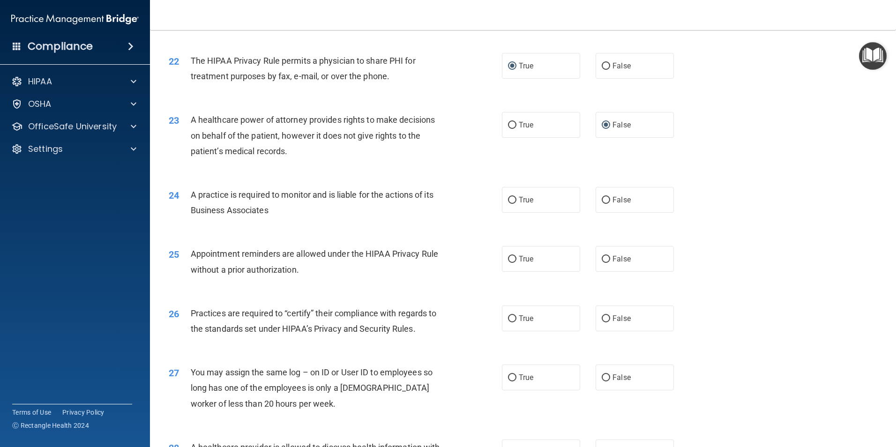
scroll to position [1499, 0]
click at [603, 201] on input "False" at bounding box center [606, 199] width 8 height 7
radio input "true"
click at [508, 259] on input "True" at bounding box center [512, 258] width 8 height 7
radio input "true"
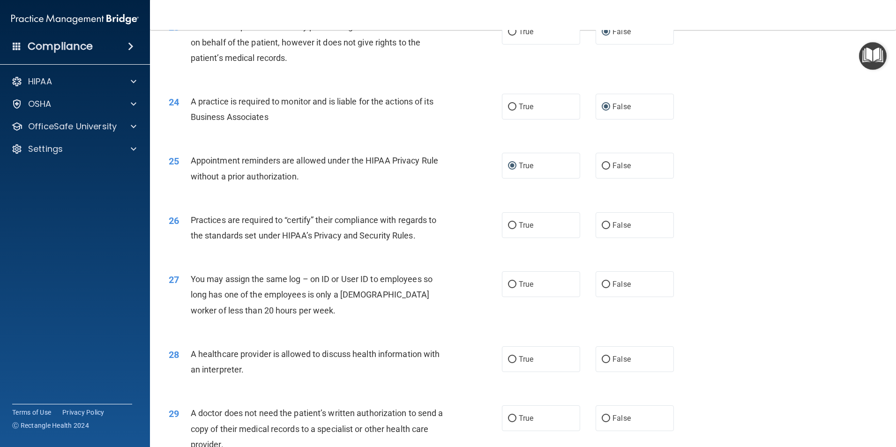
scroll to position [1593, 0]
click at [603, 224] on input "False" at bounding box center [606, 224] width 8 height 7
radio input "true"
click at [605, 281] on label "False" at bounding box center [635, 283] width 78 height 26
click at [602, 283] on input "False" at bounding box center [606, 283] width 8 height 7
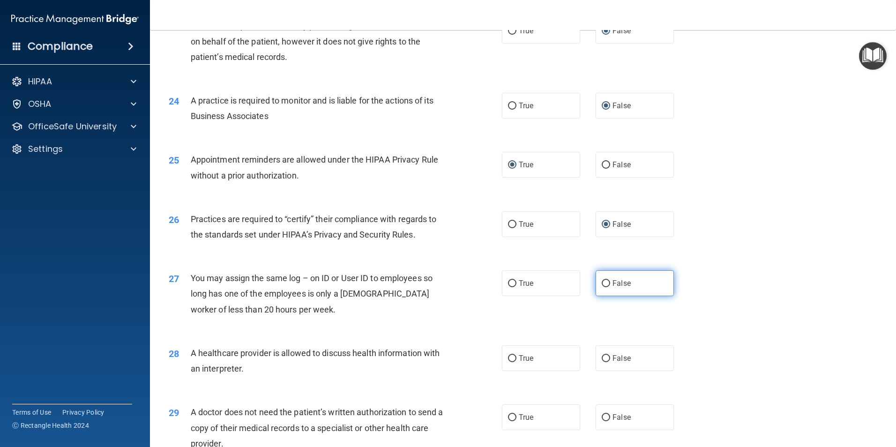
radio input "true"
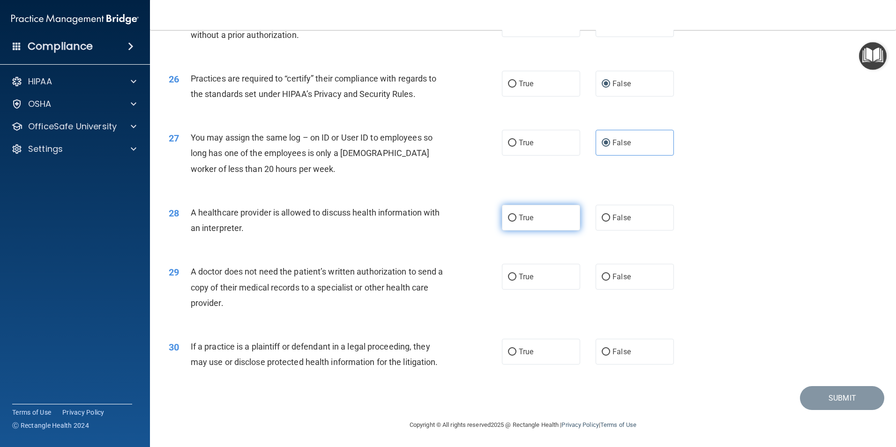
click at [510, 219] on input "True" at bounding box center [512, 218] width 8 height 7
radio input "true"
click at [510, 279] on input "True" at bounding box center [512, 277] width 8 height 7
radio input "true"
click at [508, 350] on input "True" at bounding box center [512, 352] width 8 height 7
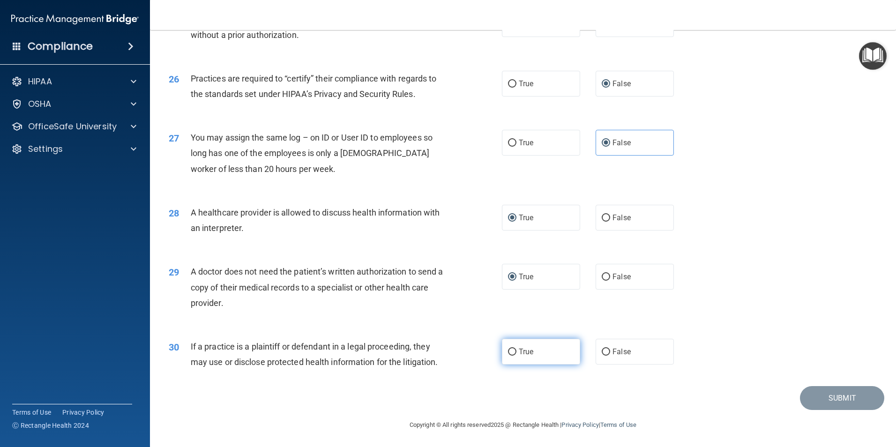
radio input "true"
click at [837, 399] on button "Submit" at bounding box center [842, 398] width 84 height 24
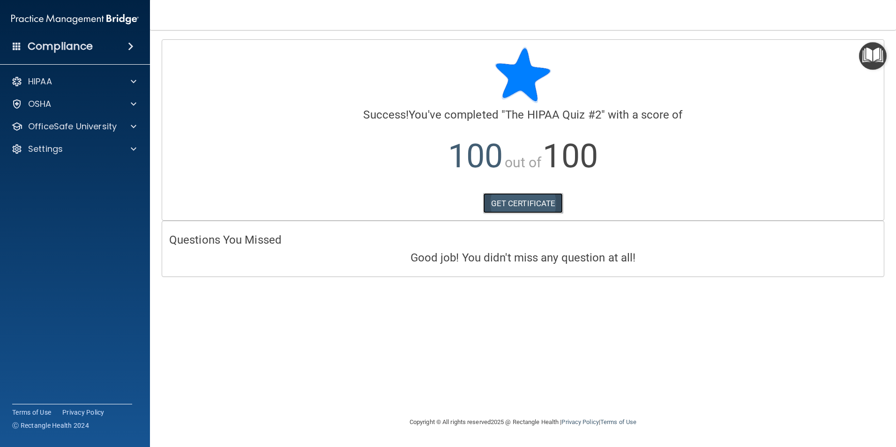
click at [510, 204] on link "GET CERTIFICATE" at bounding box center [523, 203] width 80 height 21
click at [58, 80] on div "HIPAA" at bounding box center [62, 81] width 116 height 11
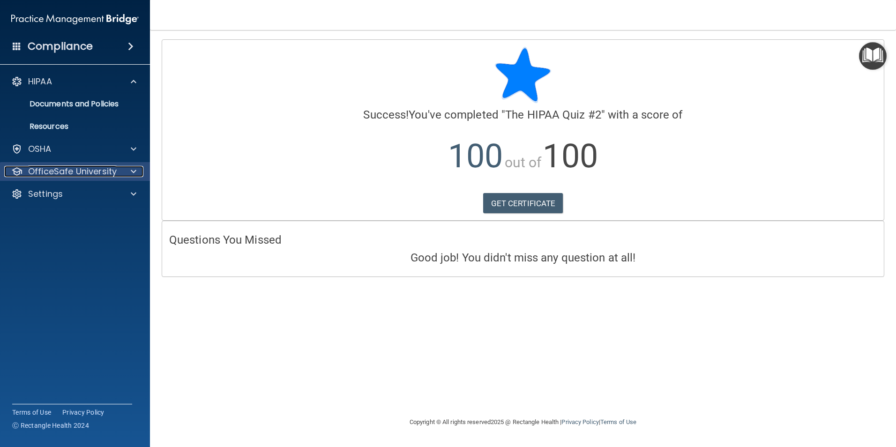
click at [135, 170] on span at bounding box center [134, 171] width 6 height 11
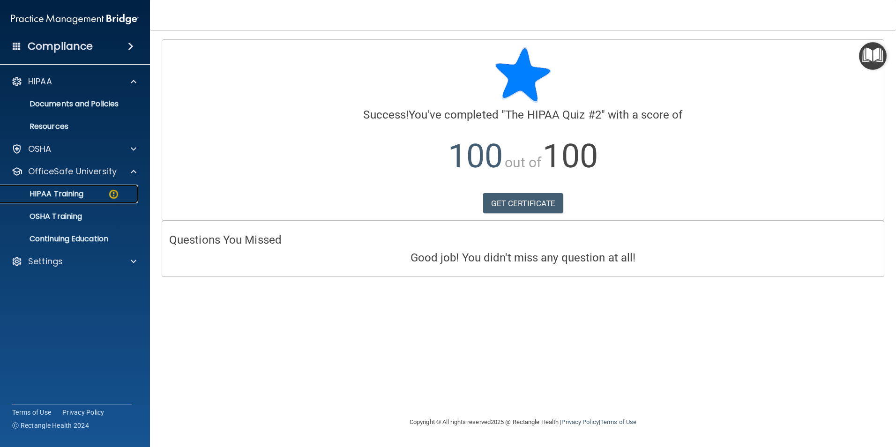
click at [59, 191] on p "HIPAA Training" at bounding box center [44, 193] width 77 height 9
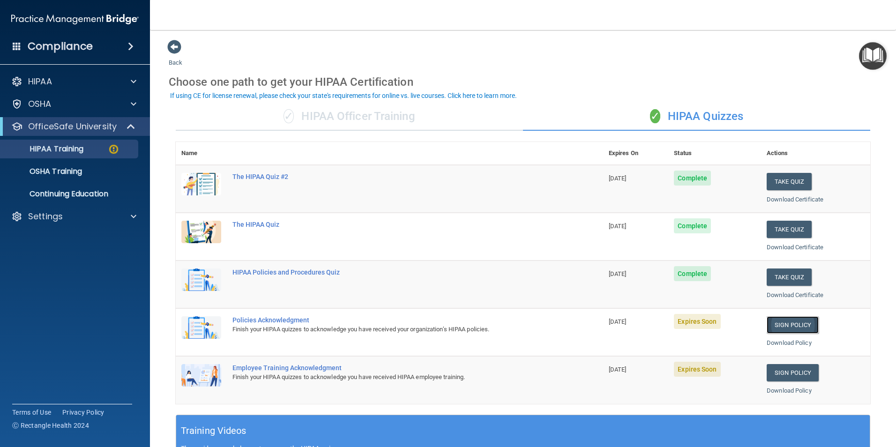
click at [782, 320] on link "Sign Policy" at bounding box center [793, 324] width 52 height 17
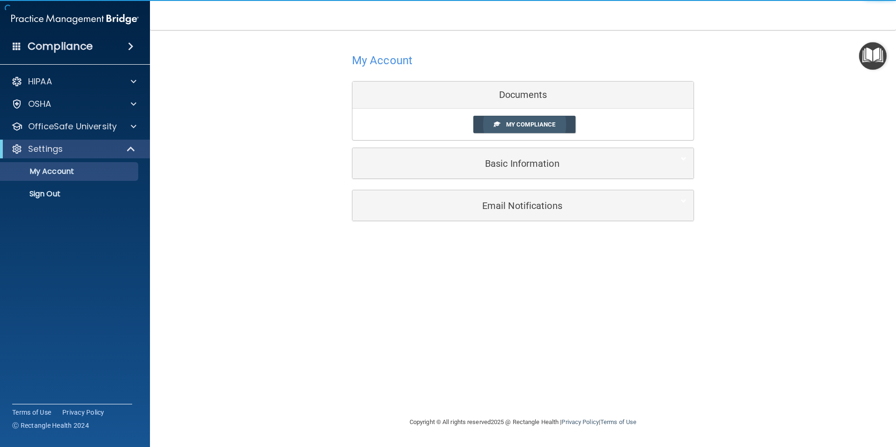
click at [533, 123] on span "My Compliance" at bounding box center [530, 124] width 49 height 7
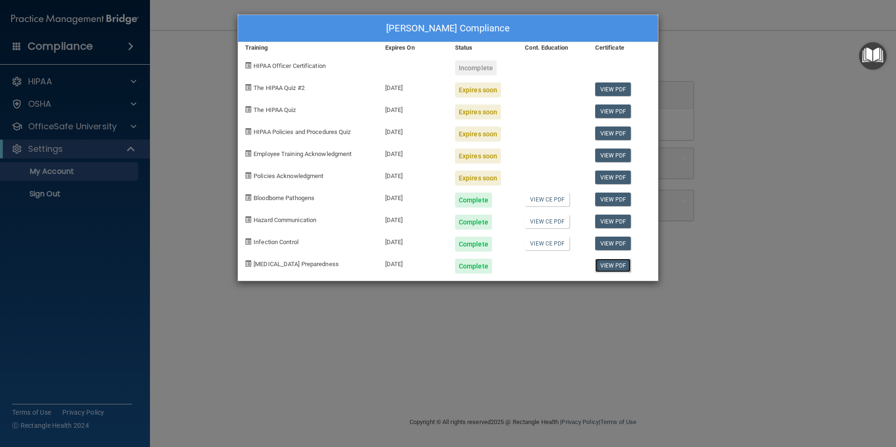
click at [616, 268] on link "View PDF" at bounding box center [613, 266] width 36 height 14
click at [764, 122] on div "[PERSON_NAME] Compliance Training Expires On Status Cont. Education Certificate…" at bounding box center [448, 223] width 896 height 447
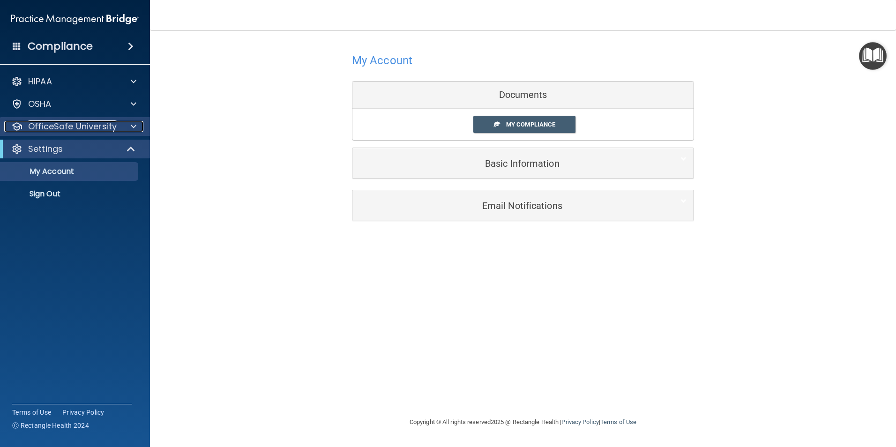
click at [121, 127] on div at bounding box center [131, 126] width 23 height 11
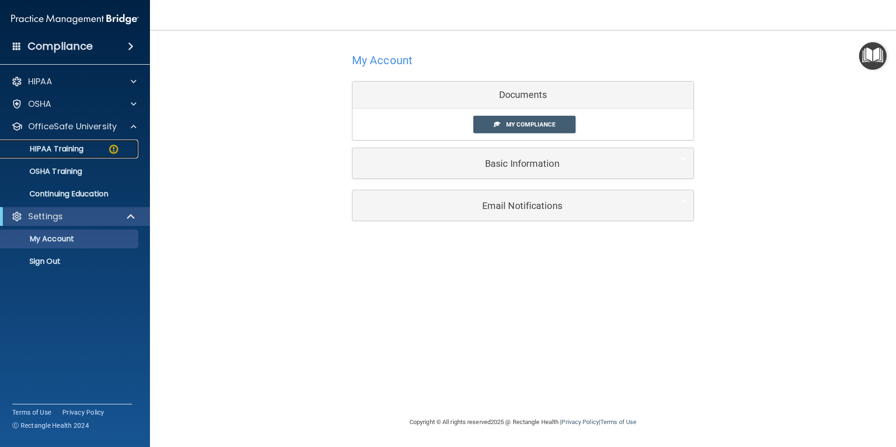
click at [58, 149] on p "HIPAA Training" at bounding box center [44, 148] width 77 height 9
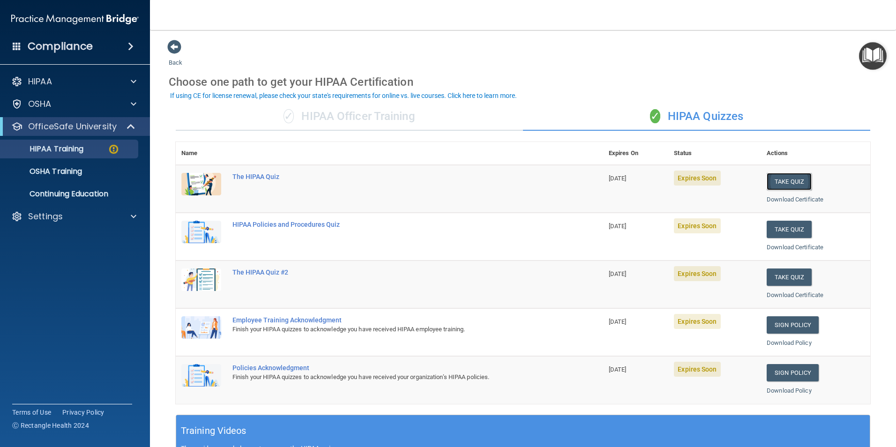
click at [787, 181] on button "Take Quiz" at bounding box center [789, 181] width 45 height 17
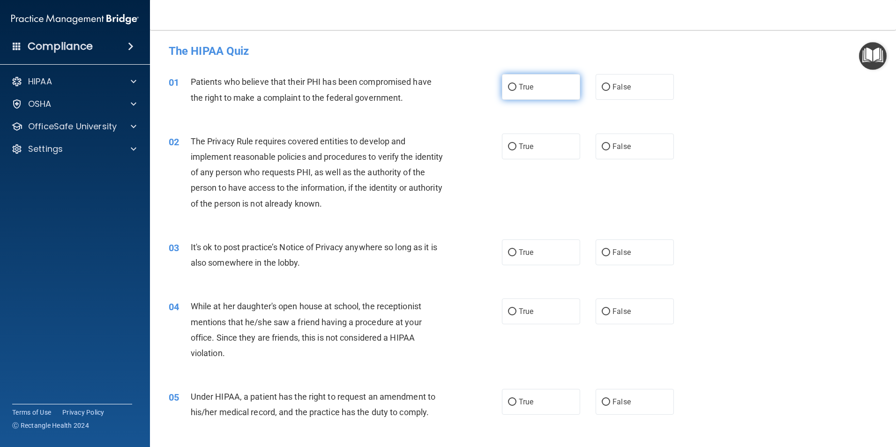
click at [508, 85] on input "True" at bounding box center [512, 87] width 8 height 7
radio input "true"
click at [509, 149] on input "True" at bounding box center [512, 146] width 8 height 7
radio input "true"
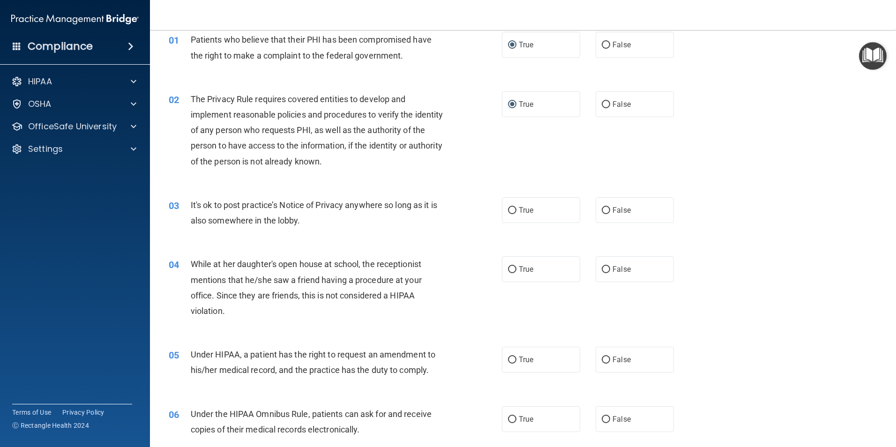
scroll to position [94, 0]
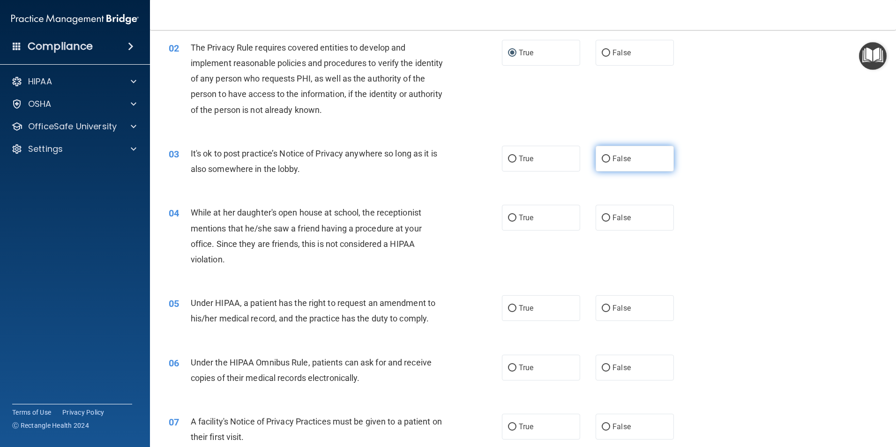
click at [604, 158] on input "False" at bounding box center [606, 159] width 8 height 7
radio input "true"
click at [602, 217] on input "False" at bounding box center [606, 218] width 8 height 7
radio input "true"
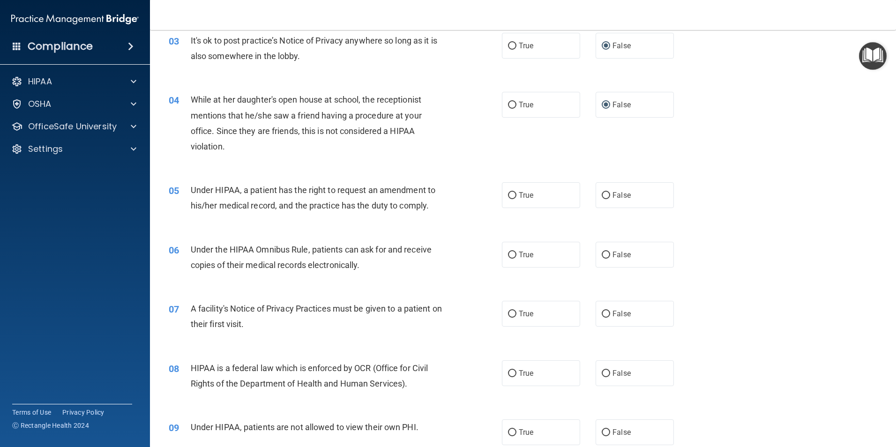
scroll to position [234, 0]
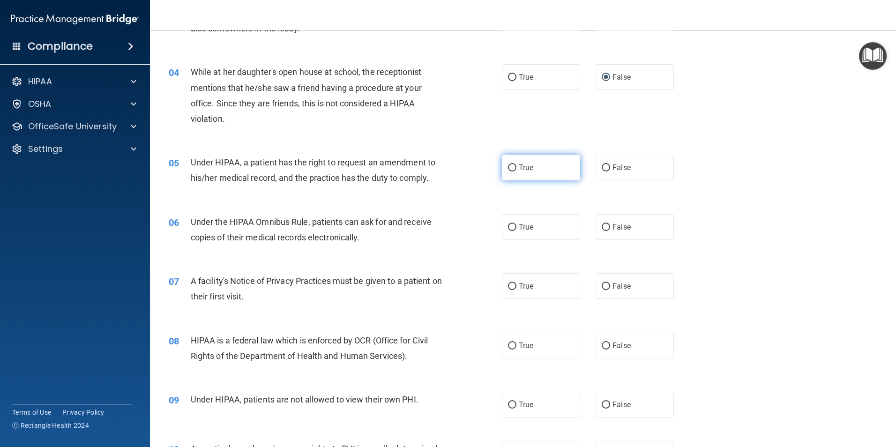
click at [508, 164] on input "True" at bounding box center [512, 167] width 8 height 7
radio input "true"
click at [508, 226] on input "True" at bounding box center [512, 227] width 8 height 7
radio input "true"
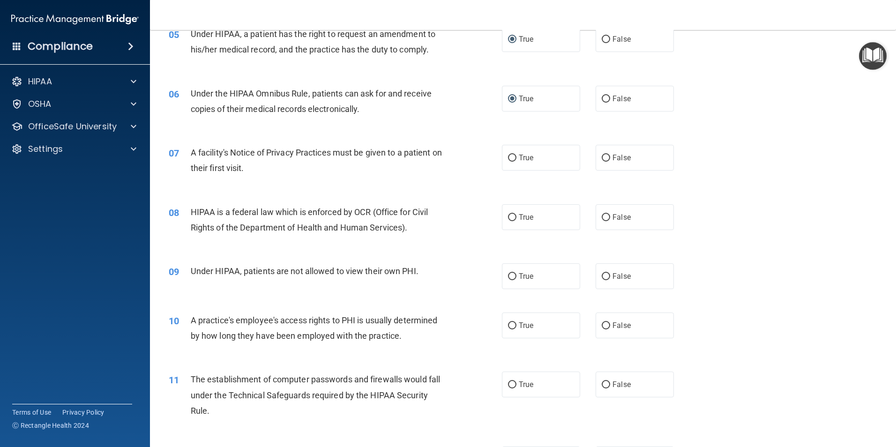
scroll to position [328, 0]
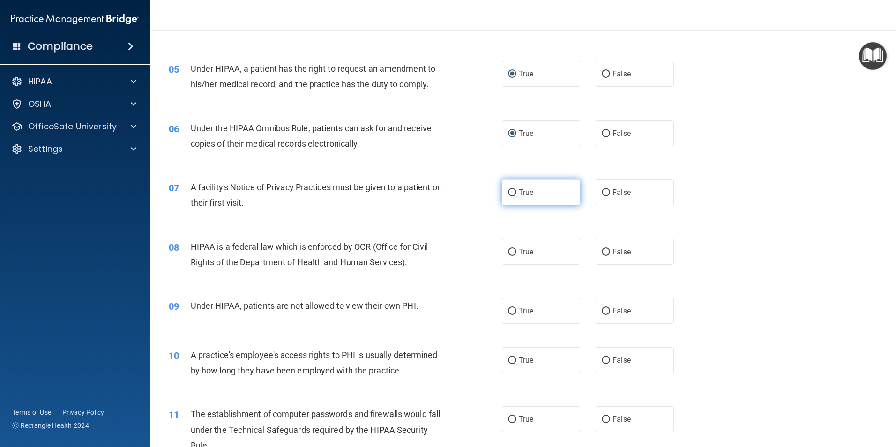
click at [508, 191] on input "True" at bounding box center [512, 192] width 8 height 7
radio input "true"
click at [604, 252] on input "False" at bounding box center [606, 252] width 8 height 7
radio input "true"
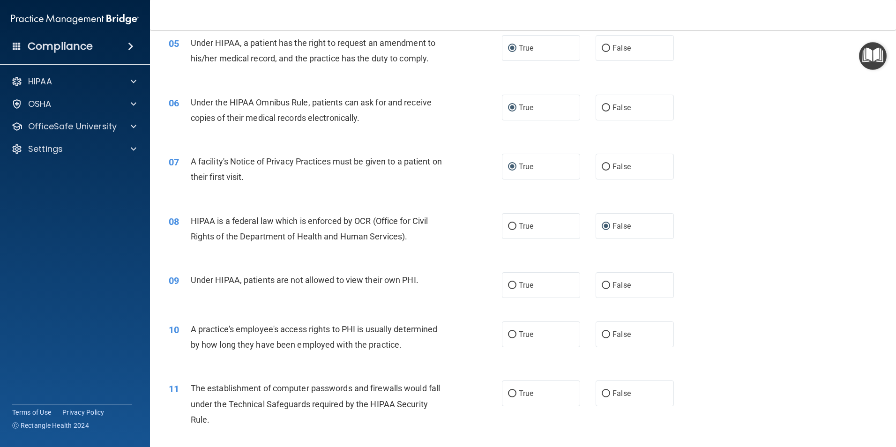
scroll to position [422, 0]
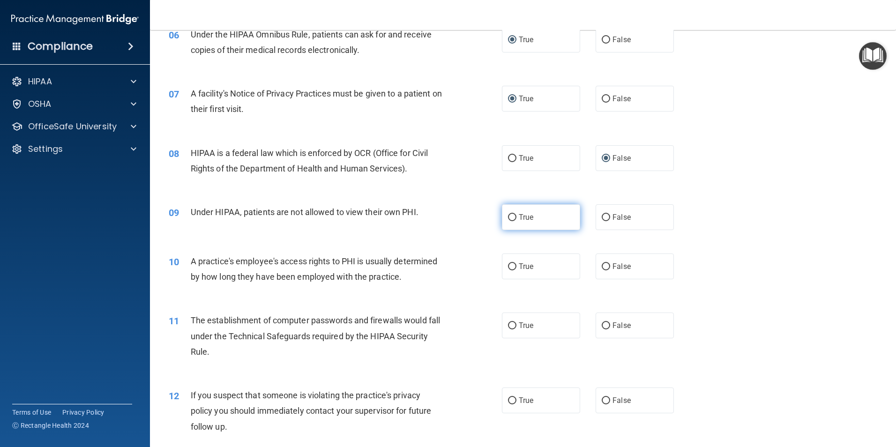
click at [509, 217] on input "True" at bounding box center [512, 217] width 8 height 7
radio input "true"
click at [602, 265] on input "False" at bounding box center [606, 266] width 8 height 7
radio input "true"
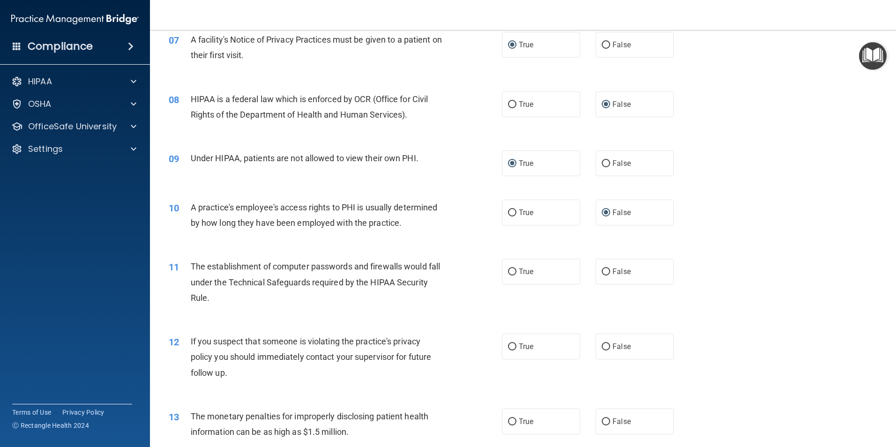
scroll to position [562, 0]
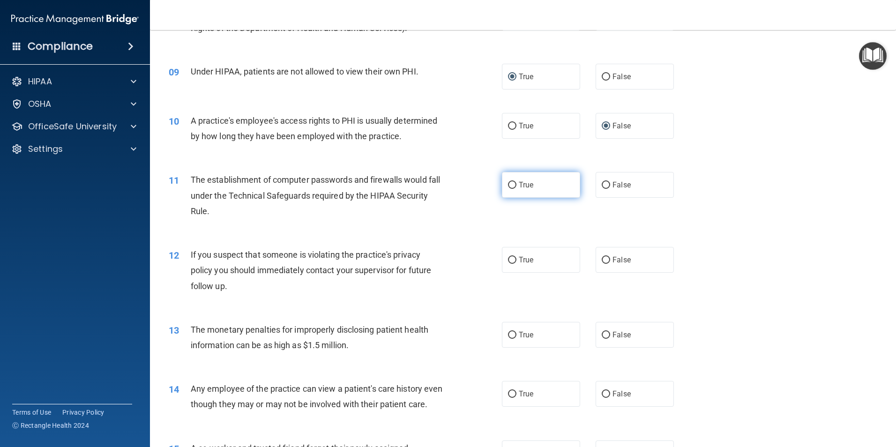
click at [510, 186] on input "True" at bounding box center [512, 185] width 8 height 7
radio input "true"
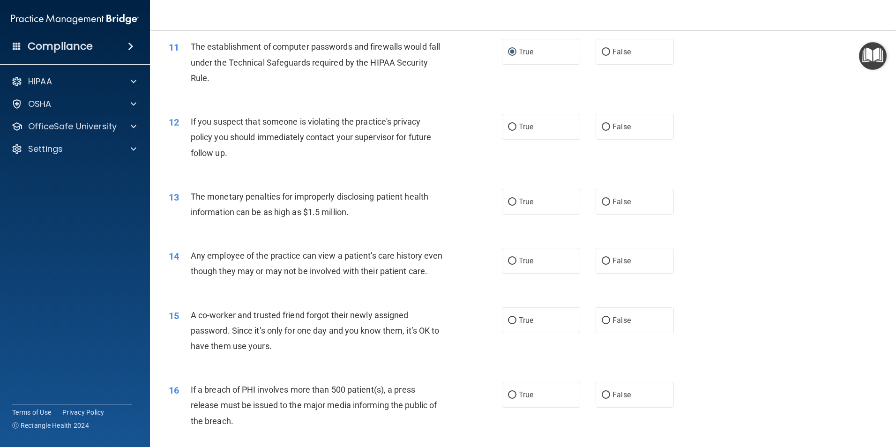
scroll to position [703, 0]
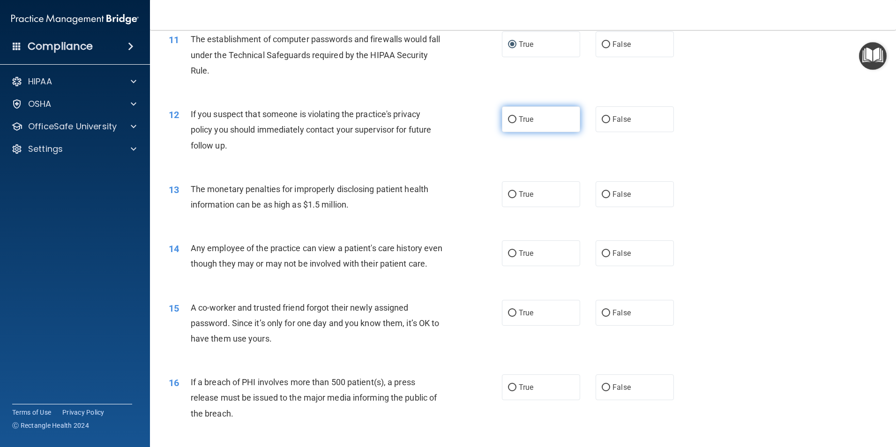
click at [508, 116] on input "True" at bounding box center [512, 119] width 8 height 7
radio input "true"
click at [510, 194] on input "True" at bounding box center [512, 194] width 8 height 7
radio input "true"
click at [603, 254] on input "False" at bounding box center [606, 253] width 8 height 7
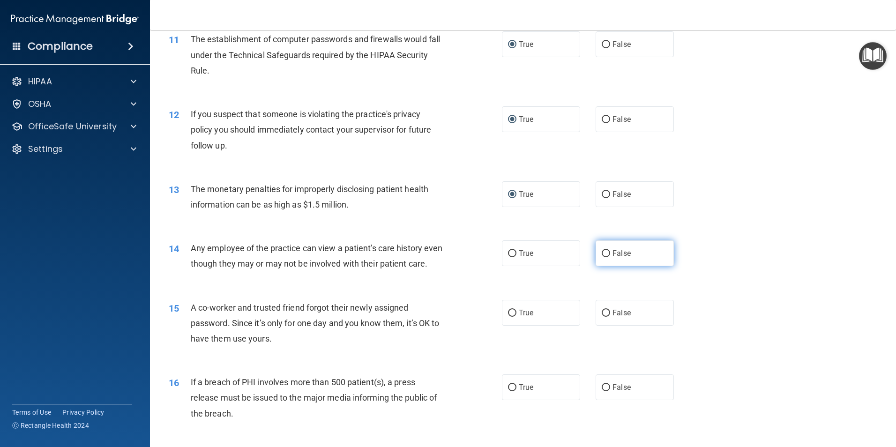
radio input "true"
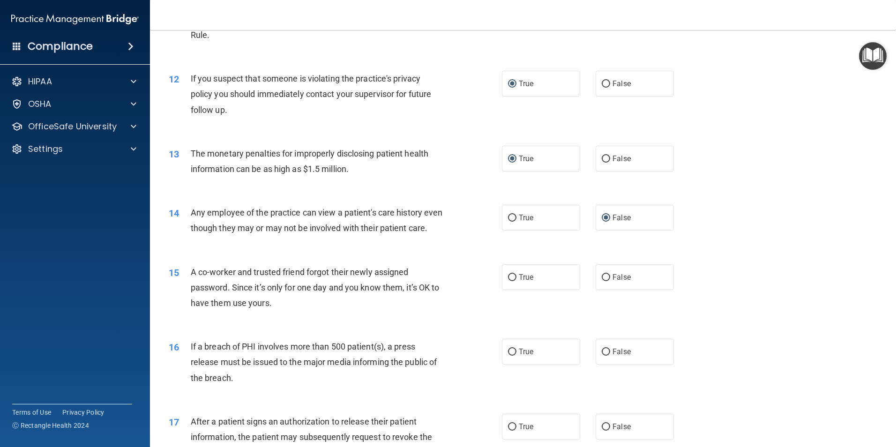
scroll to position [797, 0]
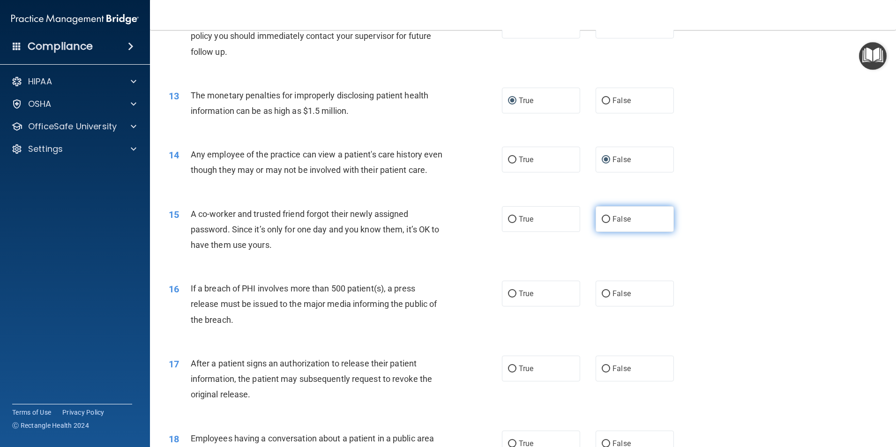
click at [604, 223] on input "False" at bounding box center [606, 219] width 8 height 7
radio input "true"
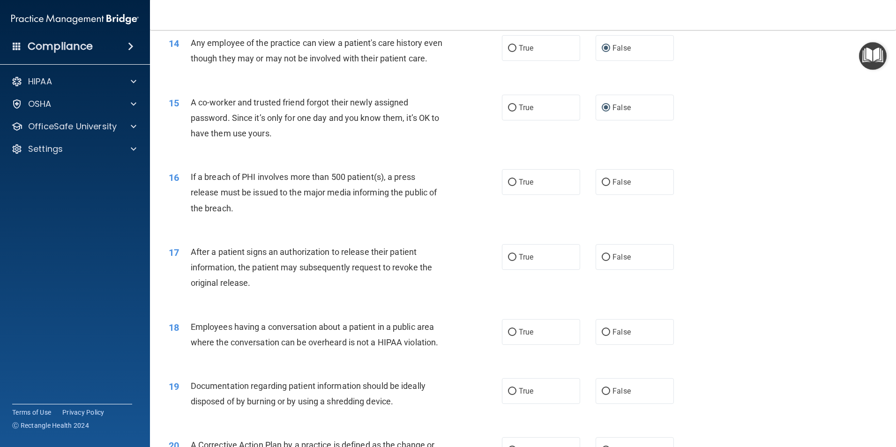
scroll to position [937, 0]
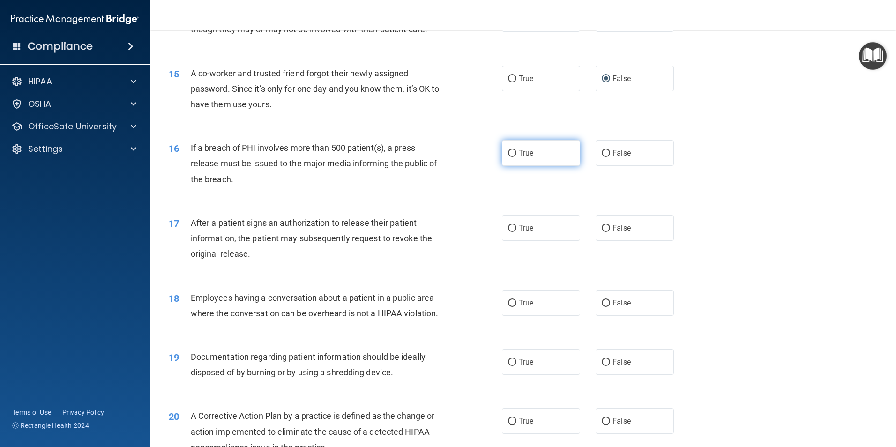
click at [509, 157] on input "True" at bounding box center [512, 153] width 8 height 7
radio input "true"
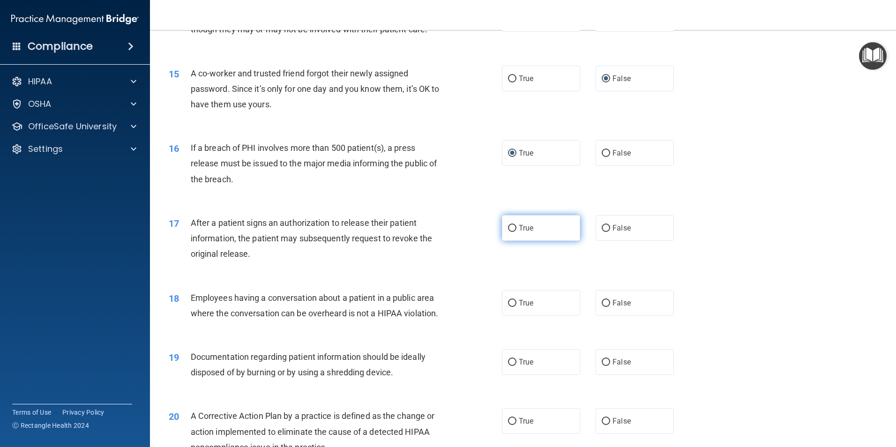
click at [509, 232] on input "True" at bounding box center [512, 228] width 8 height 7
radio input "true"
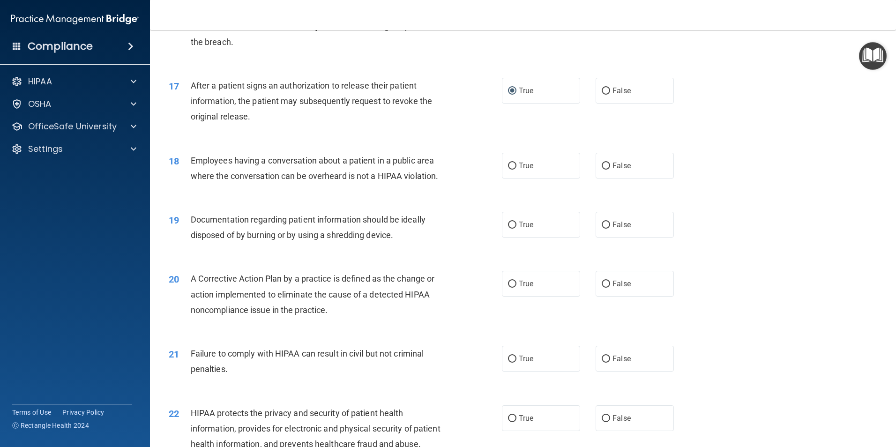
scroll to position [1078, 0]
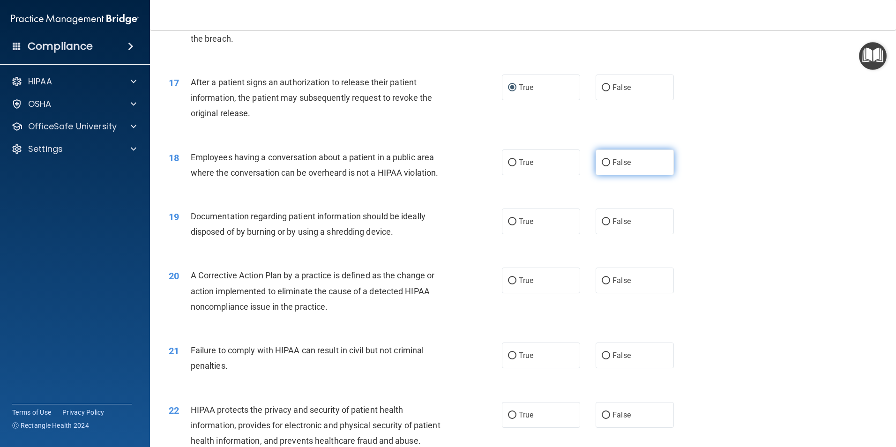
click at [603, 166] on input "False" at bounding box center [606, 162] width 8 height 7
radio input "true"
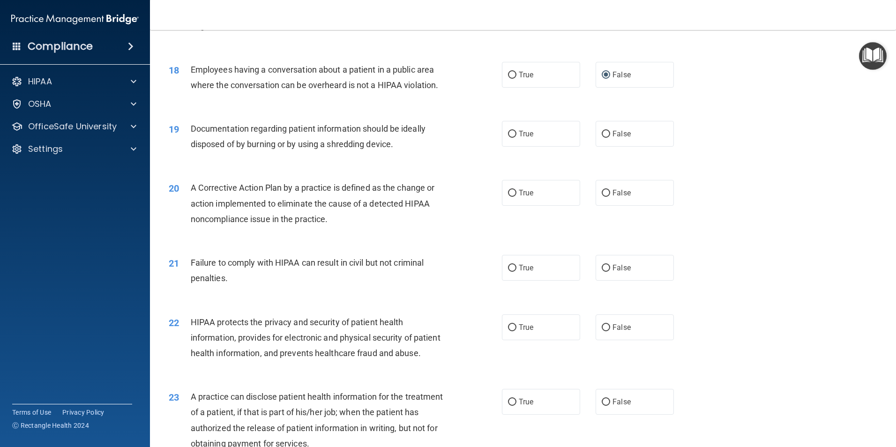
scroll to position [1171, 0]
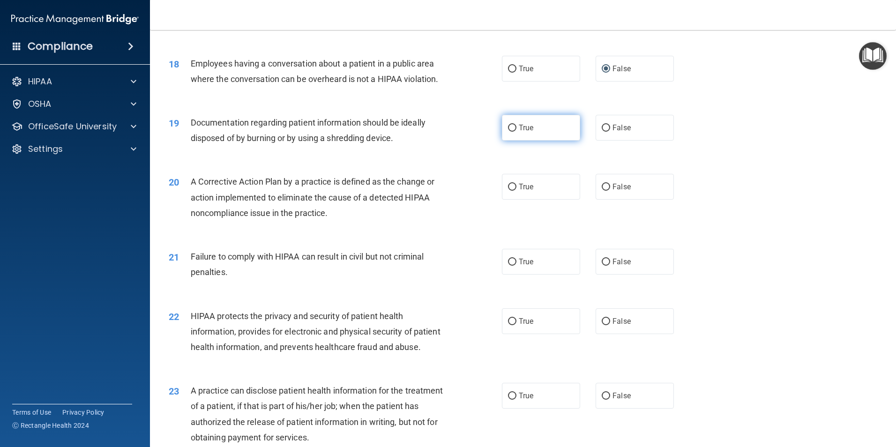
click at [510, 132] on input "True" at bounding box center [512, 128] width 8 height 7
radio input "true"
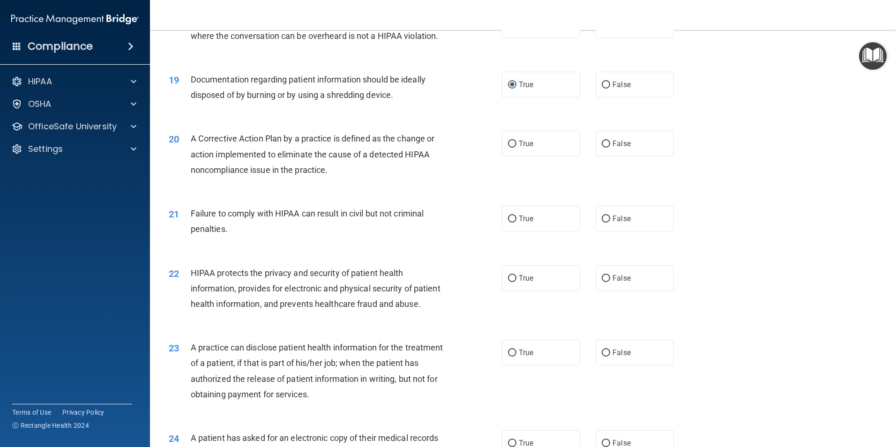
scroll to position [1265, 0]
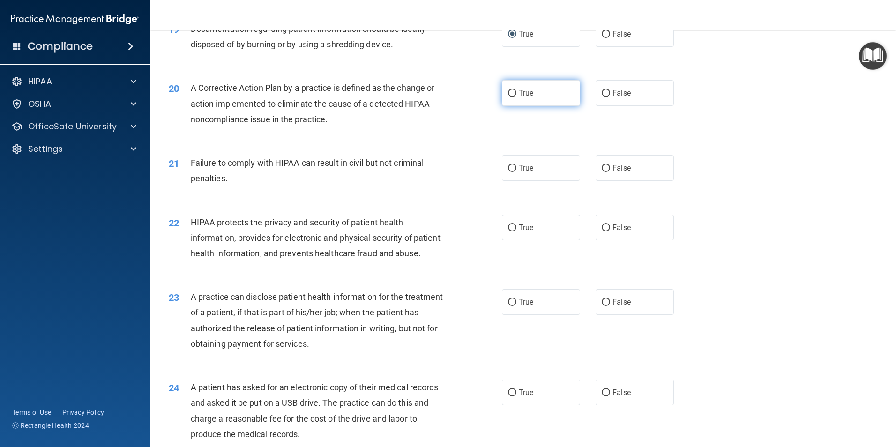
click at [508, 97] on input "True" at bounding box center [512, 93] width 8 height 7
radio input "true"
click at [508, 172] on input "True" at bounding box center [512, 168] width 8 height 7
radio input "true"
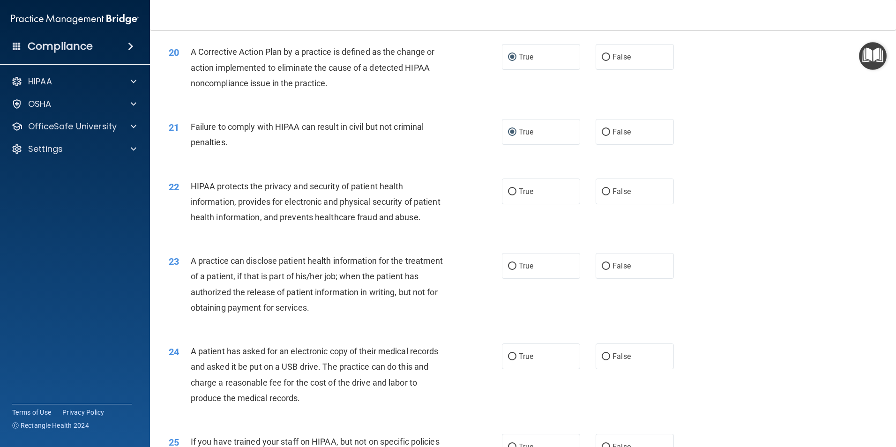
scroll to position [1359, 0]
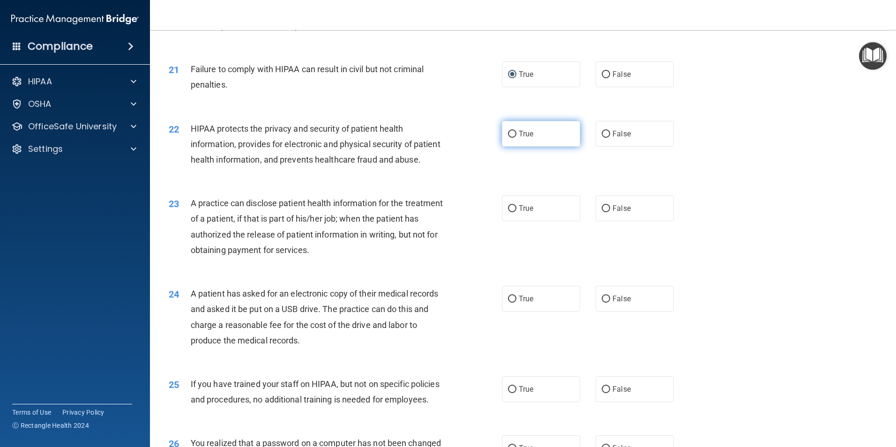
click at [508, 138] on input "True" at bounding box center [512, 134] width 8 height 7
radio input "true"
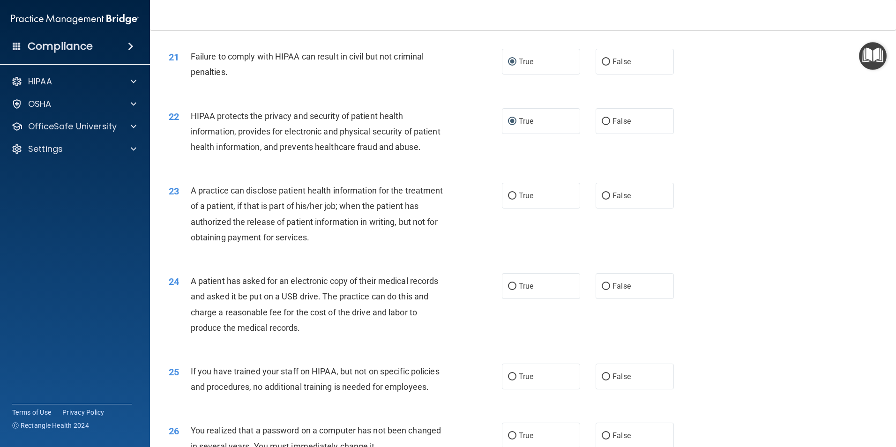
scroll to position [1406, 0]
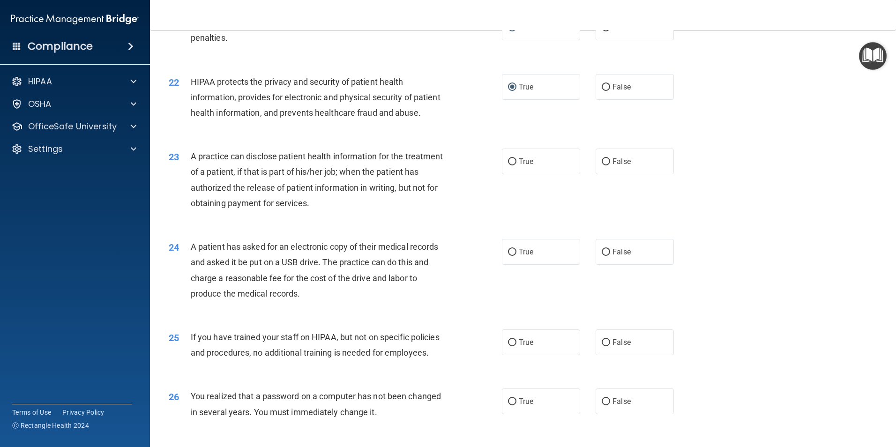
drag, startPoint x: 600, startPoint y: 195, endPoint x: 581, endPoint y: 201, distance: 20.5
click at [602, 165] on input "False" at bounding box center [606, 161] width 8 height 7
radio input "true"
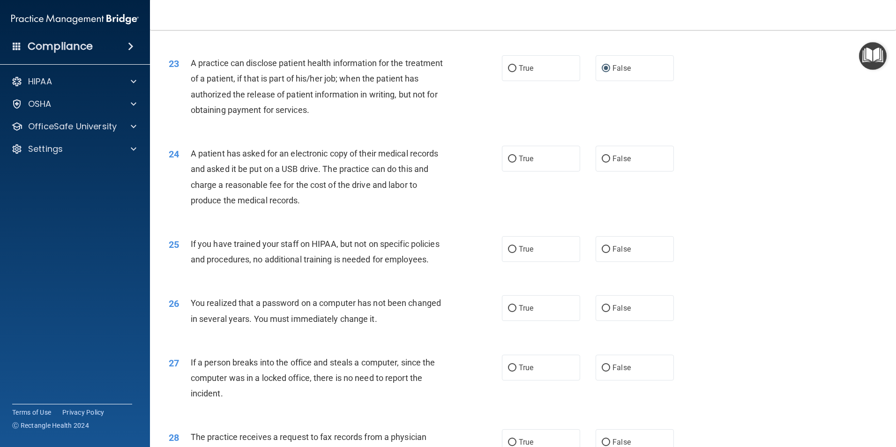
scroll to position [1499, 0]
drag, startPoint x: 508, startPoint y: 189, endPoint x: 488, endPoint y: 249, distance: 63.7
click at [508, 162] on input "True" at bounding box center [512, 158] width 8 height 7
radio input "true"
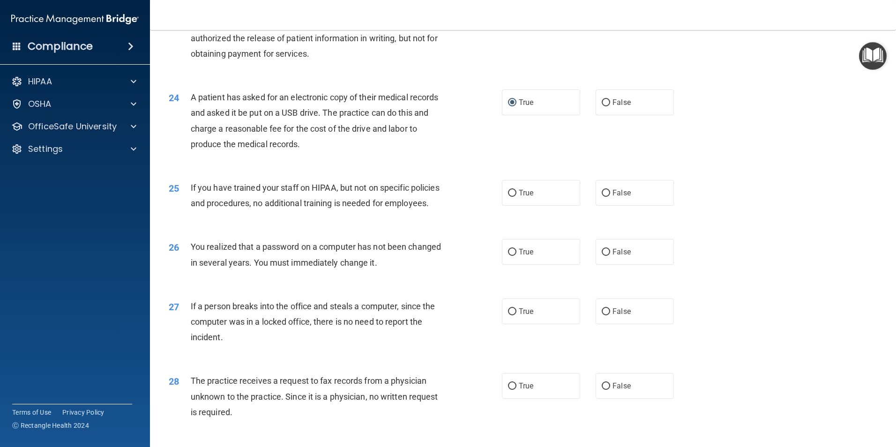
scroll to position [1593, 0]
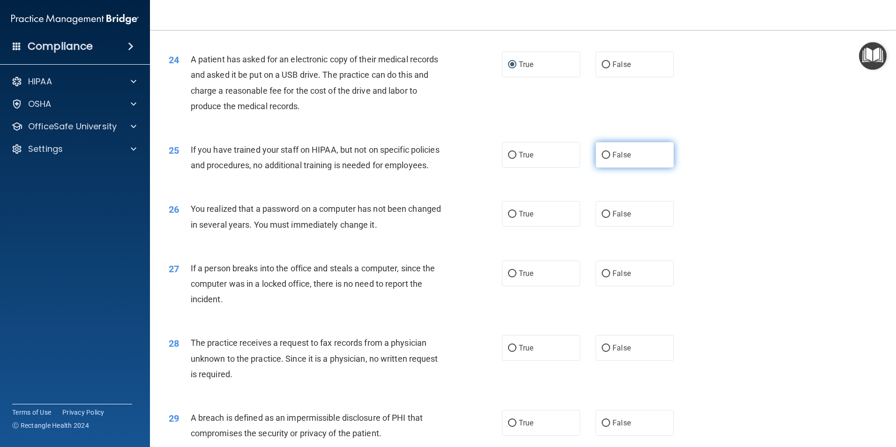
click at [602, 159] on input "False" at bounding box center [606, 155] width 8 height 7
radio input "true"
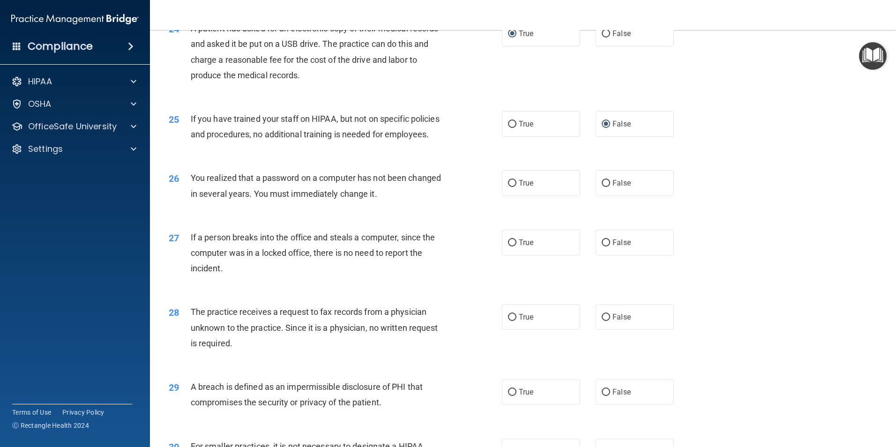
scroll to position [1687, 0]
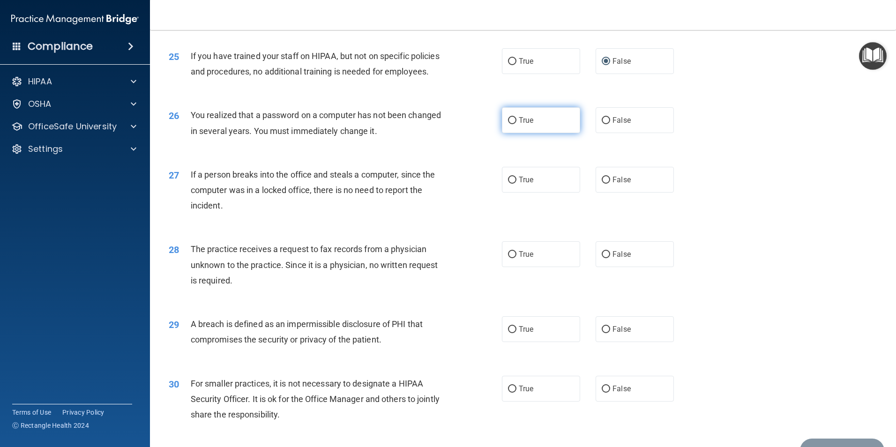
click at [508, 124] on input "True" at bounding box center [512, 120] width 8 height 7
radio input "true"
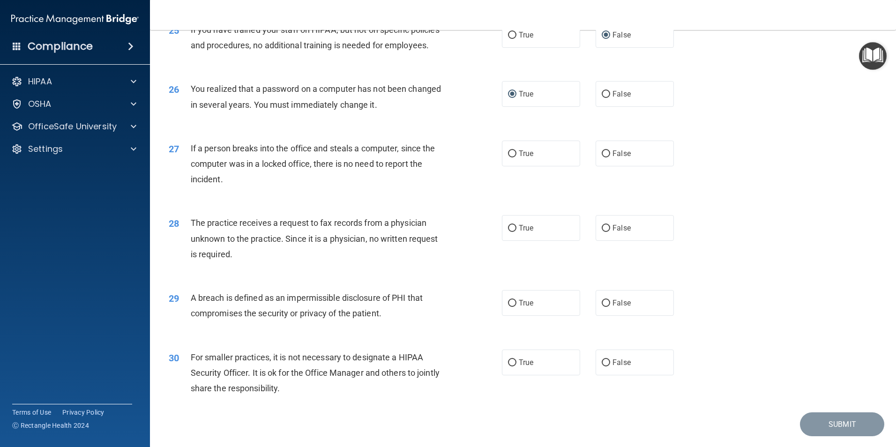
scroll to position [1734, 0]
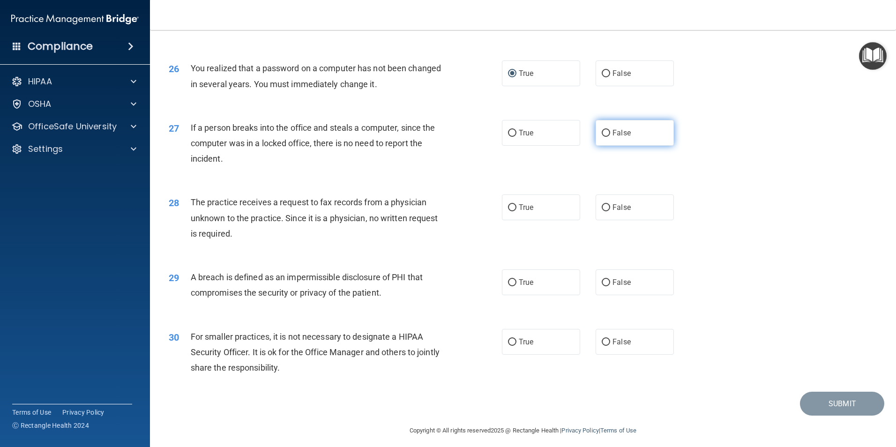
click at [604, 137] on input "False" at bounding box center [606, 133] width 8 height 7
radio input "true"
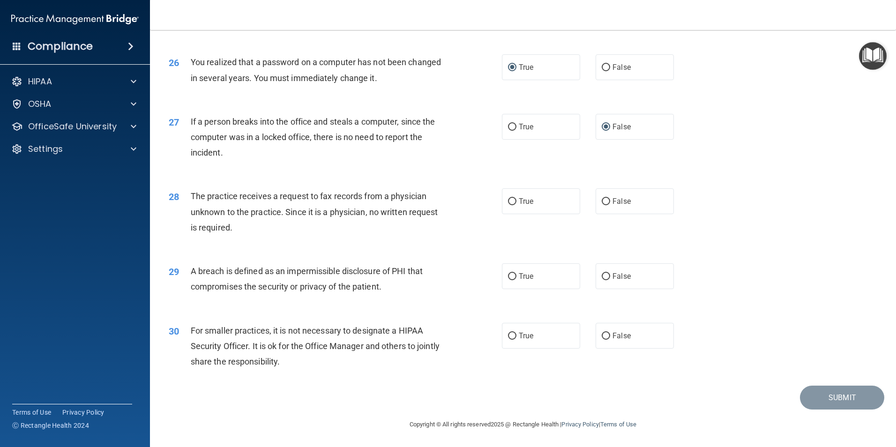
scroll to position [1786, 0]
click at [603, 200] on input "False" at bounding box center [606, 201] width 8 height 7
radio input "true"
drag, startPoint x: 509, startPoint y: 274, endPoint x: 473, endPoint y: 321, distance: 59.8
click at [509, 275] on input "True" at bounding box center [512, 276] width 8 height 7
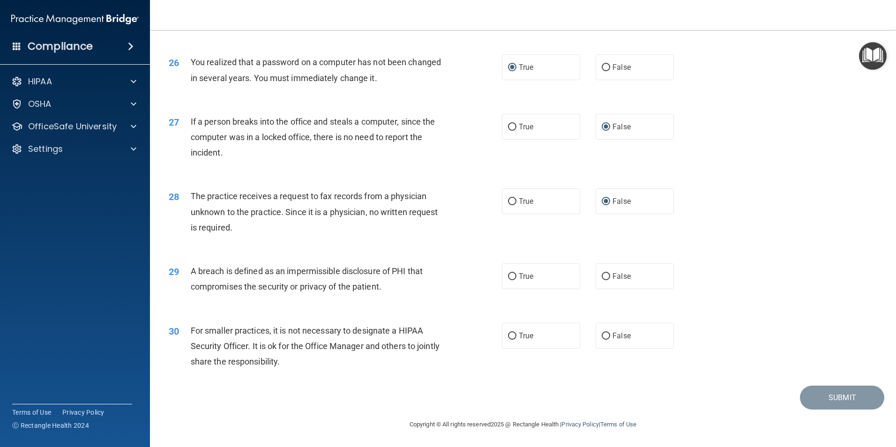
radio input "true"
click at [602, 337] on input "False" at bounding box center [606, 336] width 8 height 7
radio input "true"
click at [836, 399] on button "Submit" at bounding box center [842, 398] width 84 height 24
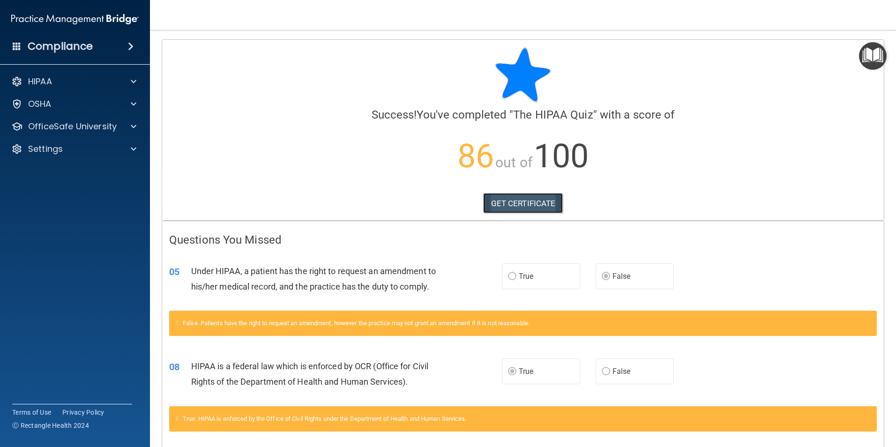
click at [535, 206] on link "GET CERTIFICATE" at bounding box center [523, 203] width 80 height 21
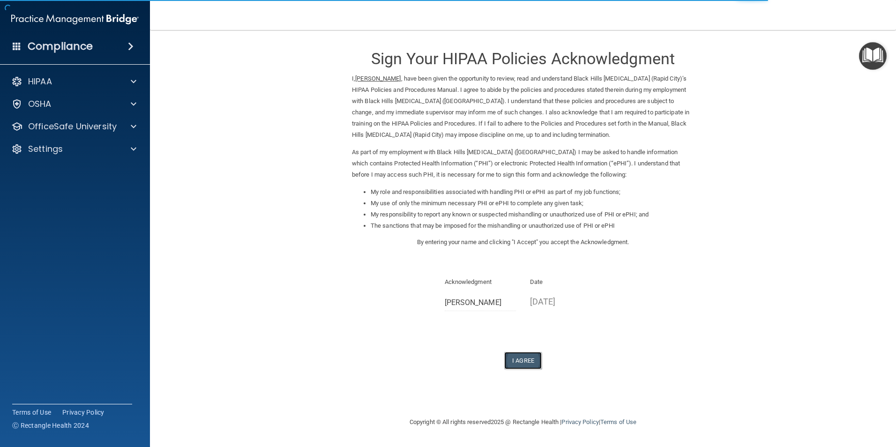
click at [528, 359] on button "I Agree" at bounding box center [522, 360] width 37 height 17
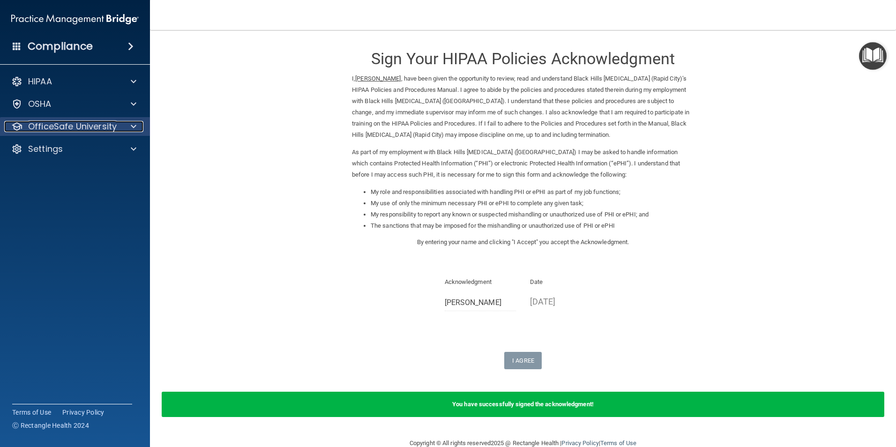
click at [134, 123] on span at bounding box center [134, 126] width 6 height 11
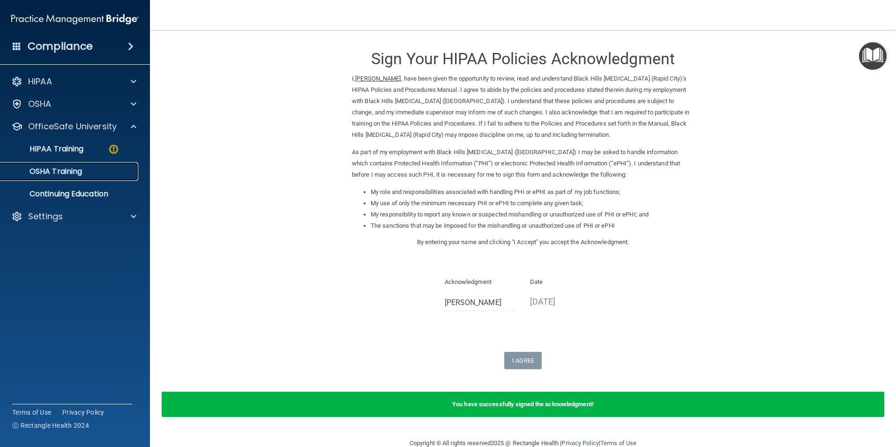
click at [59, 174] on p "OSHA Training" at bounding box center [44, 171] width 76 height 9
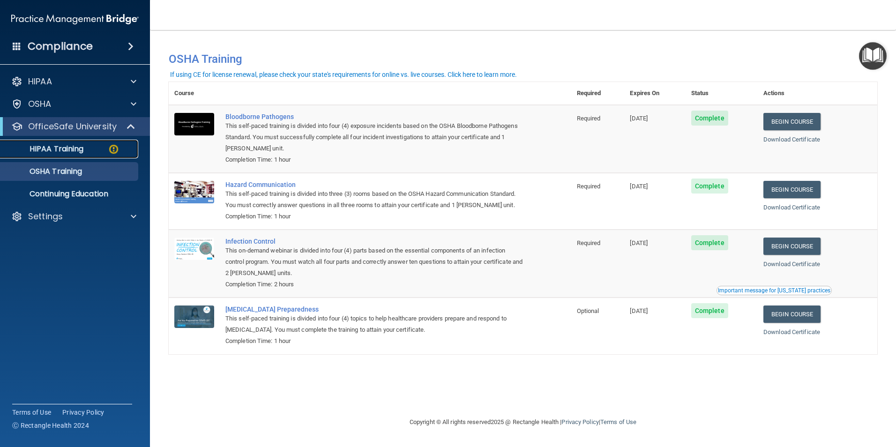
click at [107, 151] on div "HIPAA Training" at bounding box center [70, 148] width 128 height 9
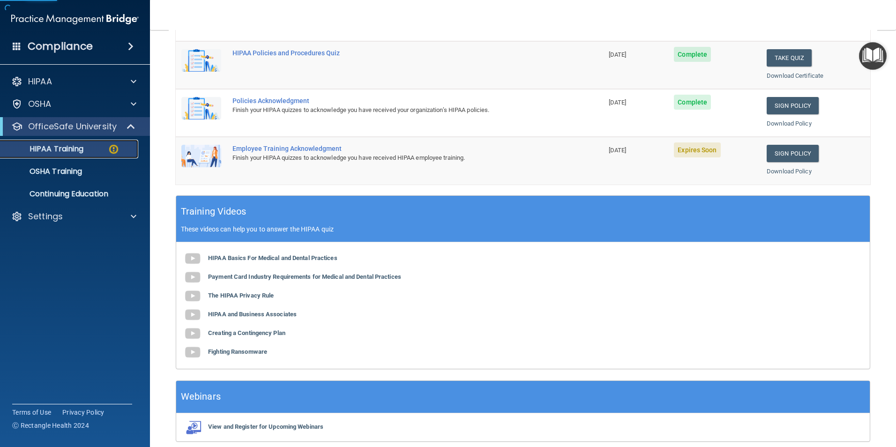
scroll to position [234, 0]
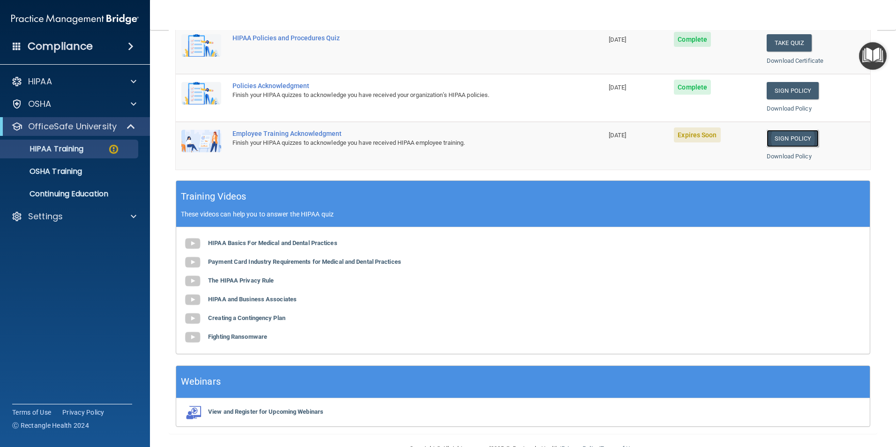
click at [796, 134] on link "Sign Policy" at bounding box center [793, 138] width 52 height 17
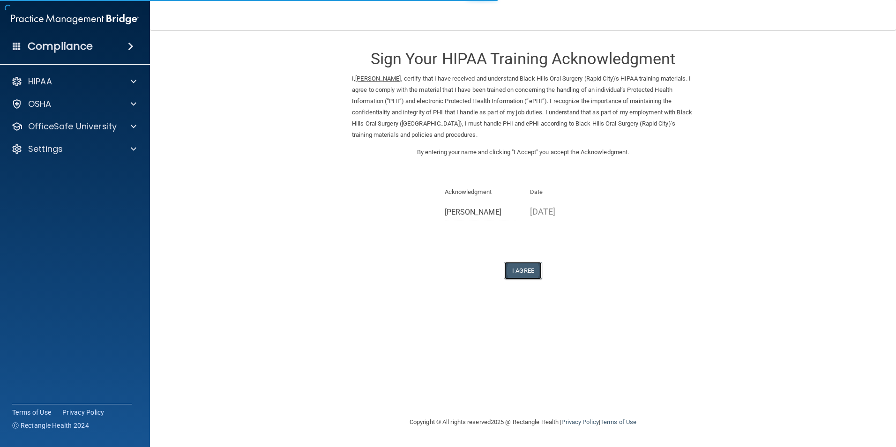
click at [521, 267] on button "I Agree" at bounding box center [522, 270] width 37 height 17
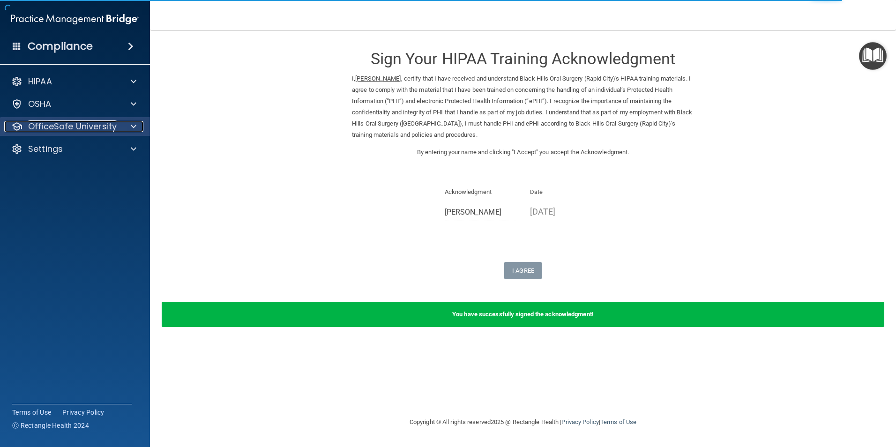
click at [55, 127] on p "OfficeSafe University" at bounding box center [72, 126] width 89 height 11
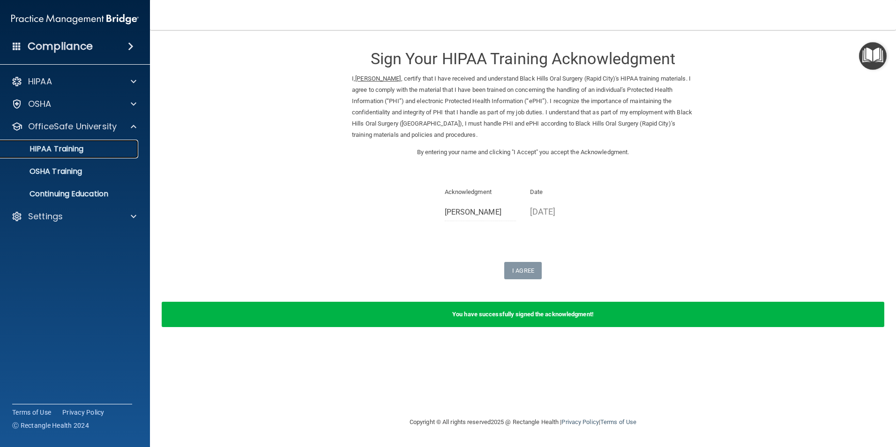
click at [62, 151] on p "HIPAA Training" at bounding box center [44, 148] width 77 height 9
